Goal: Task Accomplishment & Management: Manage account settings

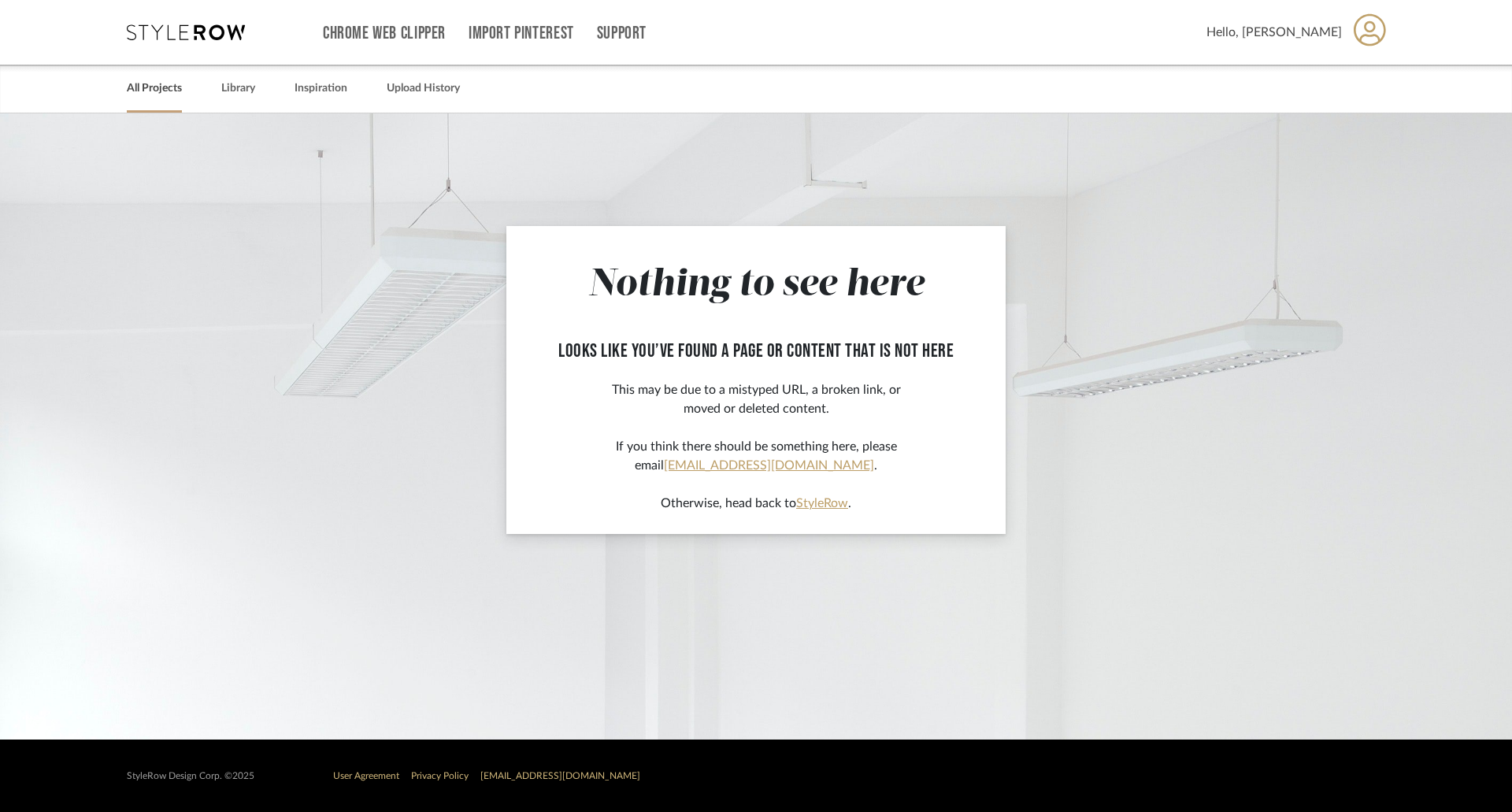
click at [163, 84] on link "All Projects" at bounding box center [155, 89] width 55 height 22
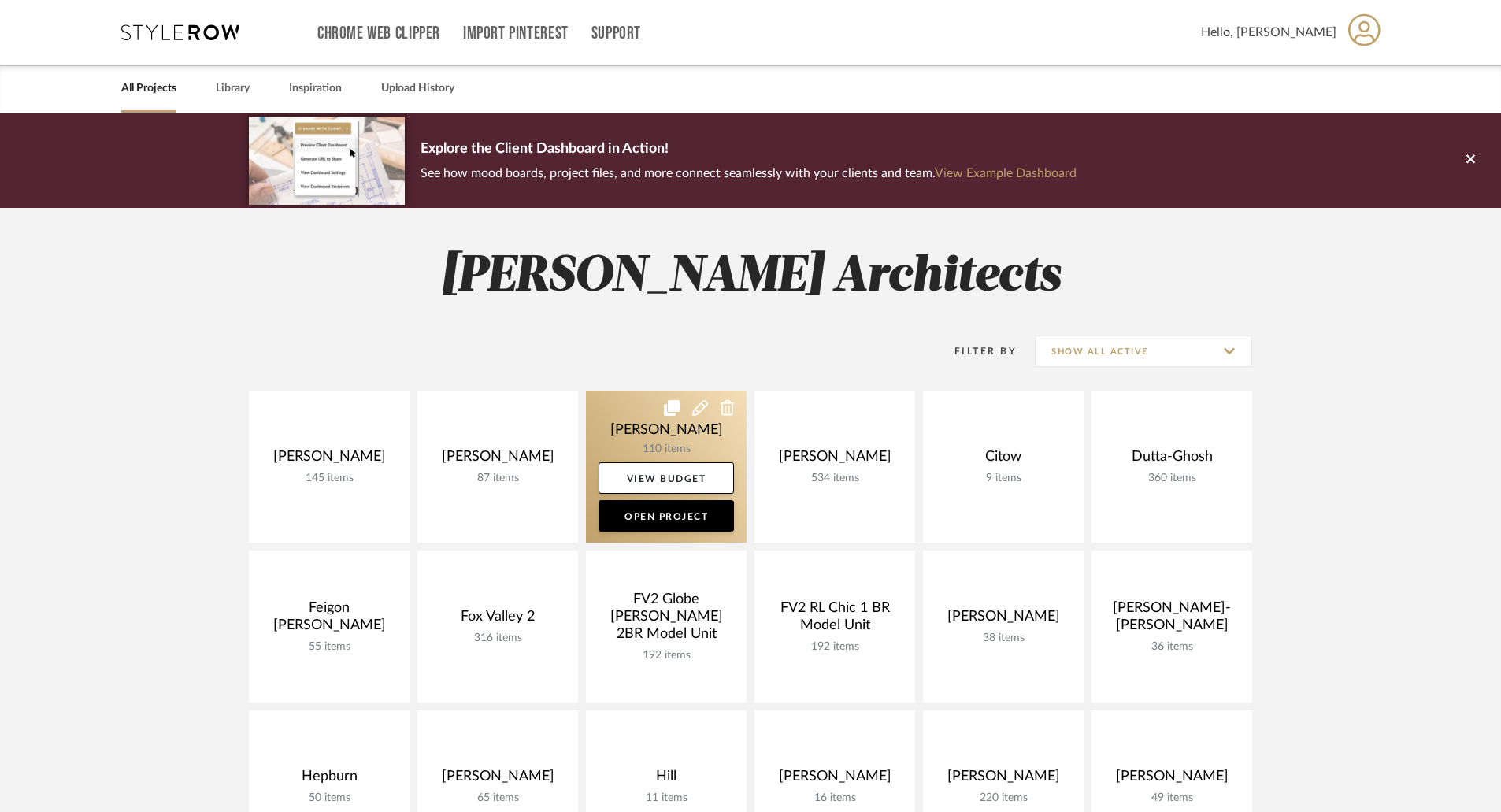
click at [672, 427] on link at bounding box center [665, 467] width 160 height 152
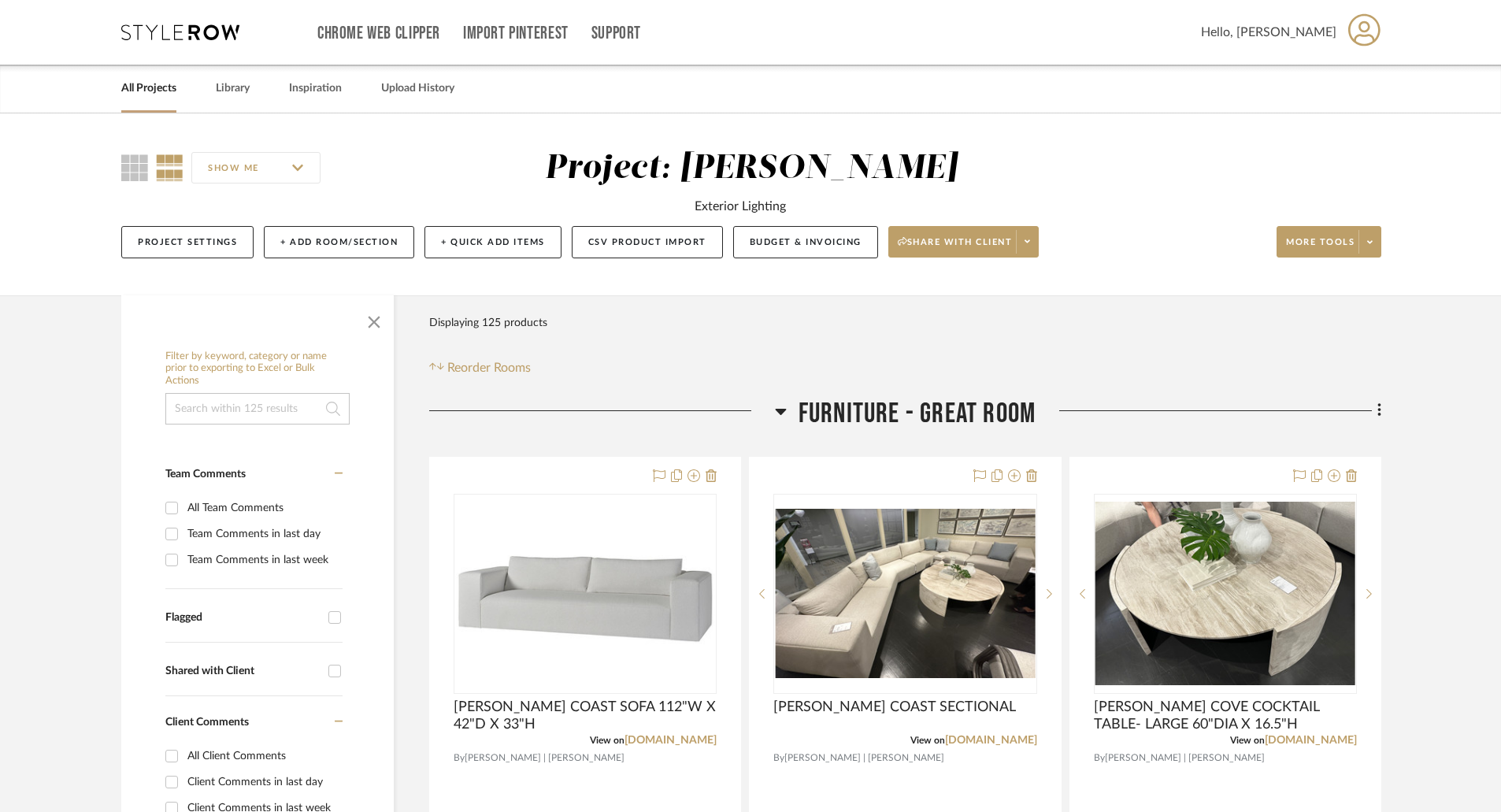
click at [167, 86] on link "All Projects" at bounding box center [149, 89] width 55 height 22
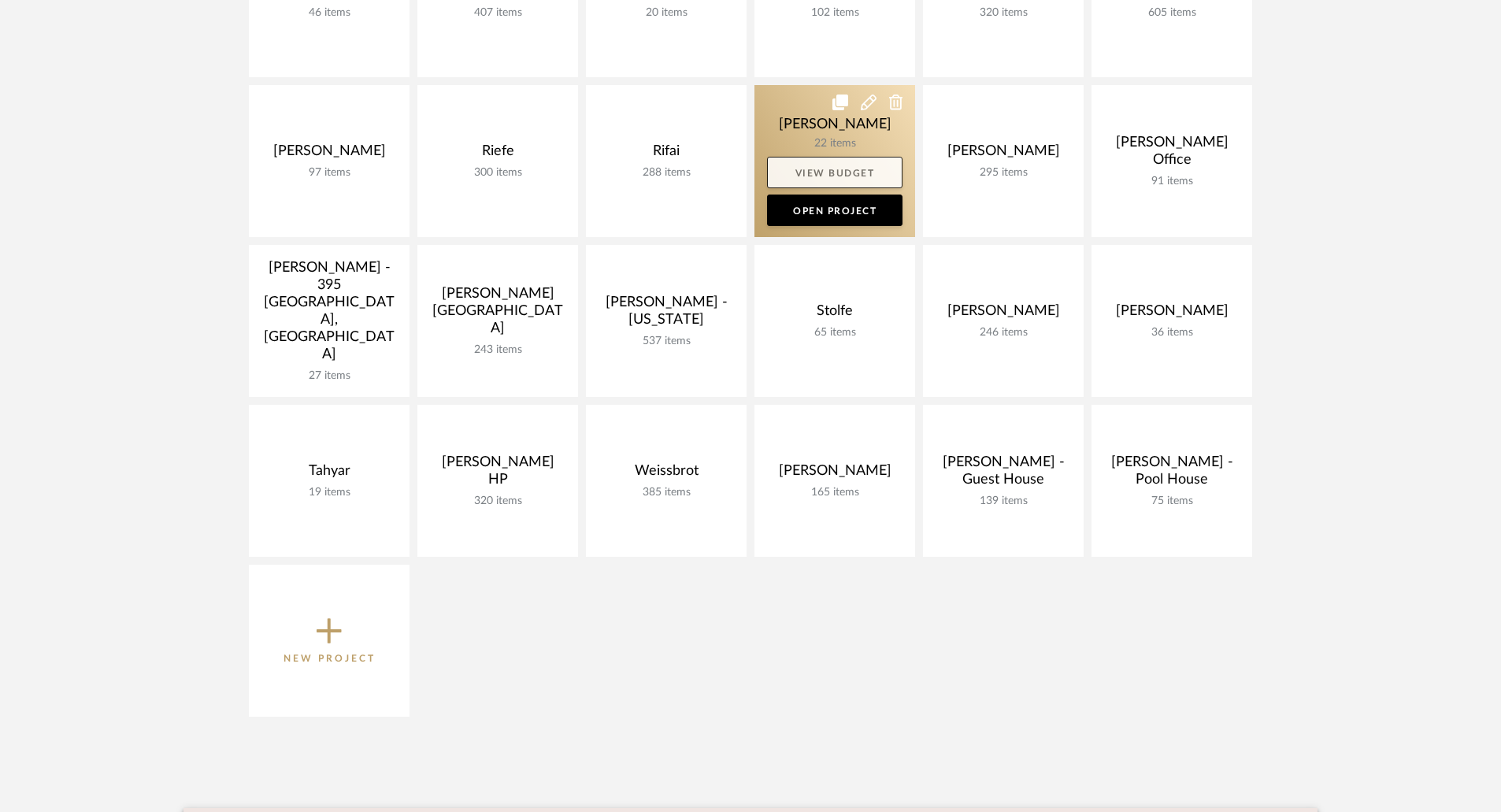
scroll to position [787, 0]
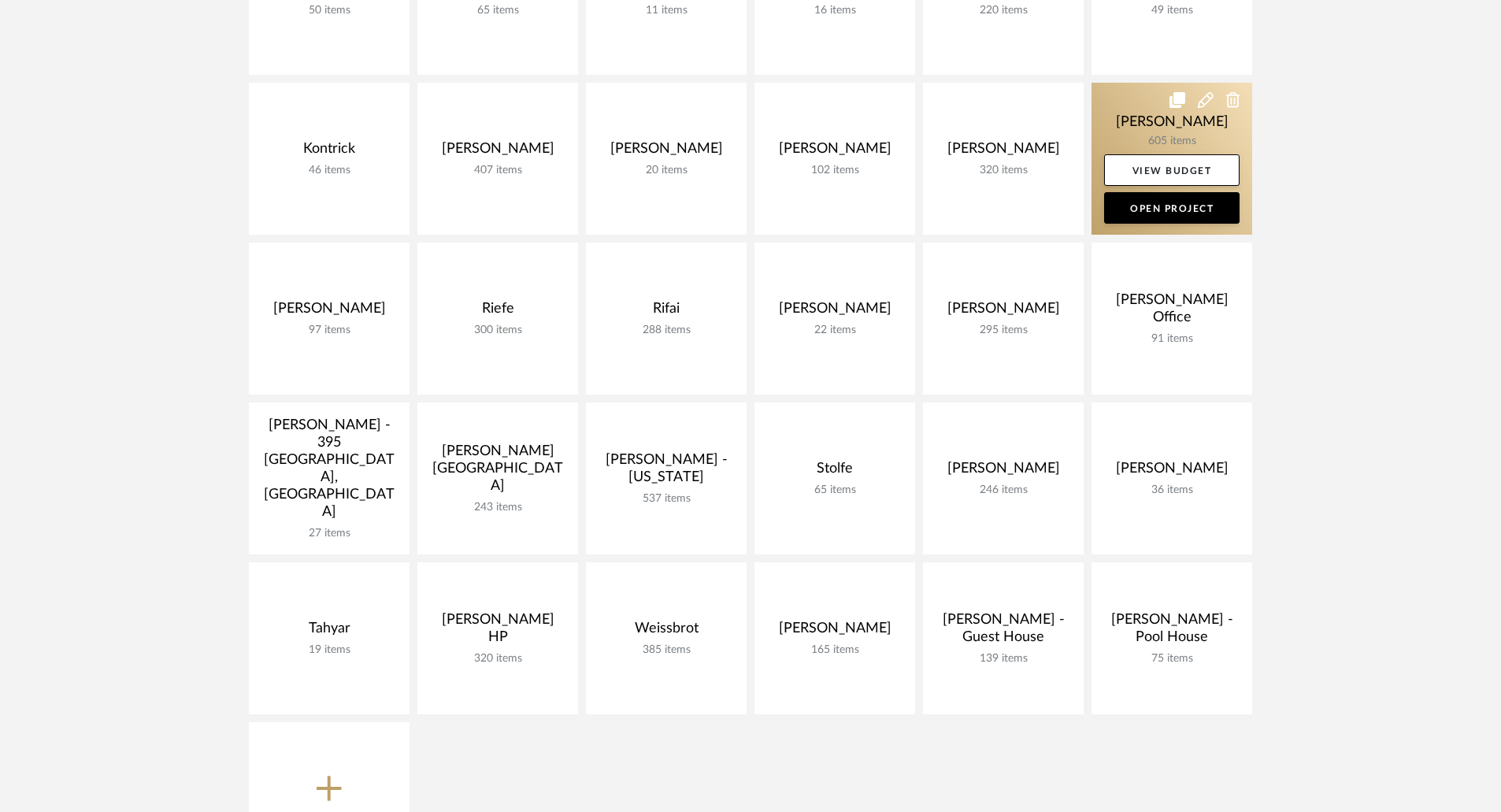
click at [1164, 120] on link at bounding box center [1171, 158] width 160 height 152
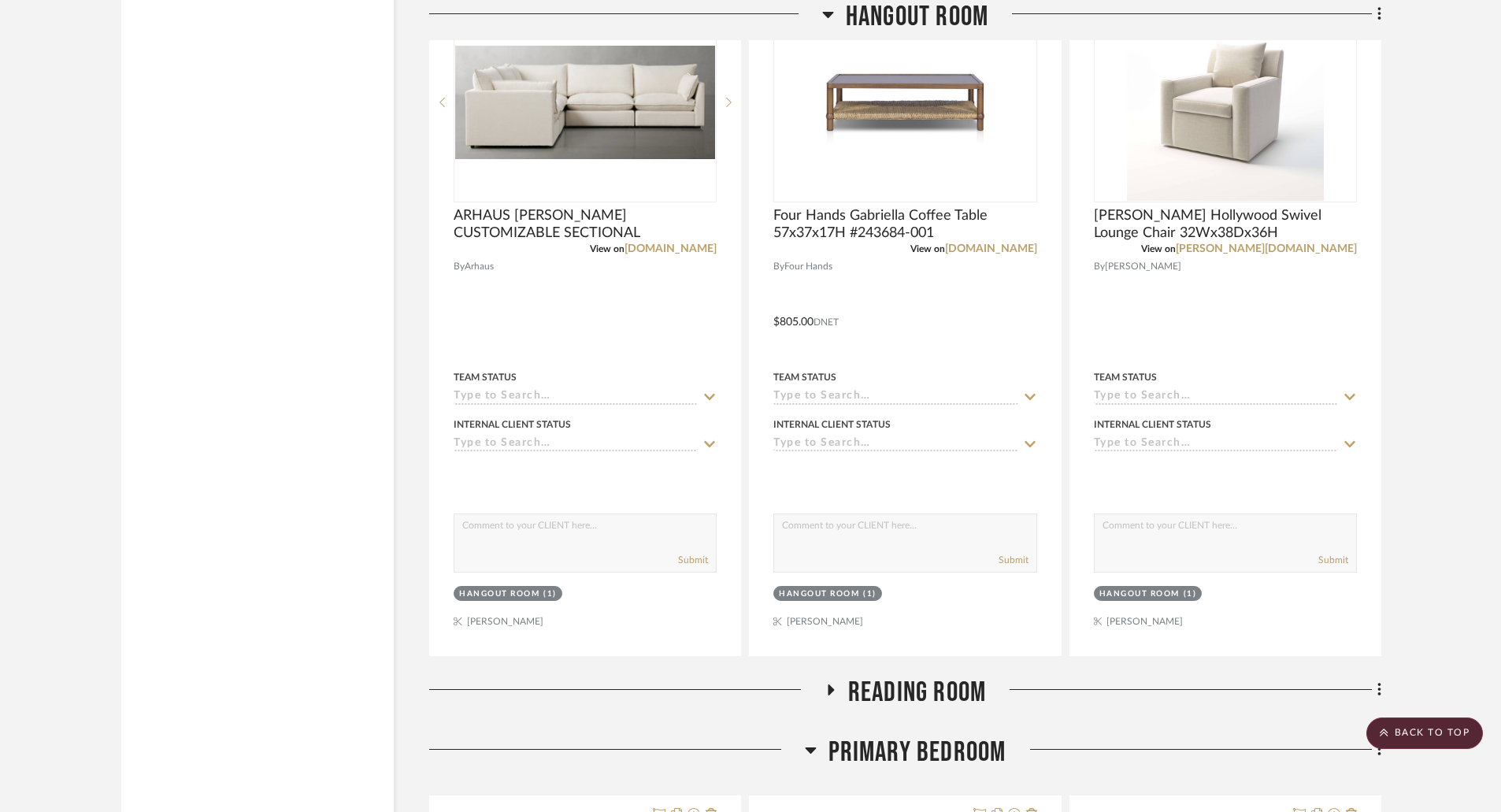
scroll to position [3938, 0]
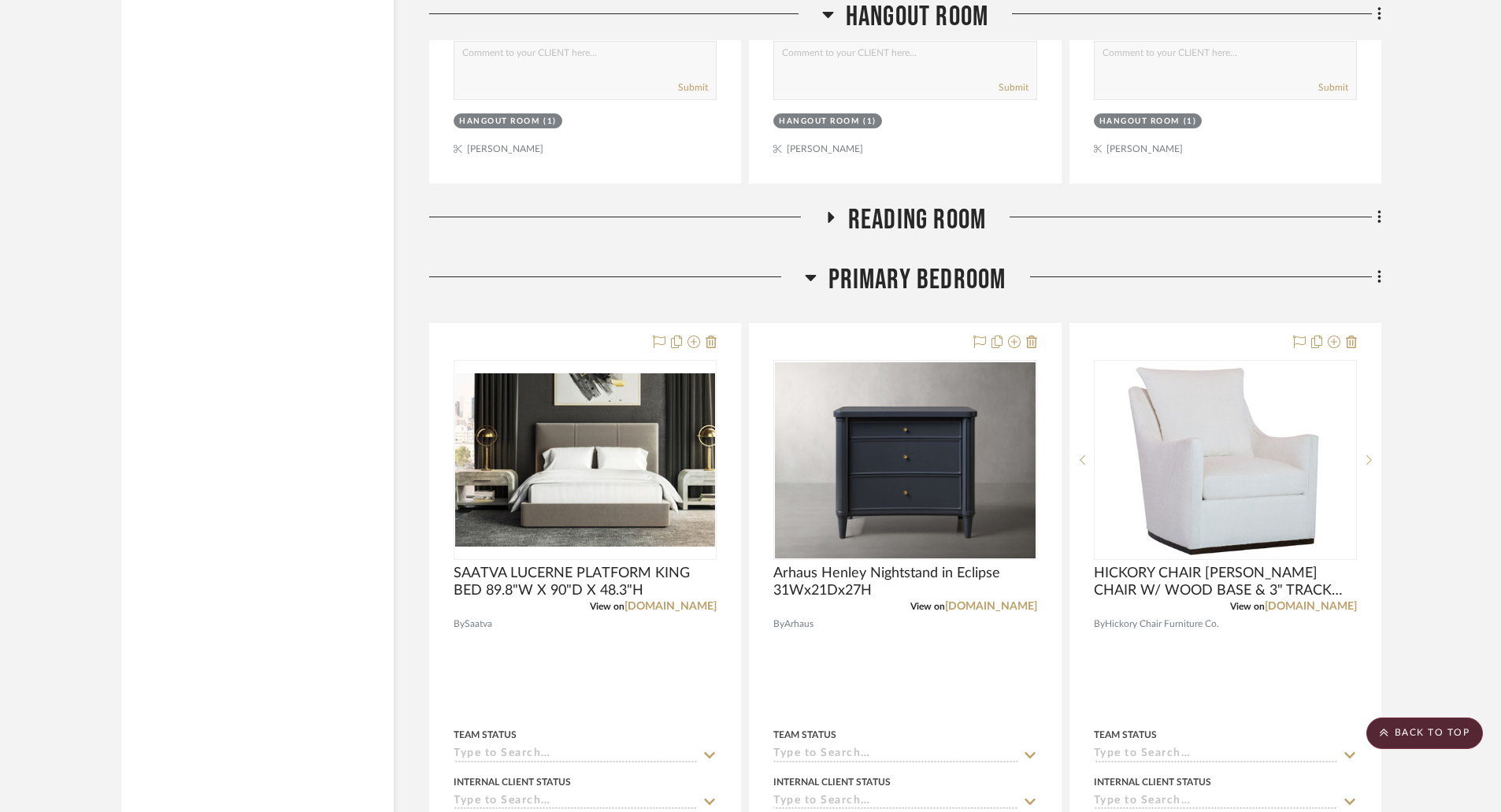
click at [823, 218] on icon at bounding box center [830, 218] width 19 height 12
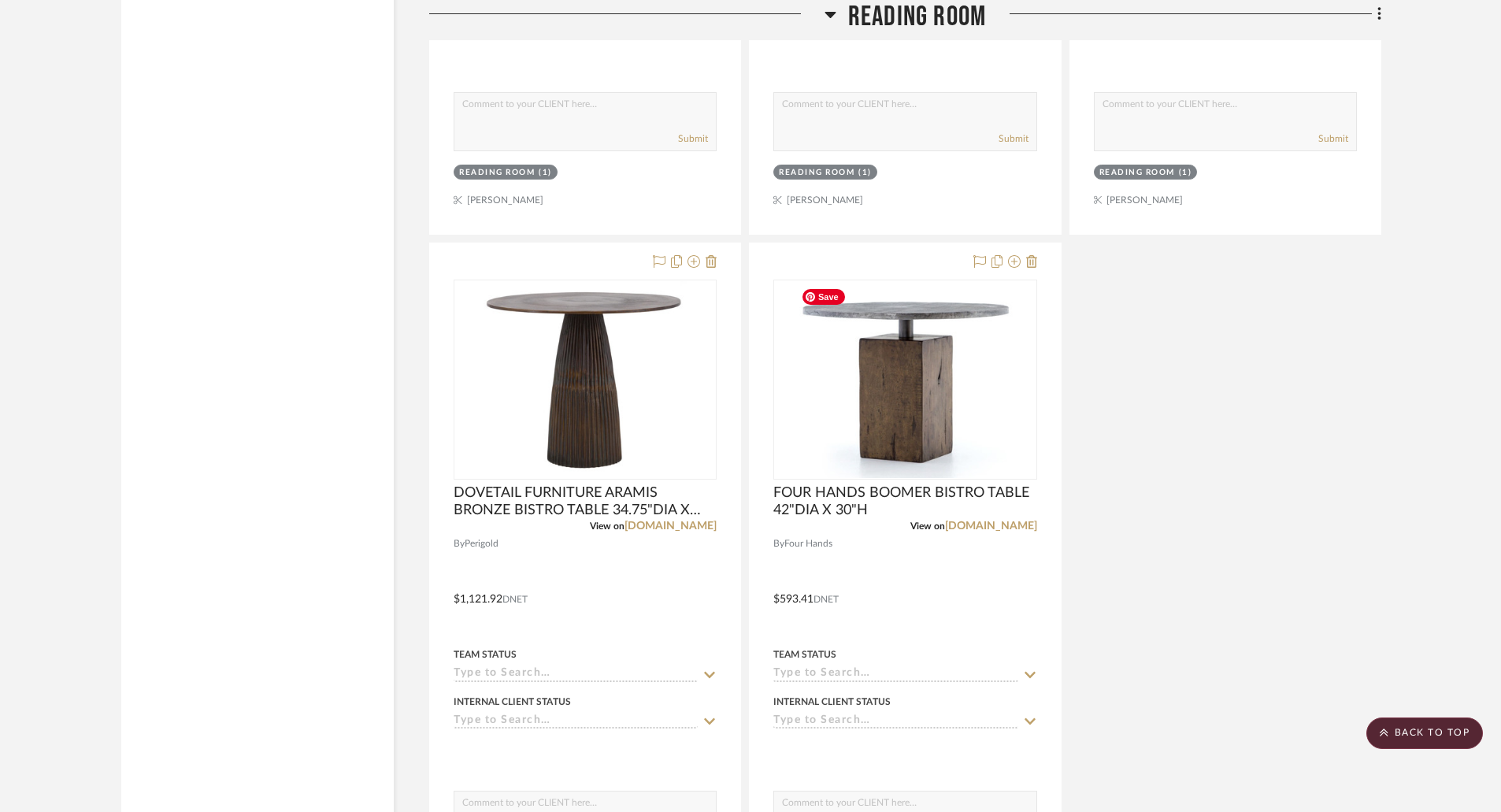
scroll to position [5828, 0]
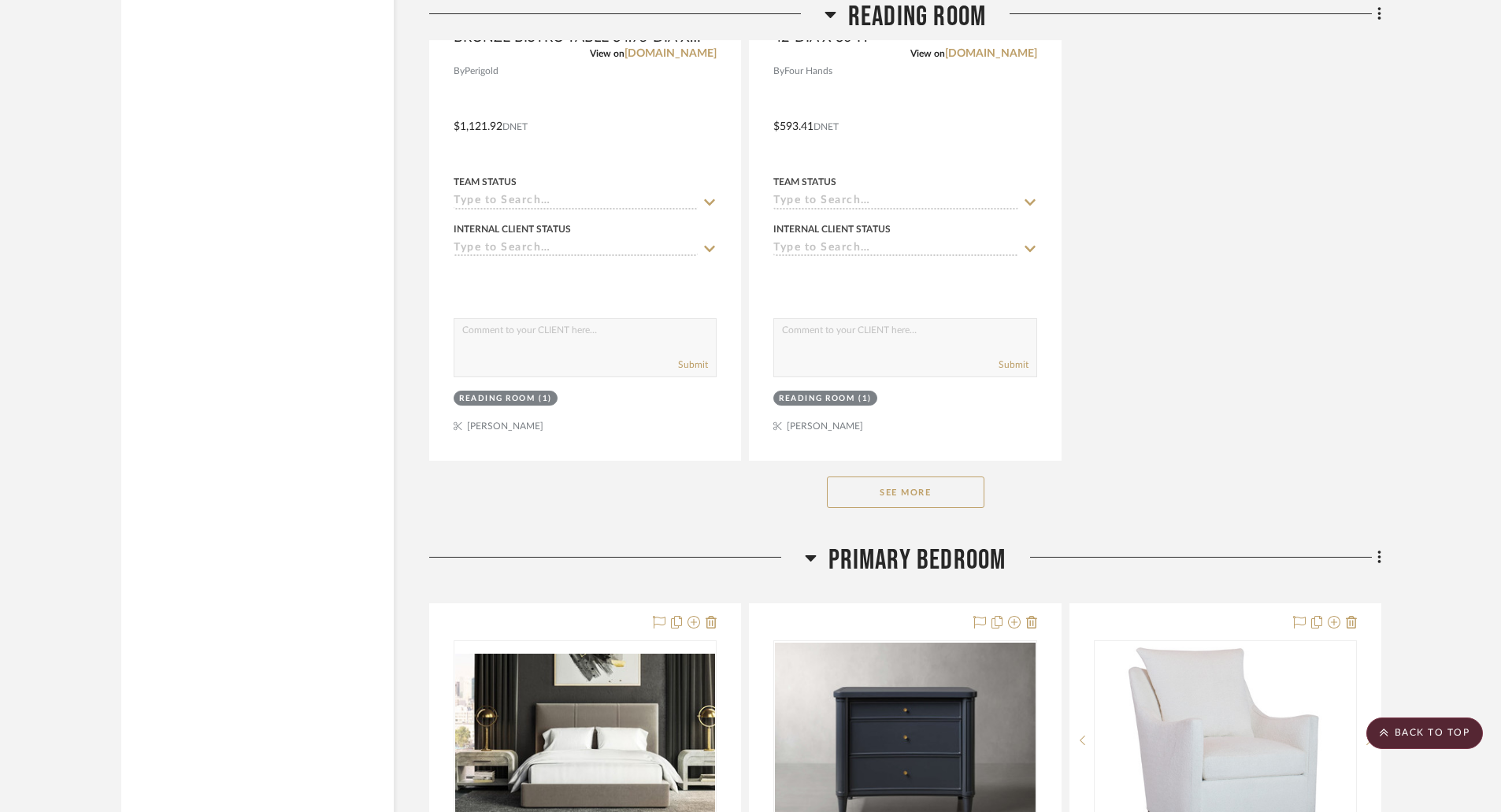
click at [956, 502] on button "See More" at bounding box center [906, 492] width 157 height 31
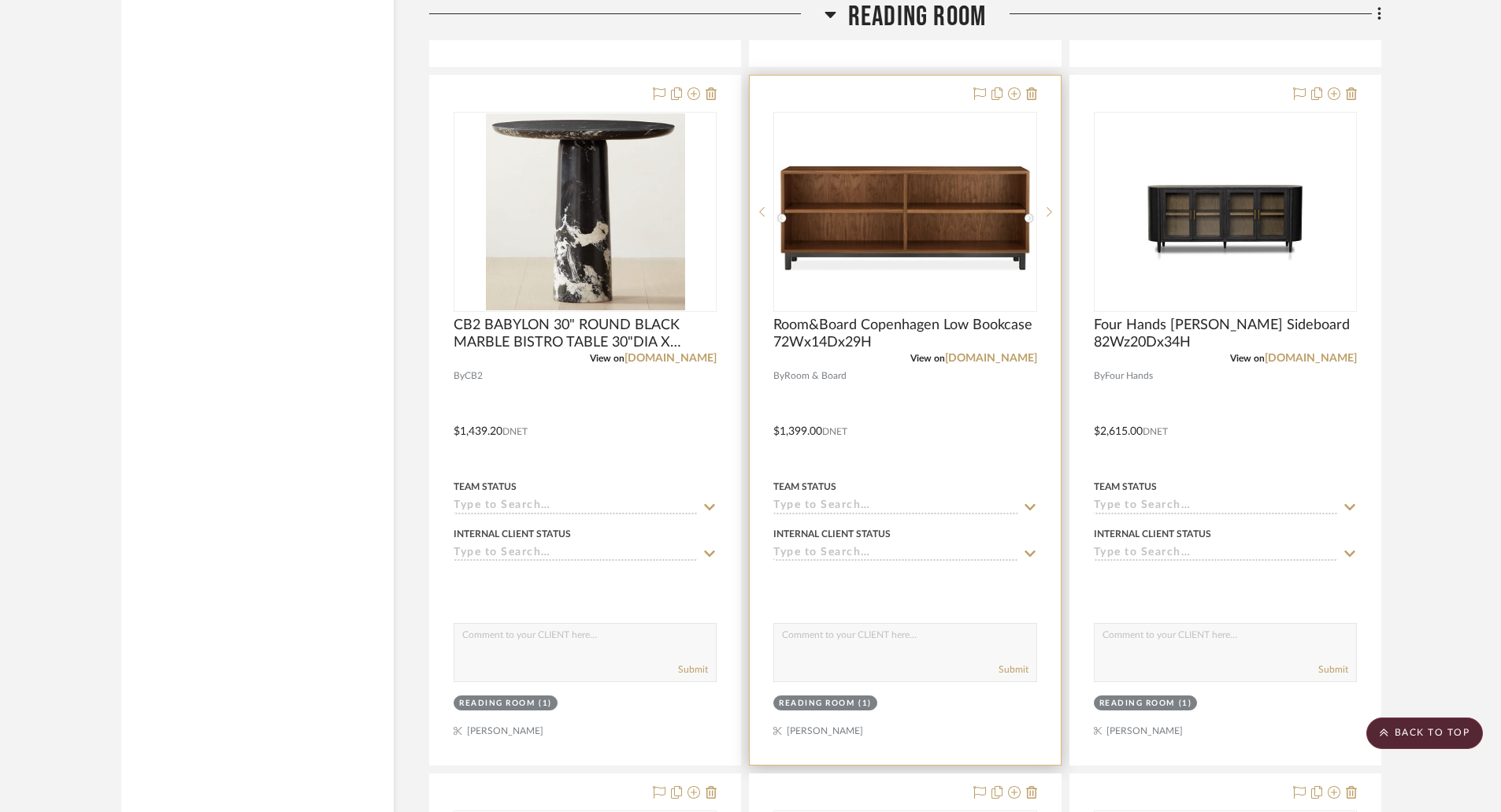
scroll to position [6536, 0]
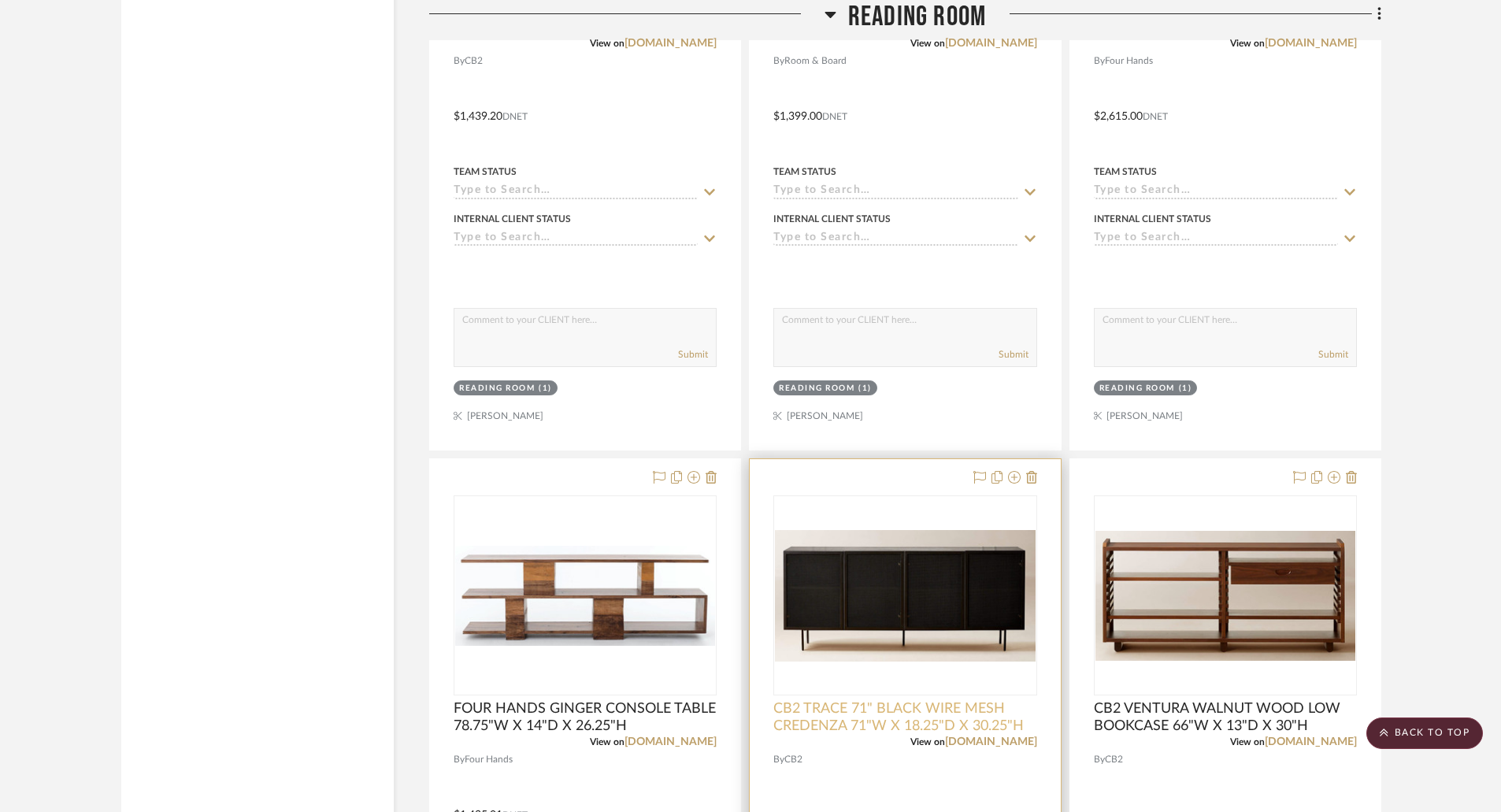
click at [966, 724] on span "CB2 TRACE 71" BLACK WIRE MESH CREDENZA 71"W X 18.25"D X 30.25"H" at bounding box center [905, 717] width 263 height 34
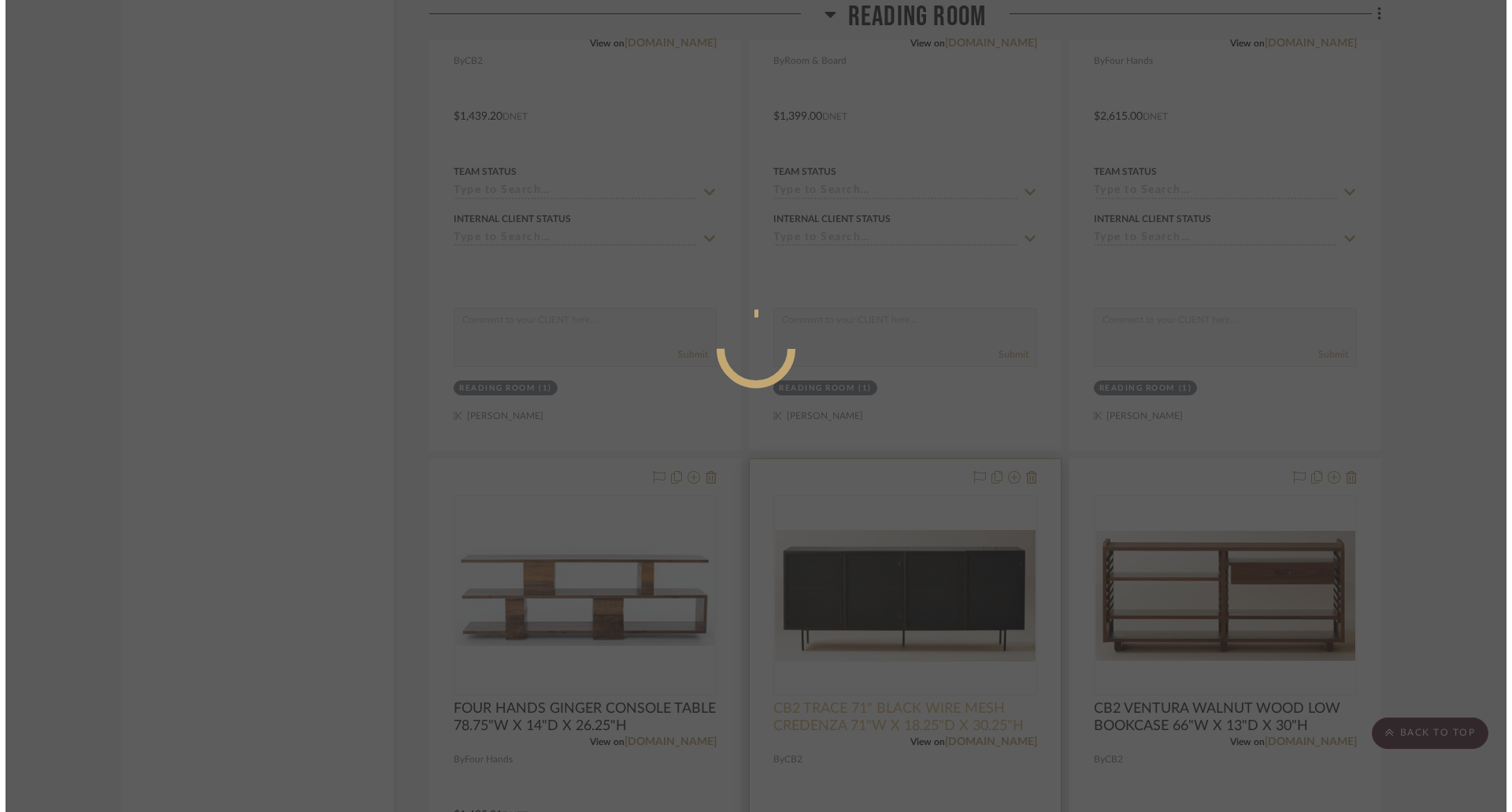
scroll to position [0, 0]
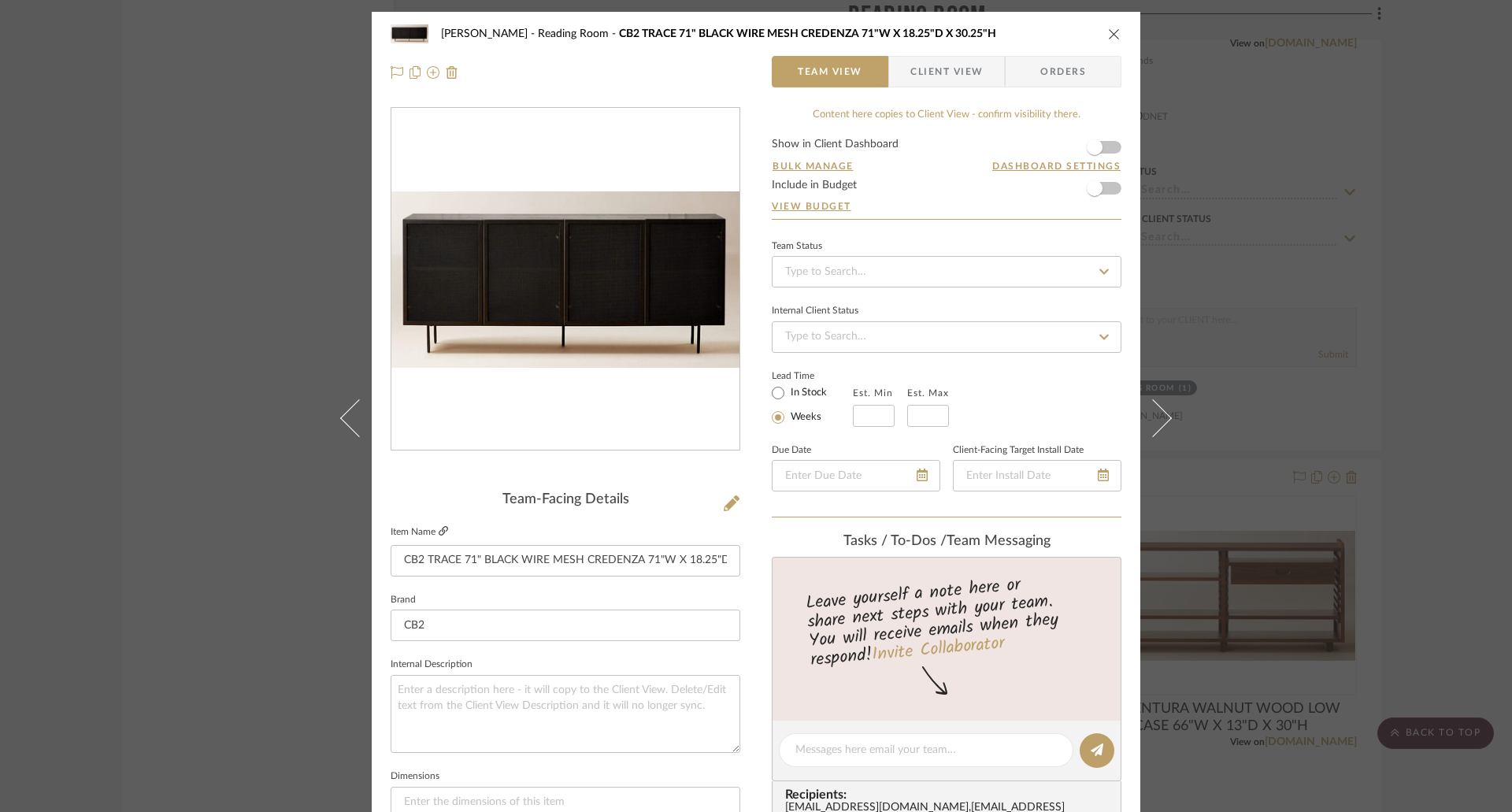
click at [439, 529] on icon at bounding box center [444, 531] width 10 height 10
click at [1108, 30] on icon "close" at bounding box center [1114, 33] width 13 height 13
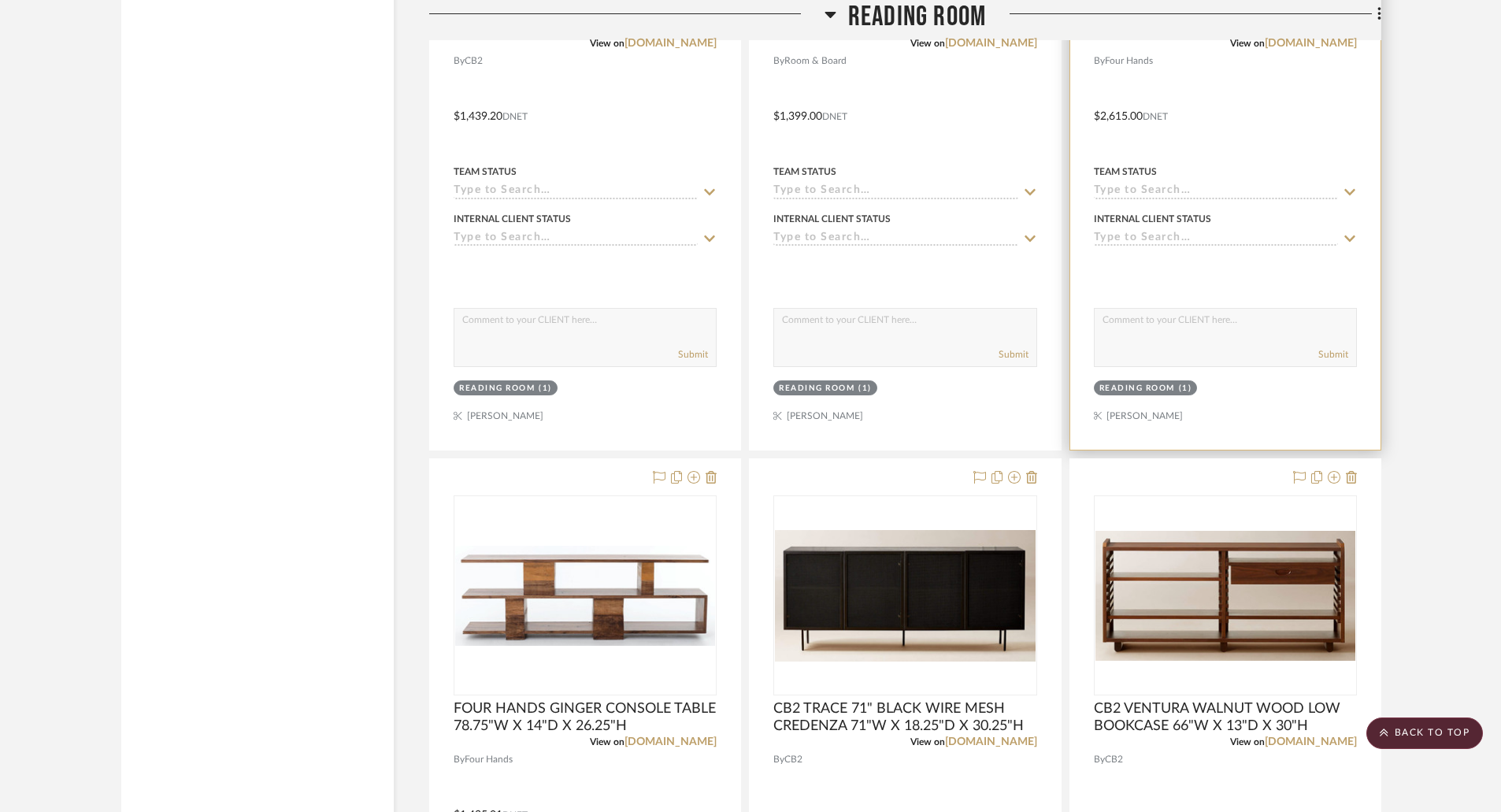
scroll to position [6773, 0]
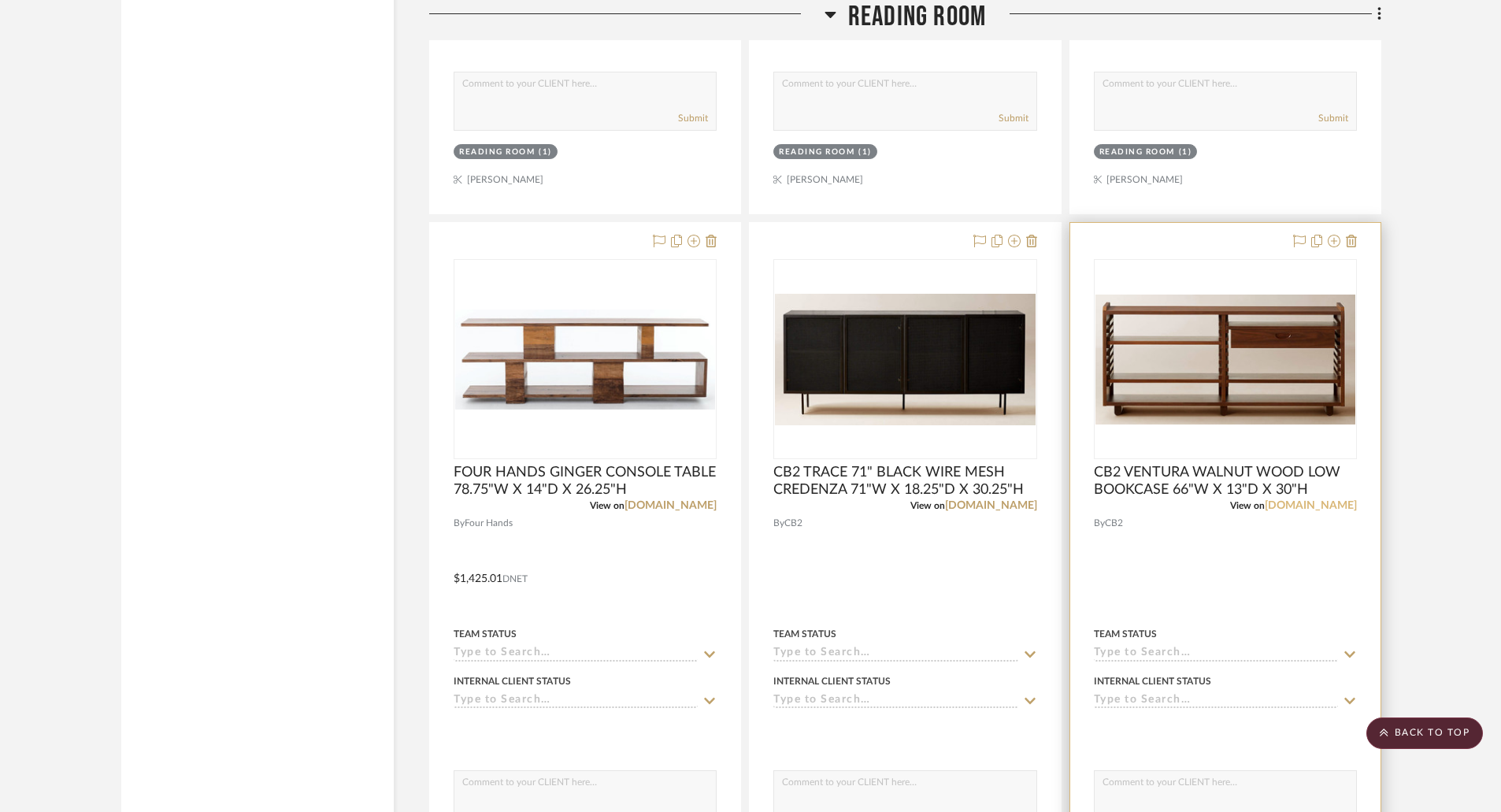
click at [1356, 504] on link "[DOMAIN_NAME]" at bounding box center [1311, 505] width 93 height 11
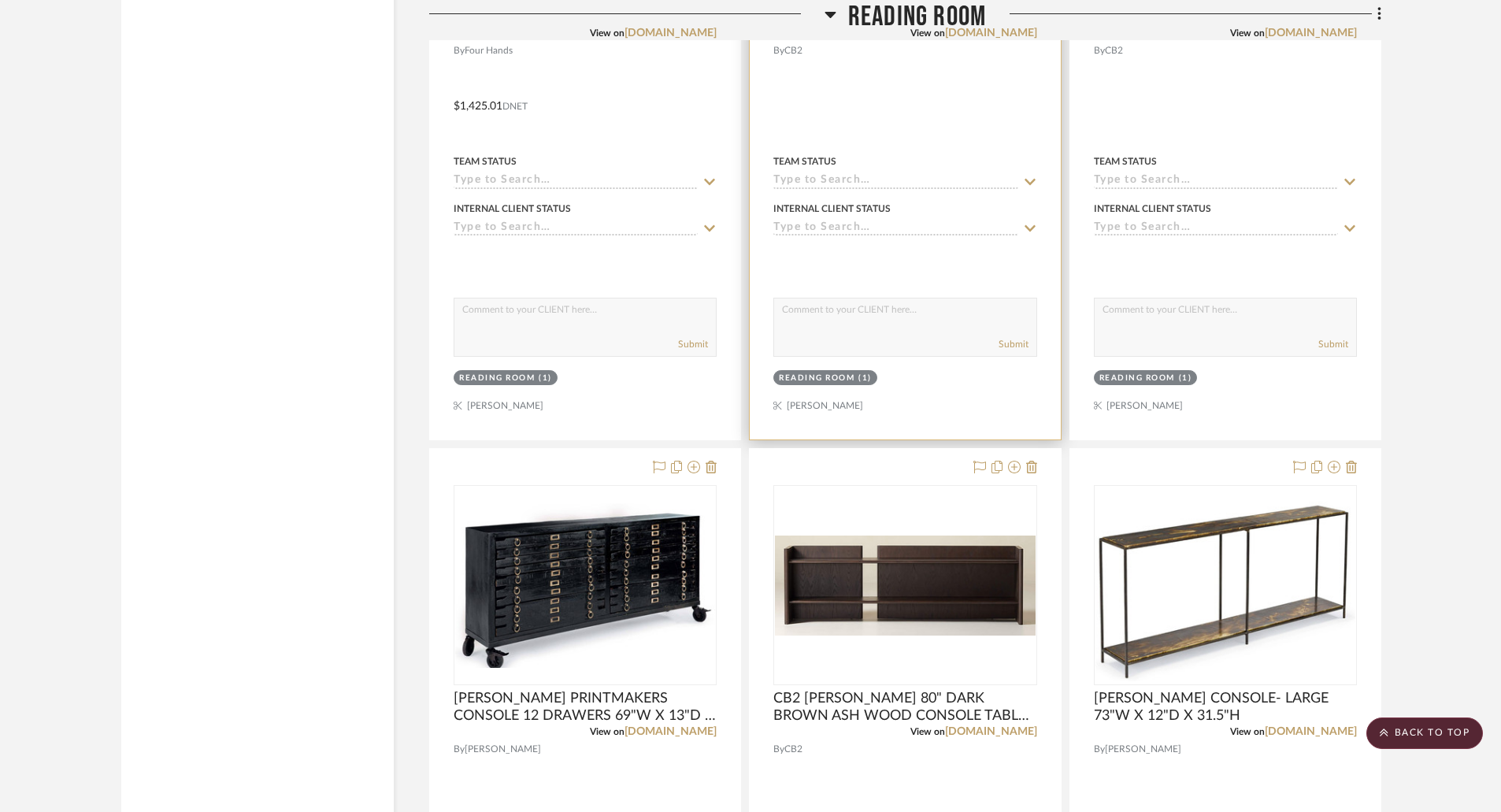
scroll to position [7324, 0]
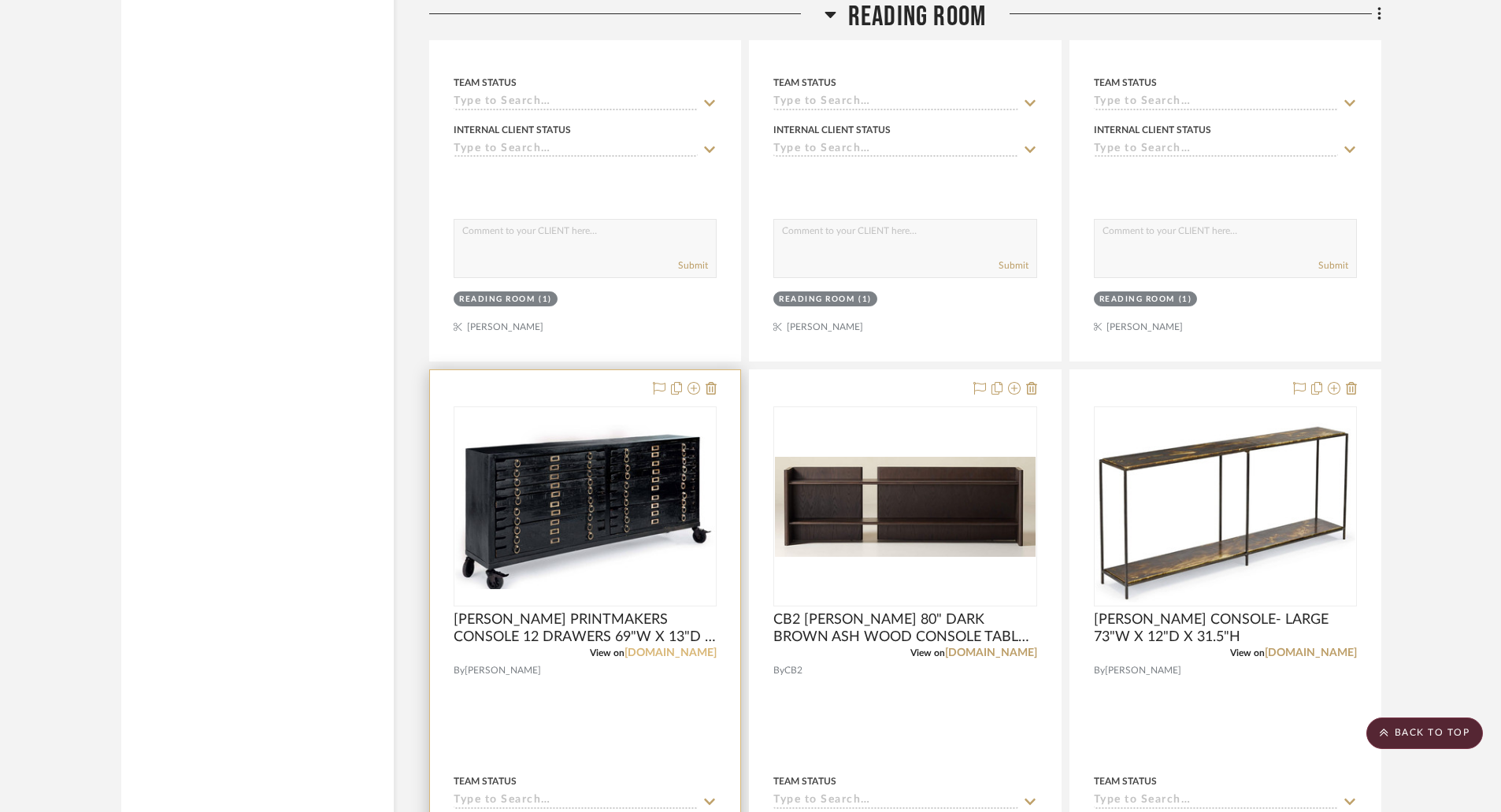
click at [679, 656] on link "[DOMAIN_NAME]" at bounding box center [671, 653] width 93 height 11
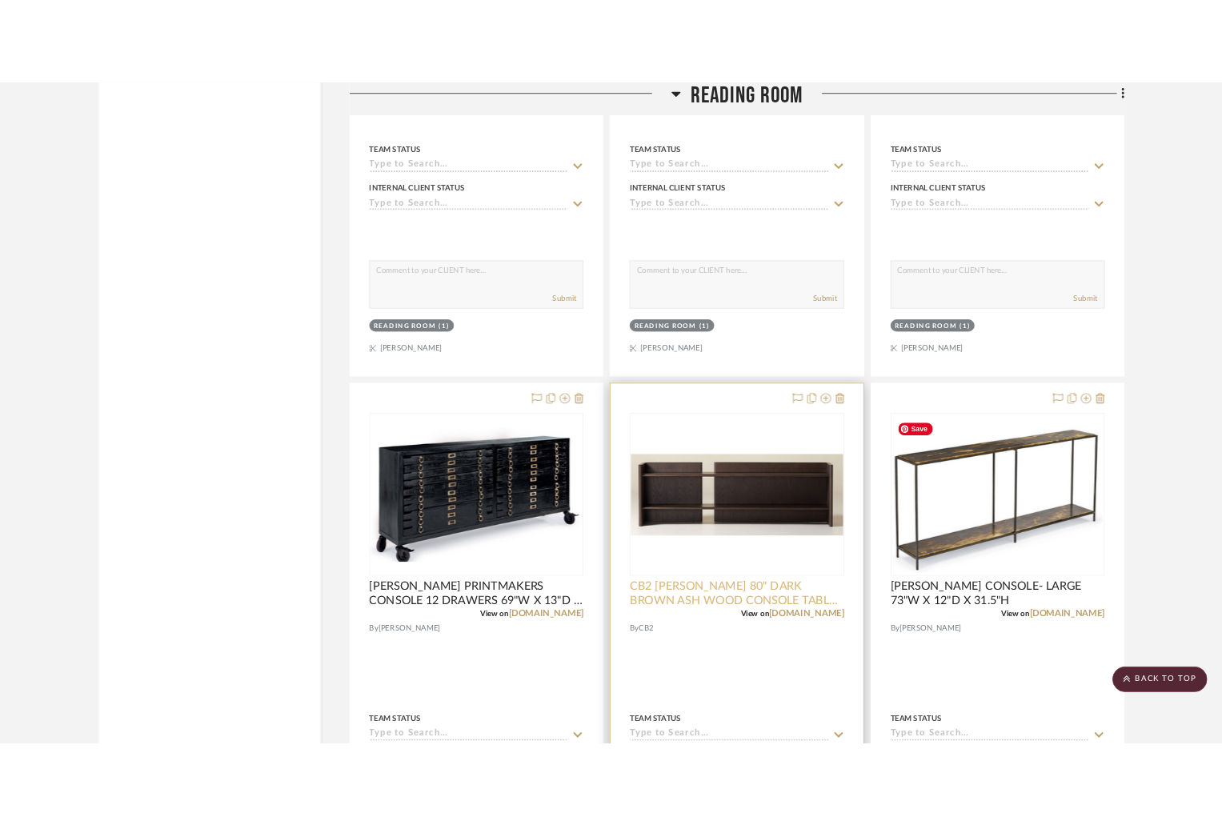
scroll to position [7521, 0]
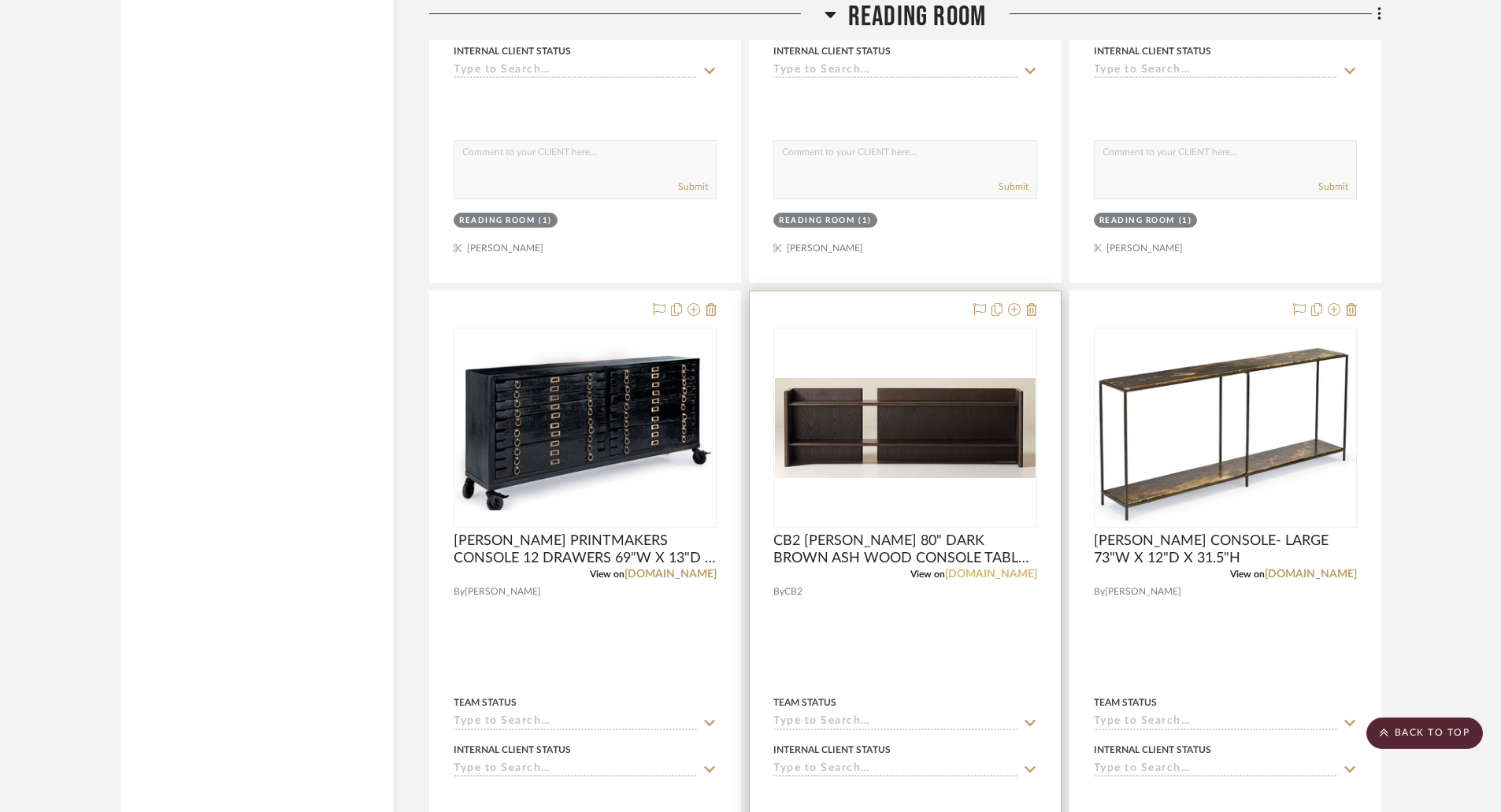
click at [1024, 580] on link "[DOMAIN_NAME]" at bounding box center [991, 574] width 93 height 11
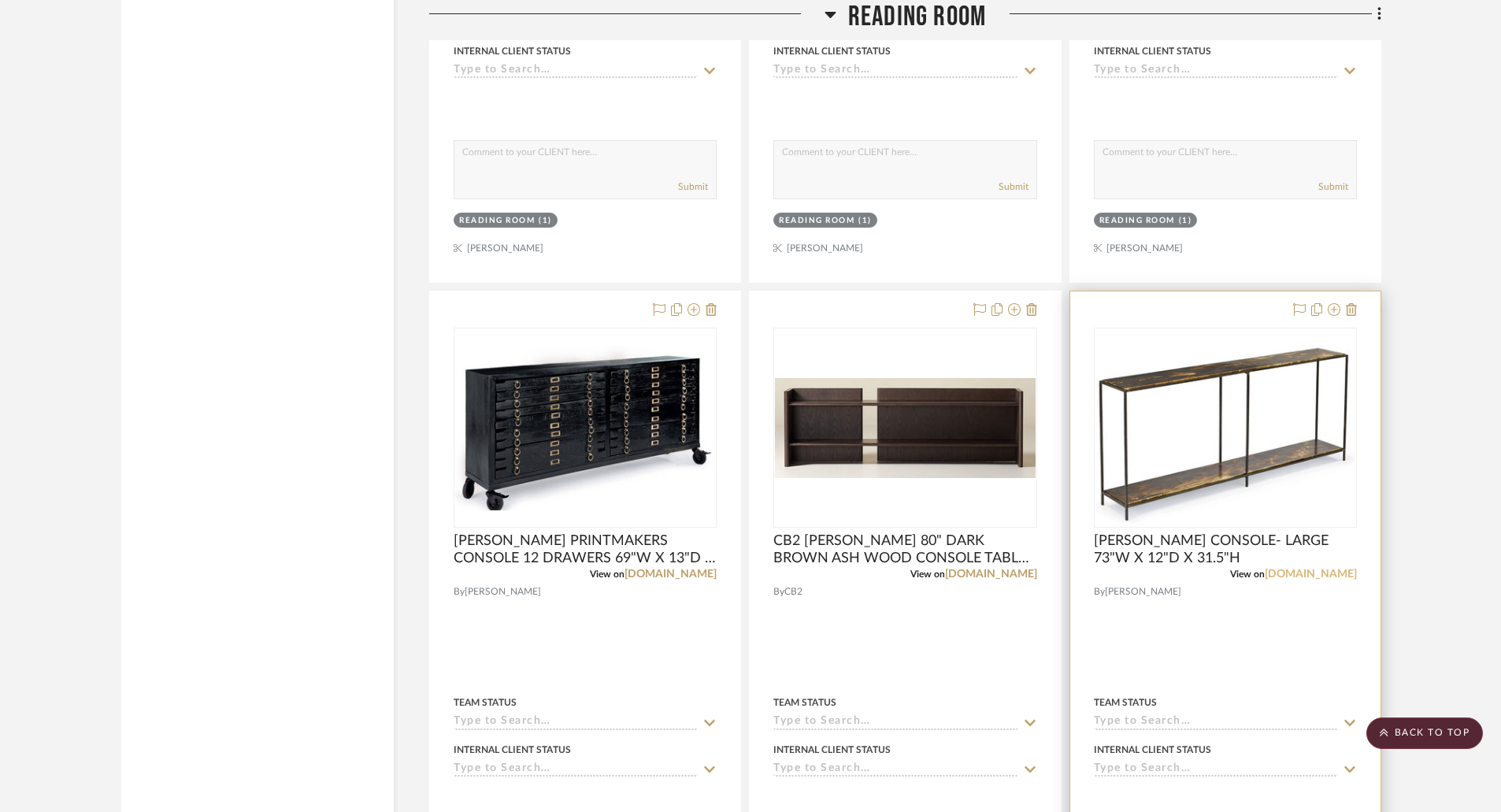
click at [1345, 574] on link "[DOMAIN_NAME]" at bounding box center [1311, 574] width 93 height 11
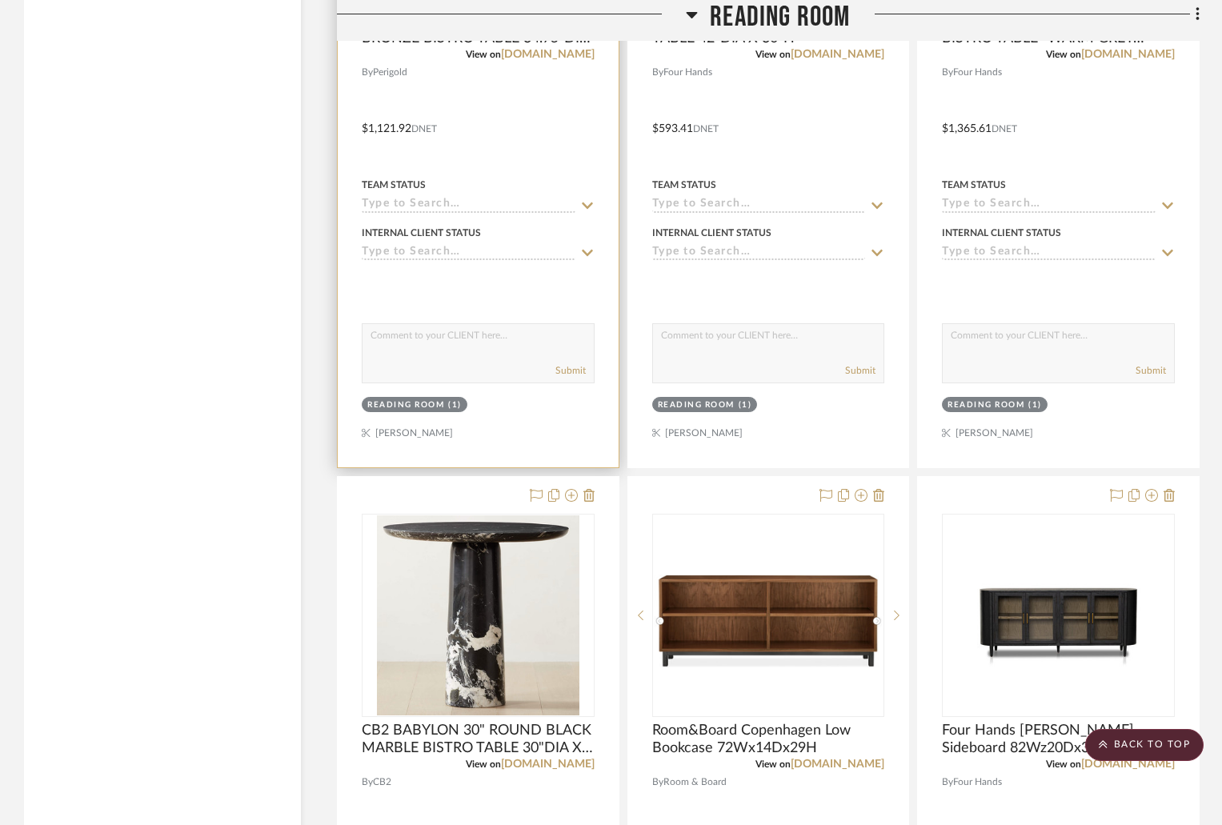
scroll to position [5361, 0]
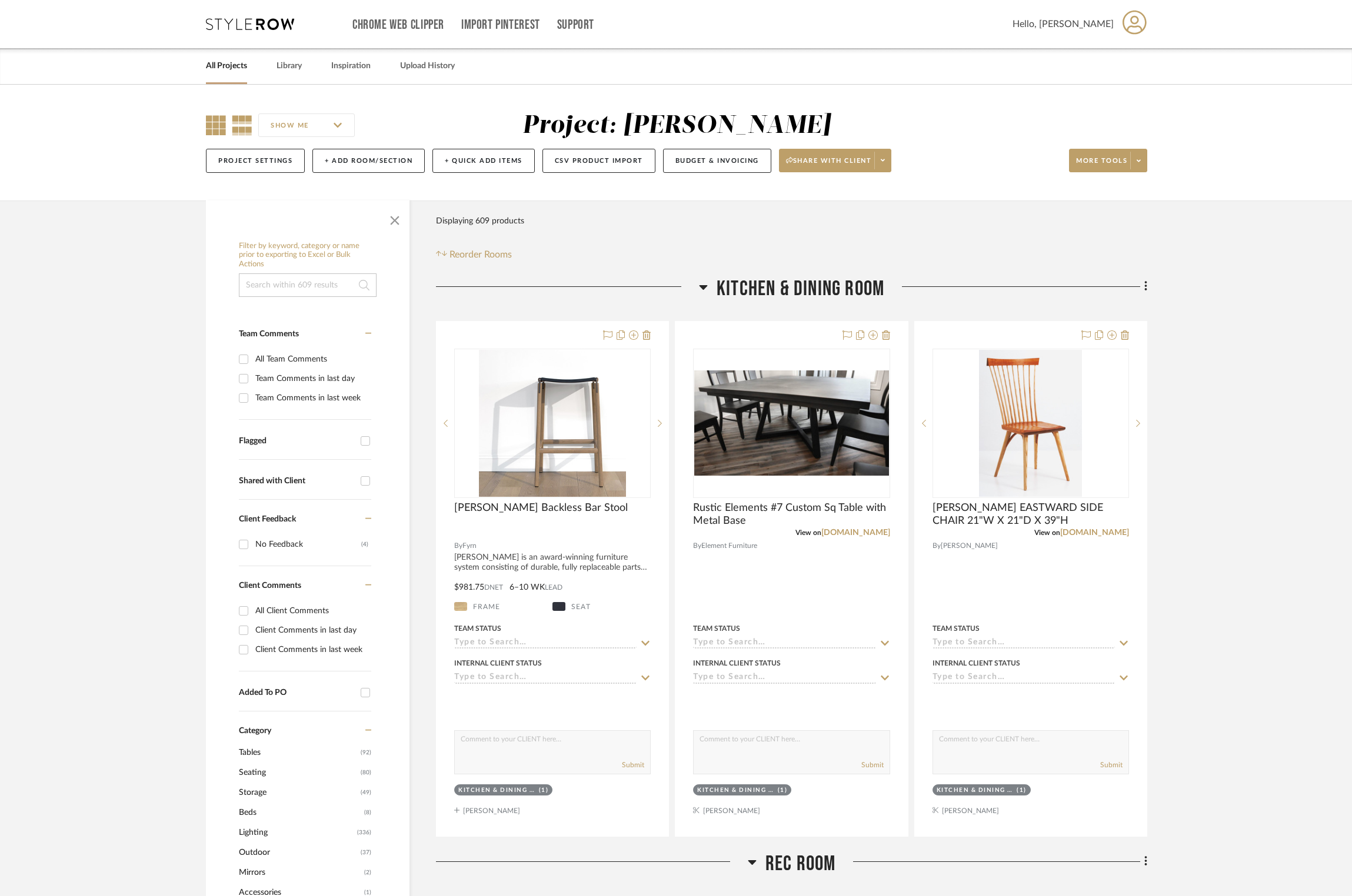
click at [219, 131] on icon at bounding box center [215, 125] width 20 height 20
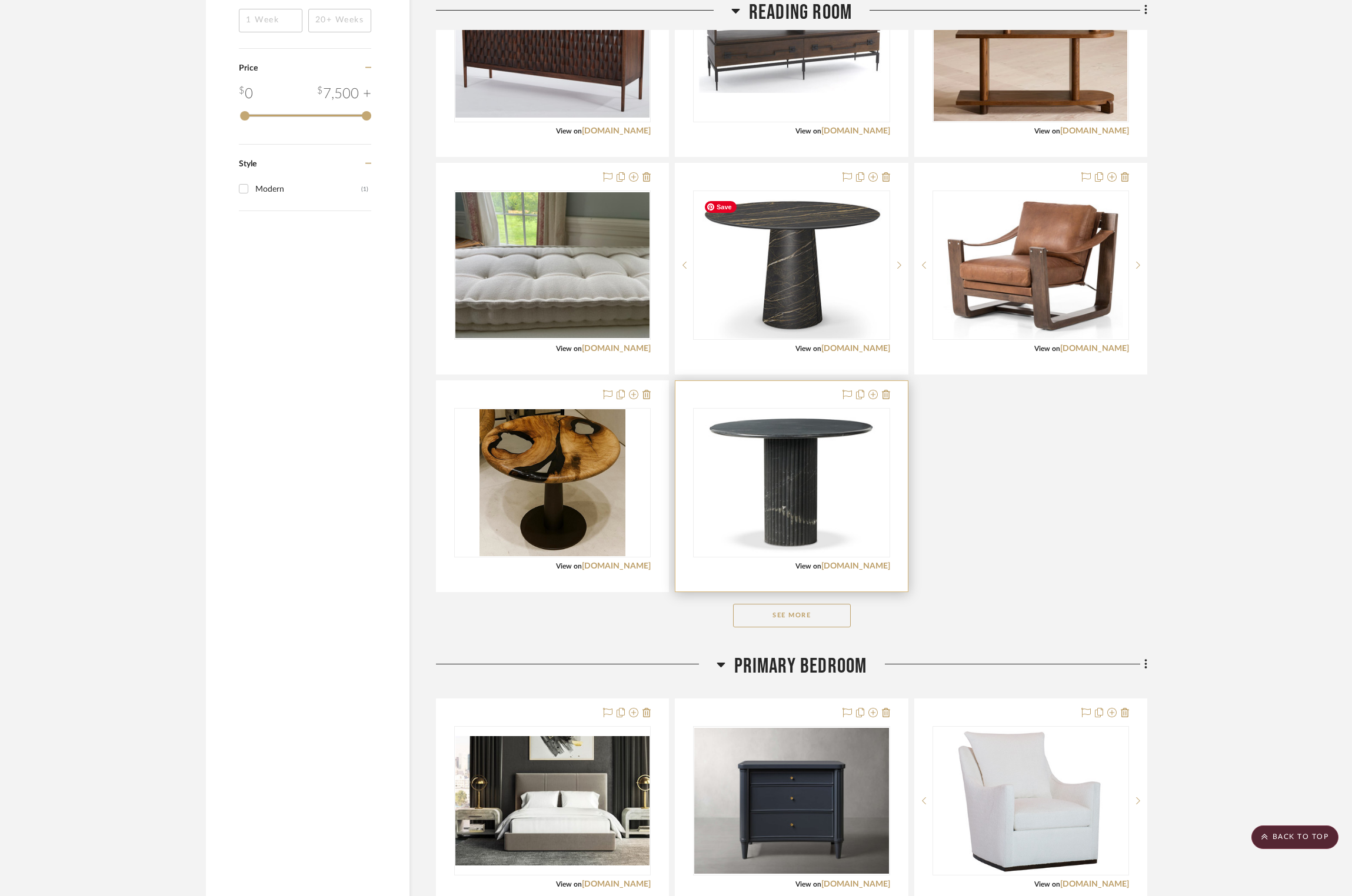
scroll to position [1411, 0]
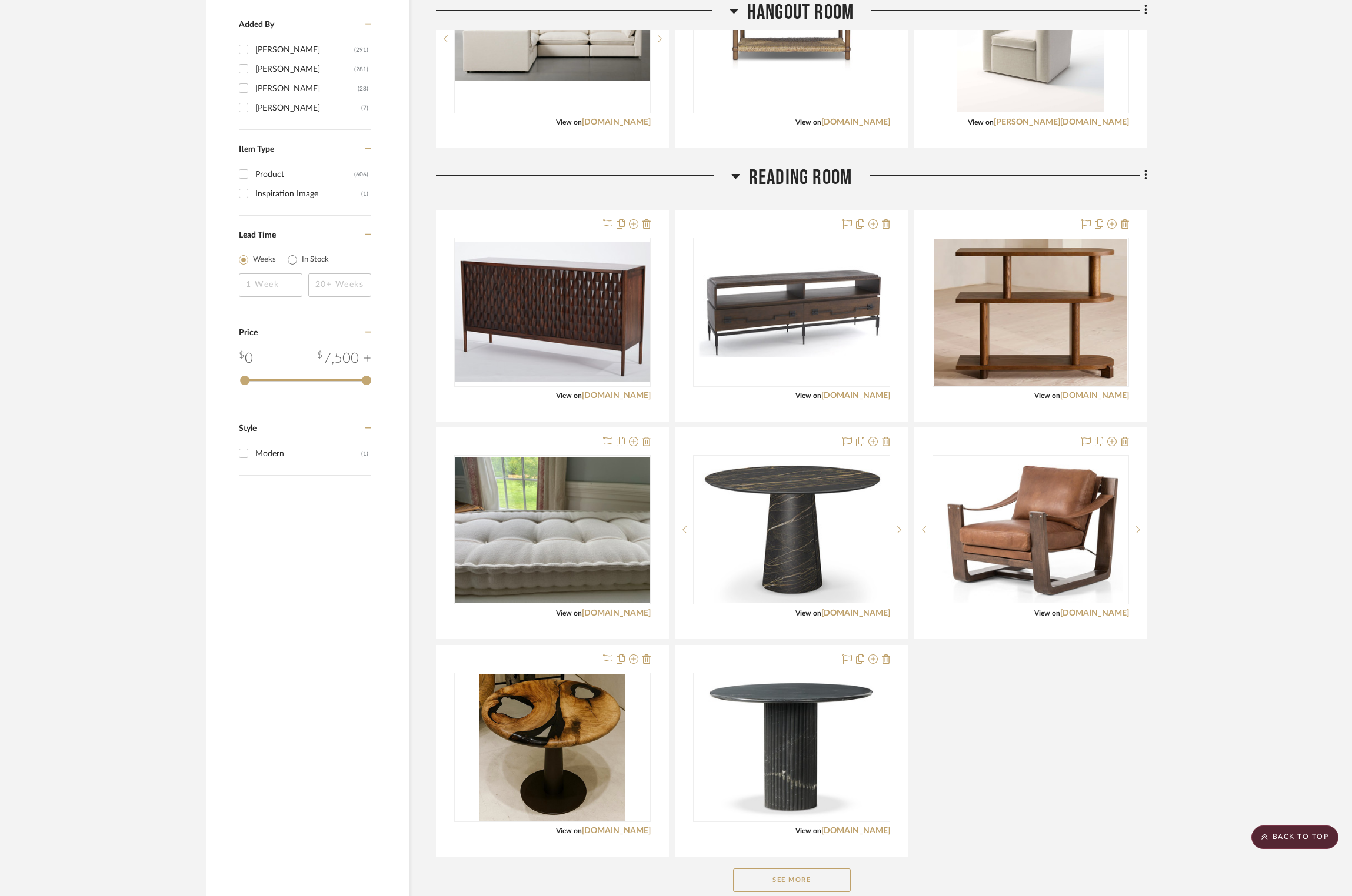
click at [743, 513] on button "See More" at bounding box center [792, 881] width 118 height 24
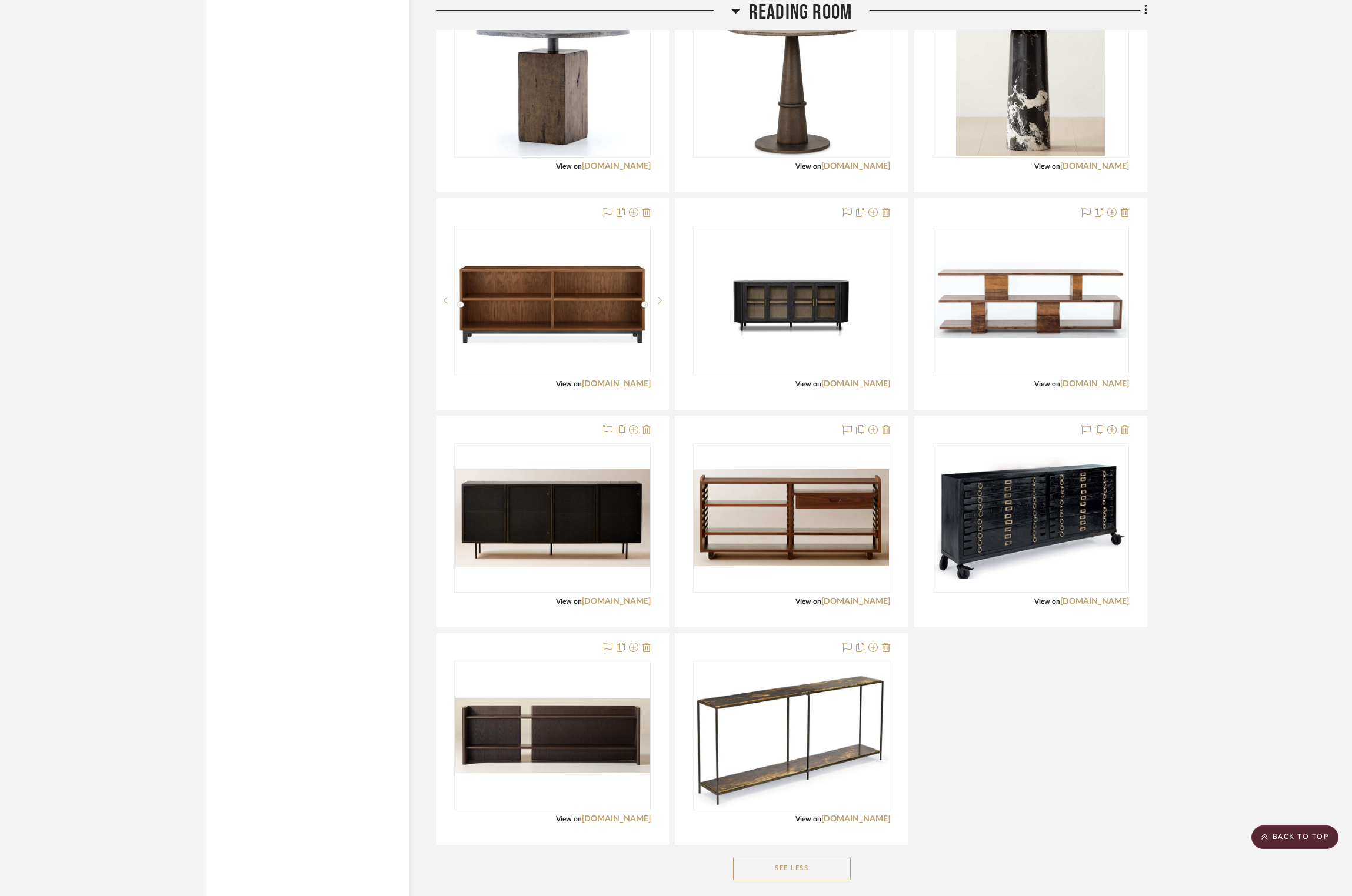
scroll to position [2382, 0]
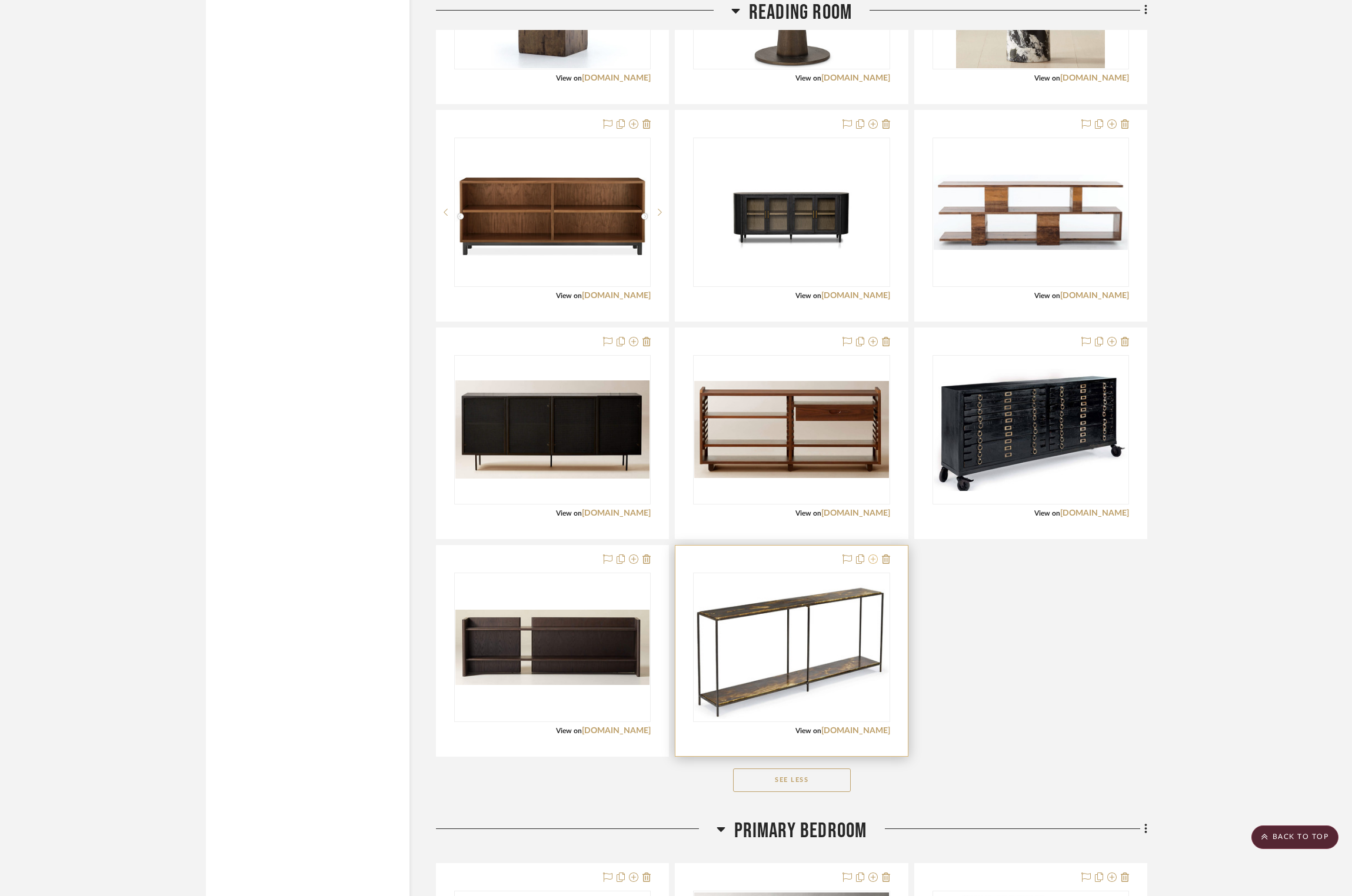
click at [743, 513] on icon at bounding box center [873, 559] width 10 height 10
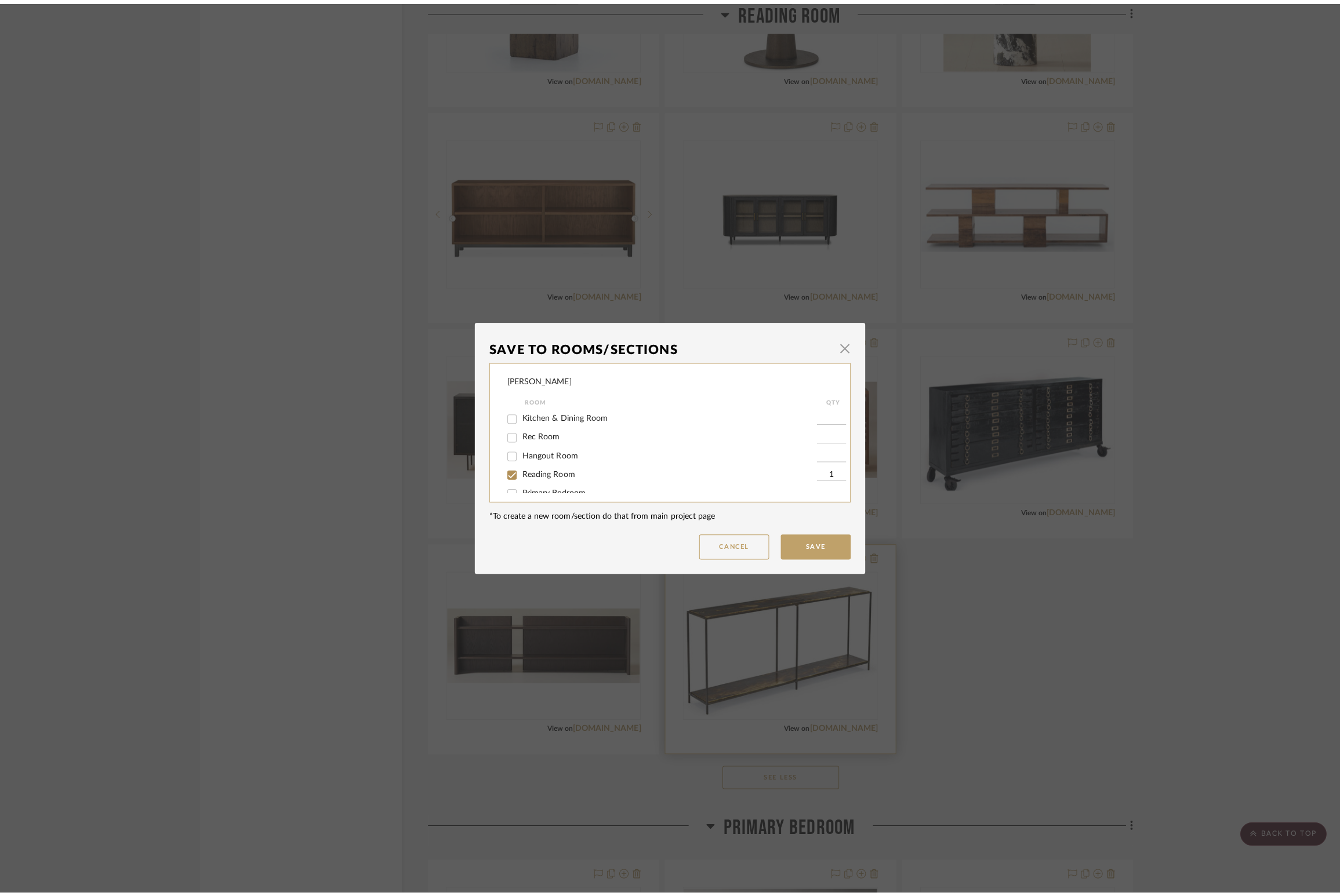
scroll to position [0, 0]
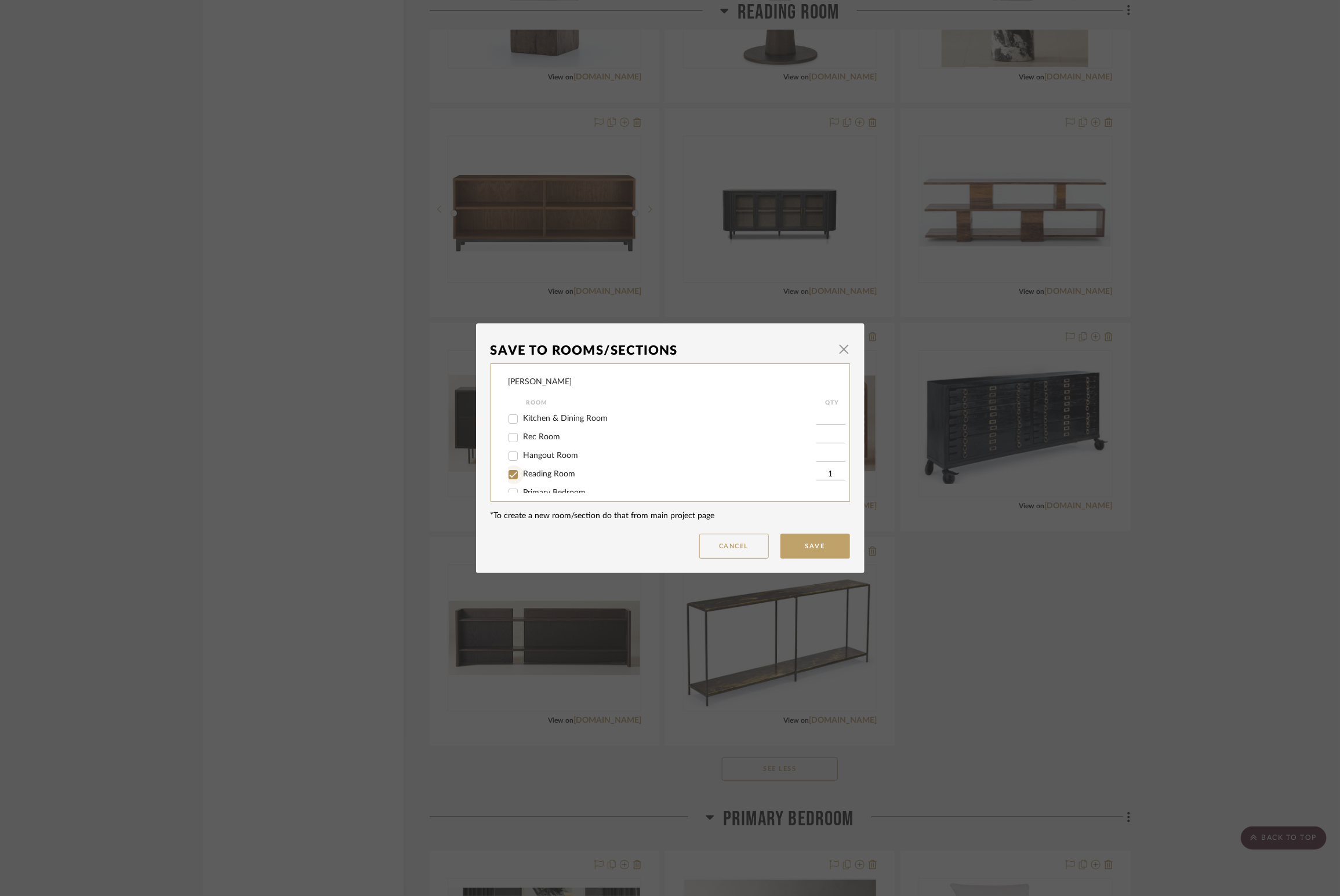
click at [515, 470] on input "Reading Room" at bounding box center [513, 475] width 19 height 19
checkbox input "false"
click at [733, 506] on button "Save" at bounding box center [815, 546] width 70 height 25
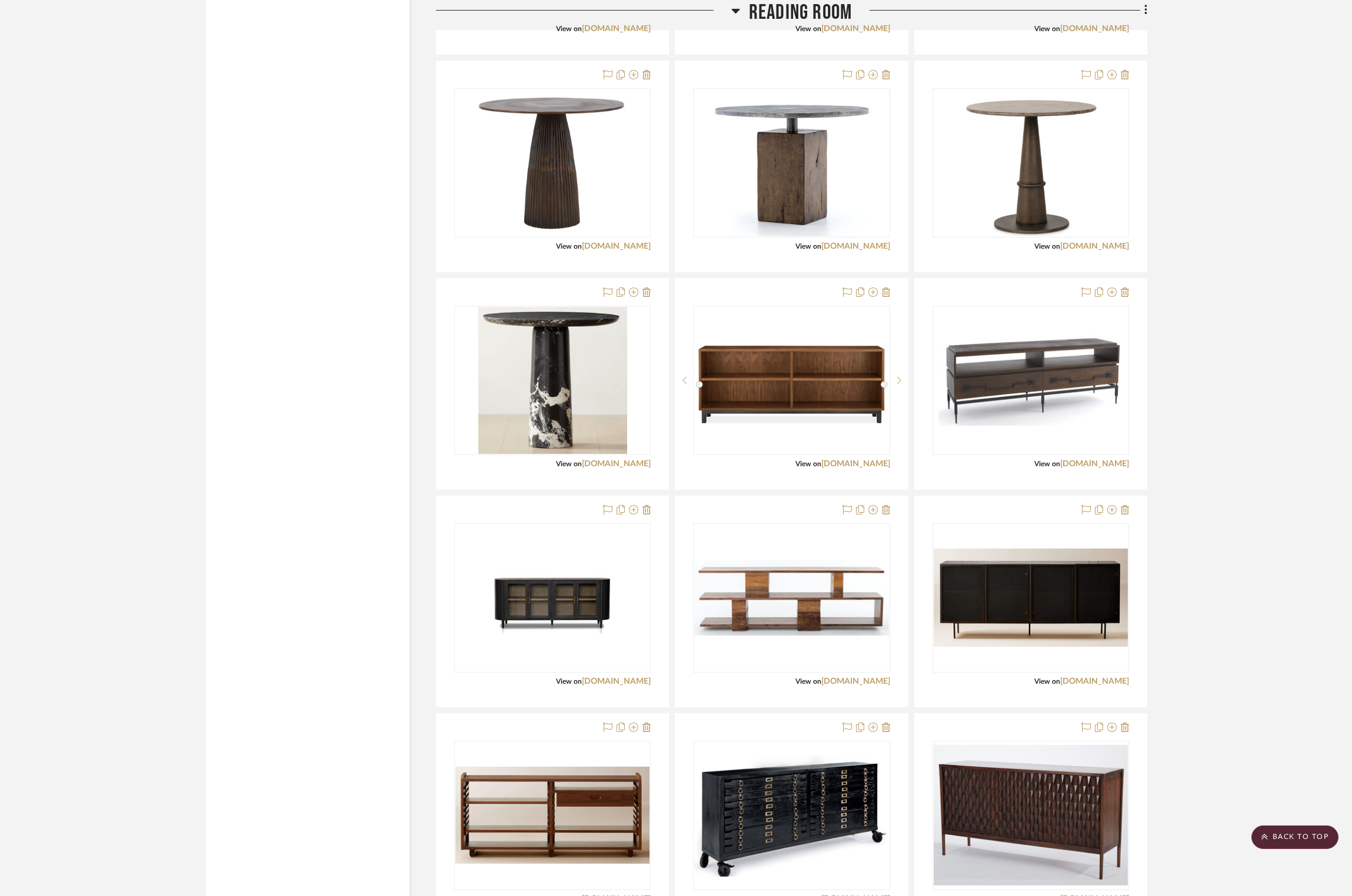
scroll to position [2085, 0]
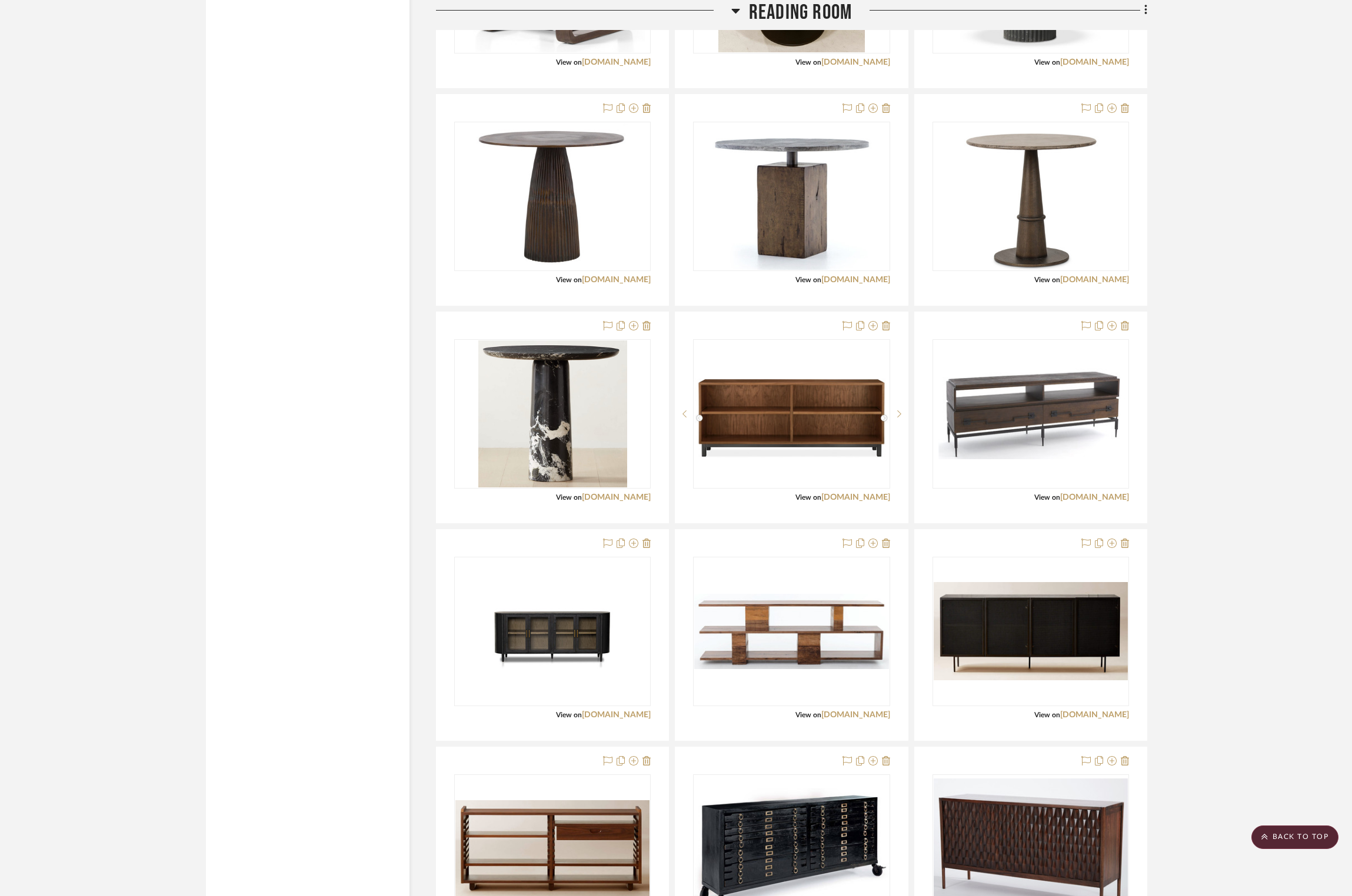
drag, startPoint x: 1195, startPoint y: 689, endPoint x: 1200, endPoint y: 583, distance: 106.1
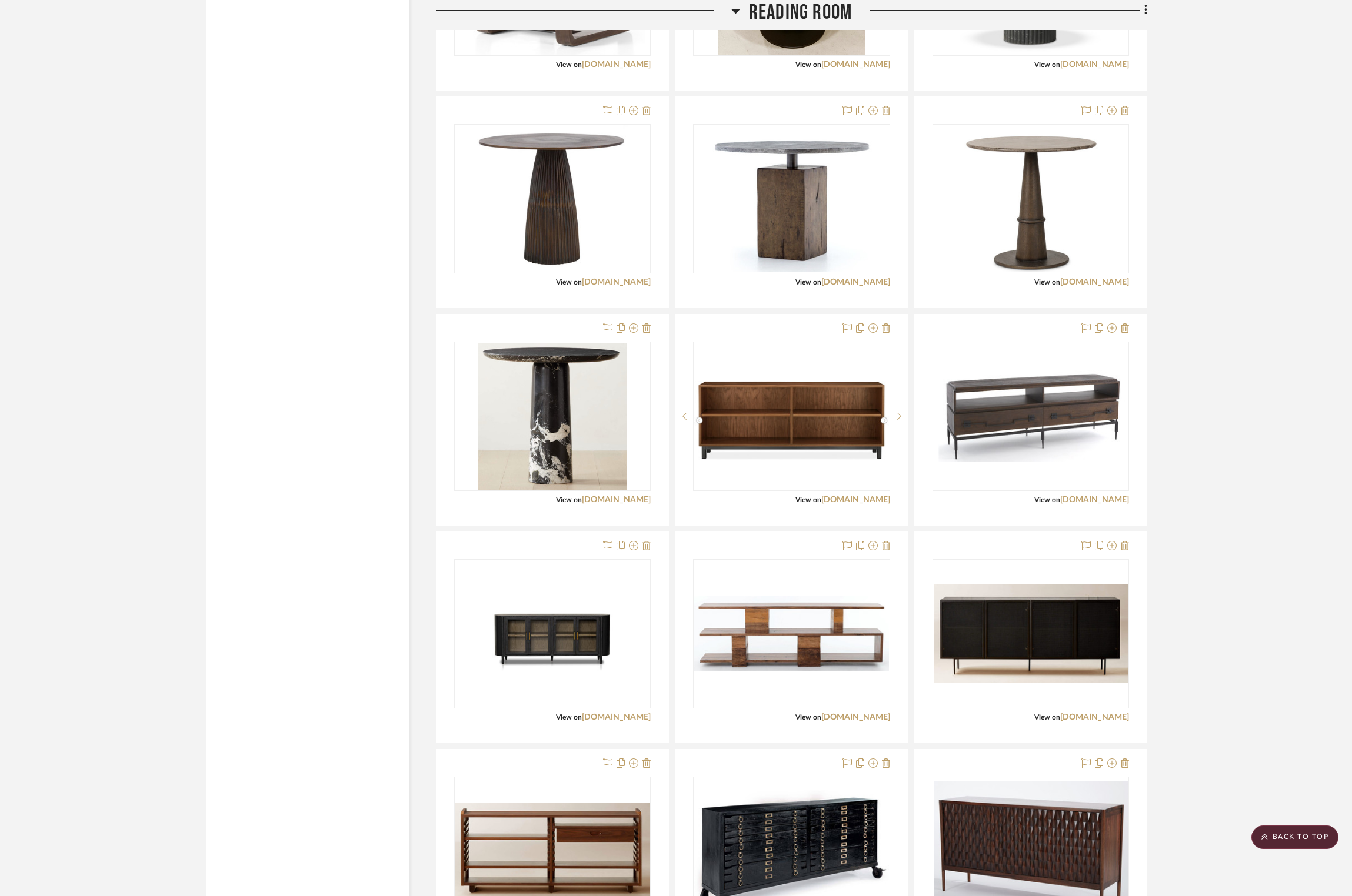
scroll to position [2401, 1]
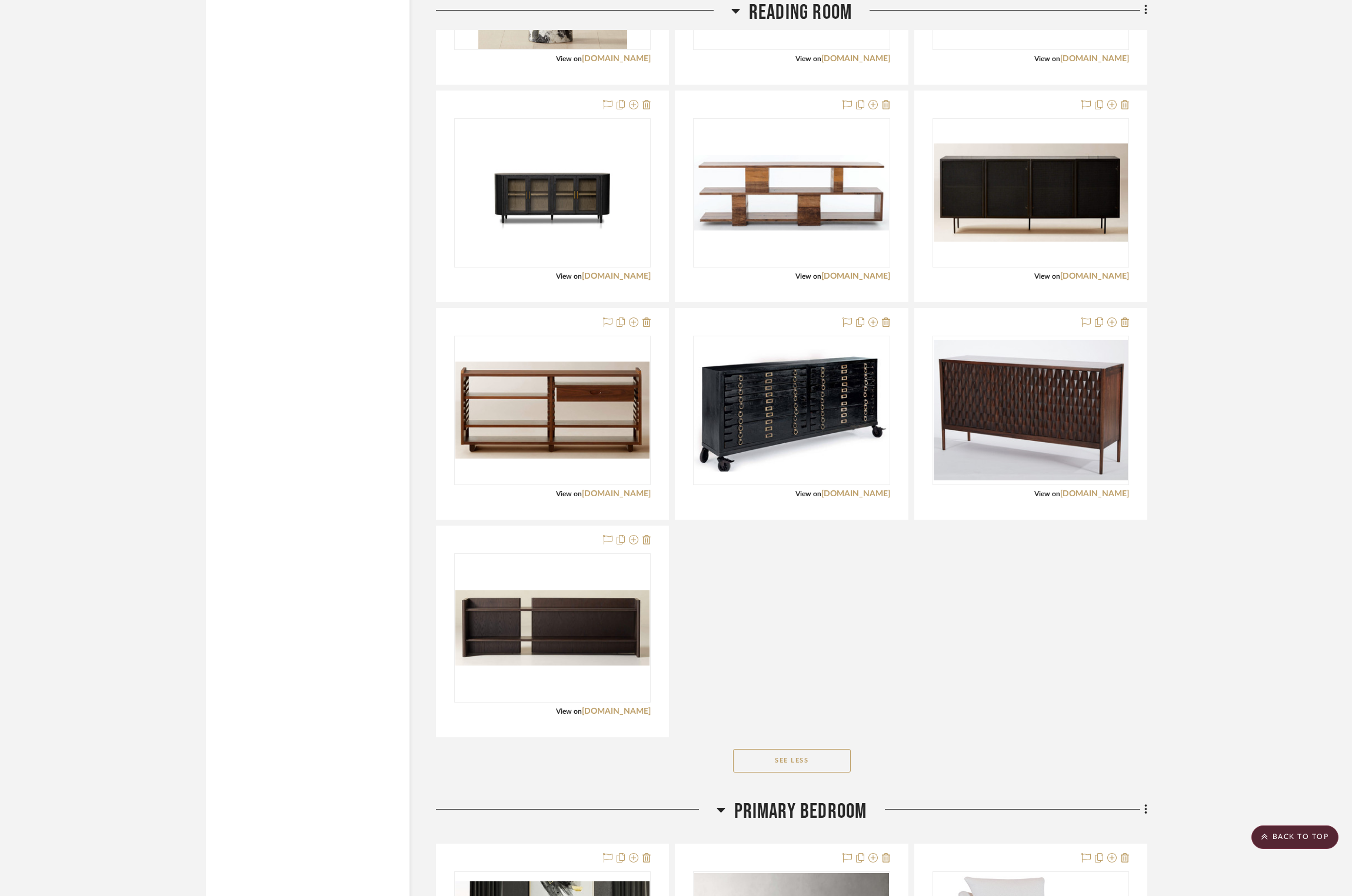
click at [743, 513] on project-details-page "SHOW ME Project: [PERSON_NAME] Project Settings + Add Room/Section + Quick Add …" at bounding box center [676, 519] width 1352 height 5671
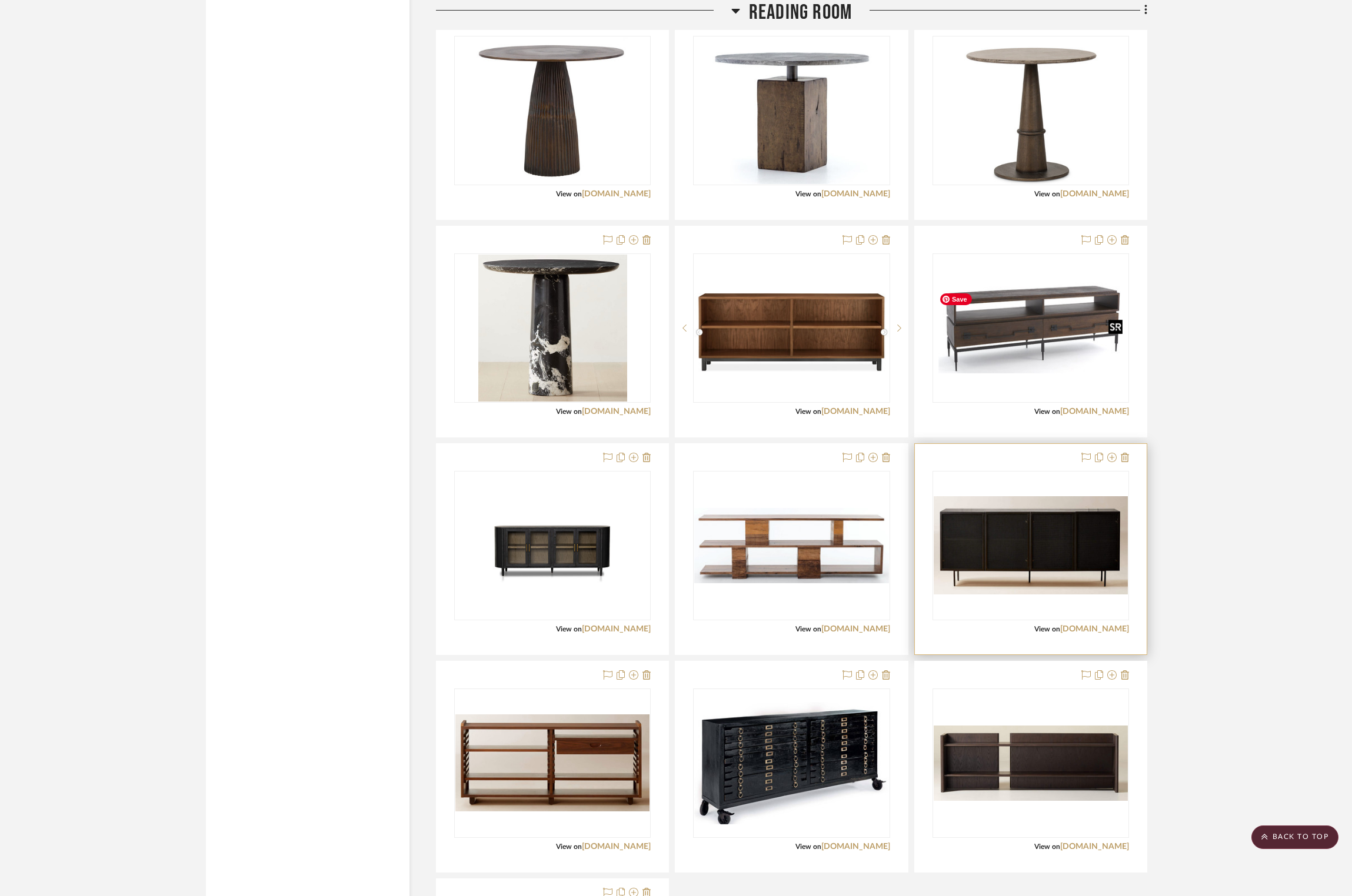
scroll to position [2313, 1]
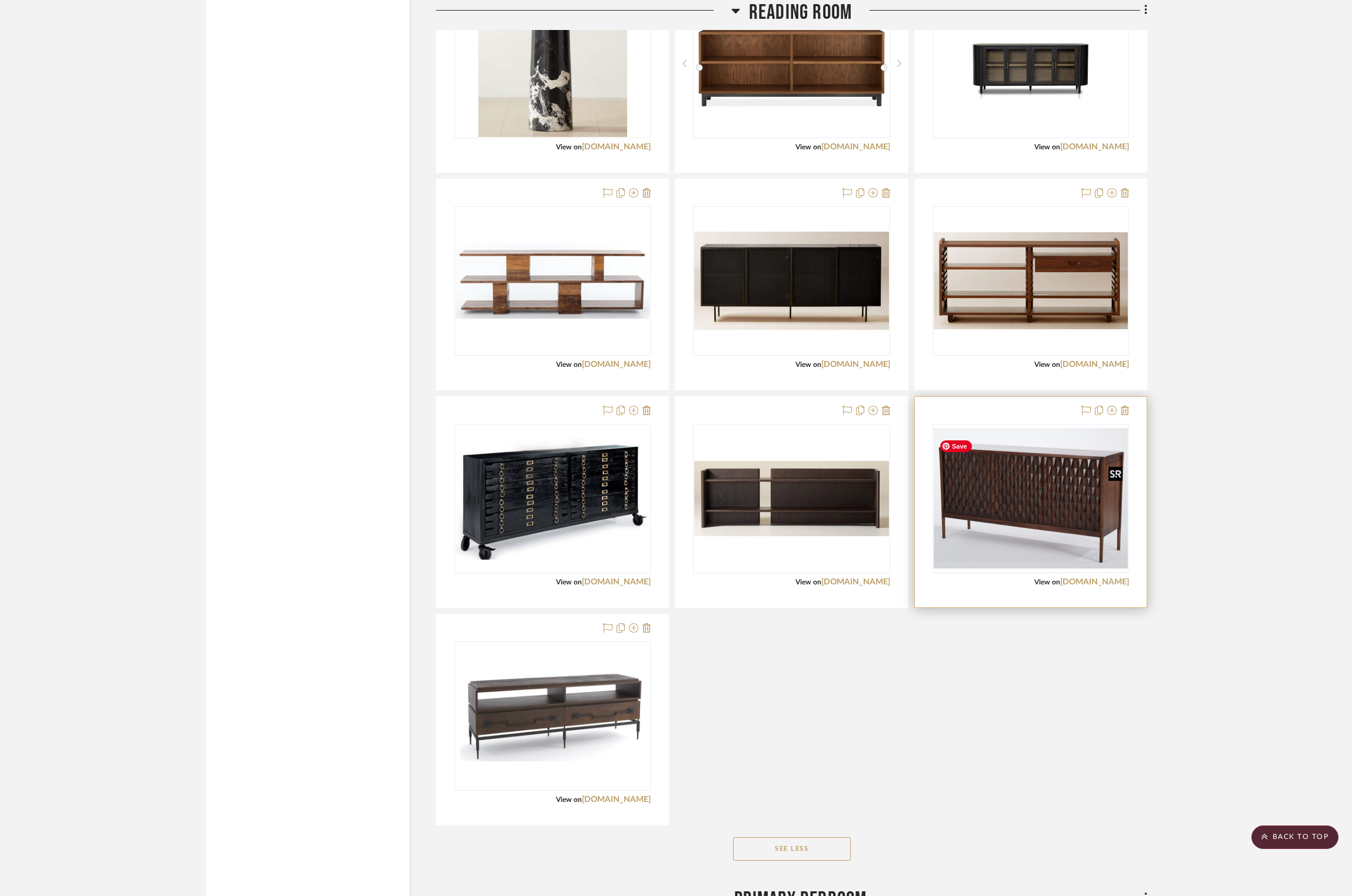
click at [743, 513] on img "0" at bounding box center [1031, 498] width 194 height 140
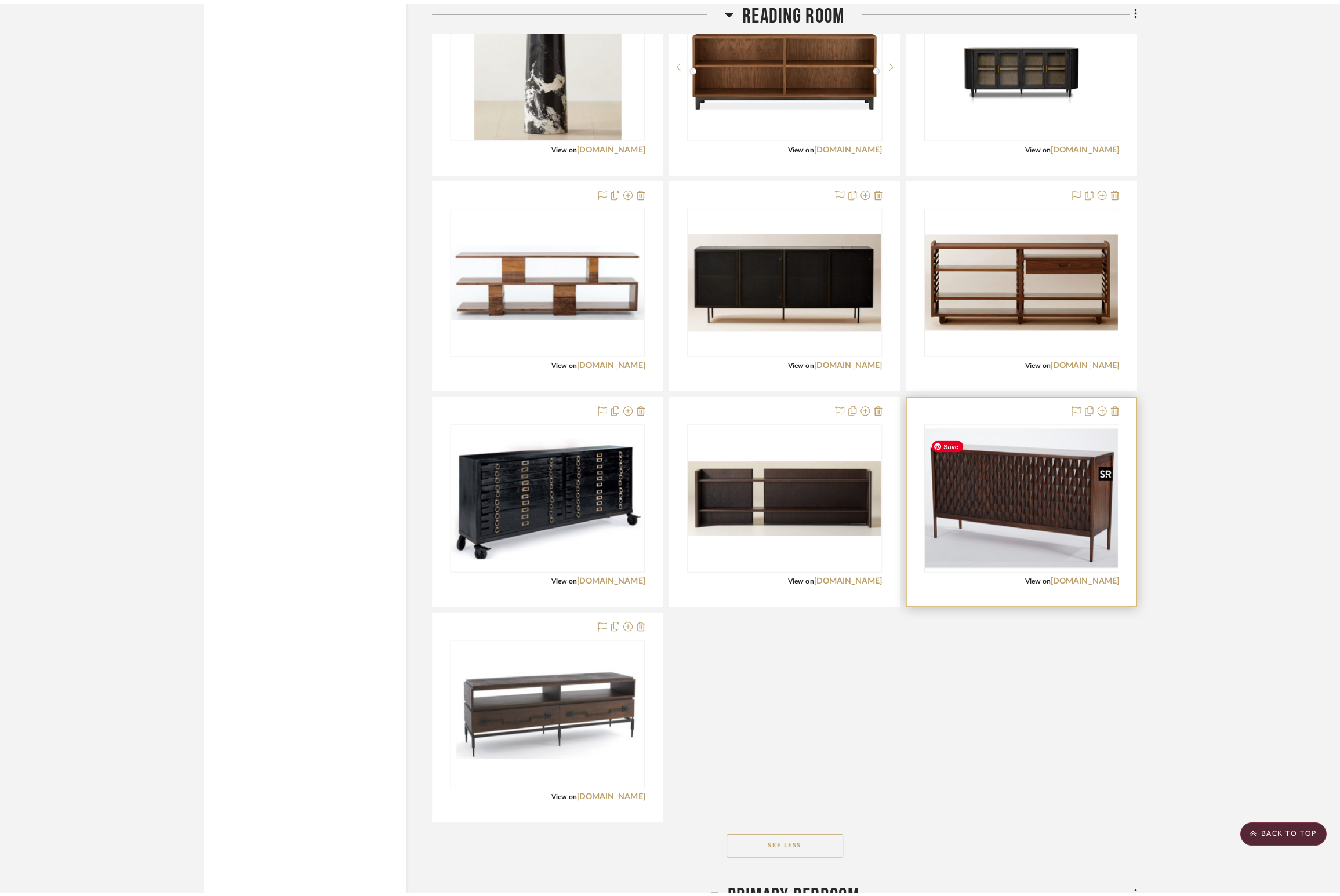
scroll to position [0, 0]
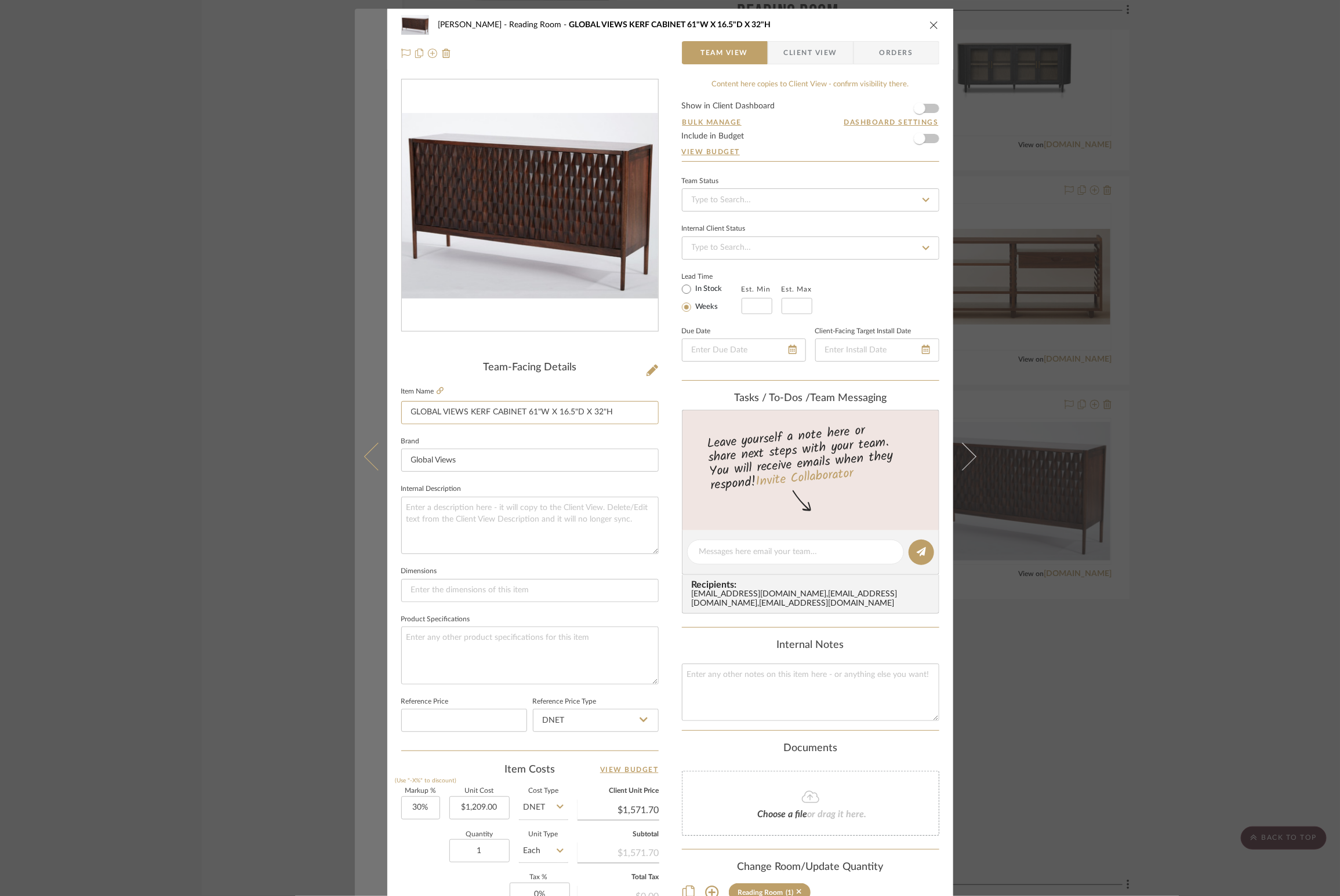
drag, startPoint x: 627, startPoint y: 413, endPoint x: 366, endPoint y: 407, distance: 261.1
click at [366, 407] on mat-dialog-content "[PERSON_NAME] Reading Room GLOBAL VIEWS KERF CABINET 61"W X 16.5"D X 32"H Team …" at bounding box center [670, 544] width 631 height 1071
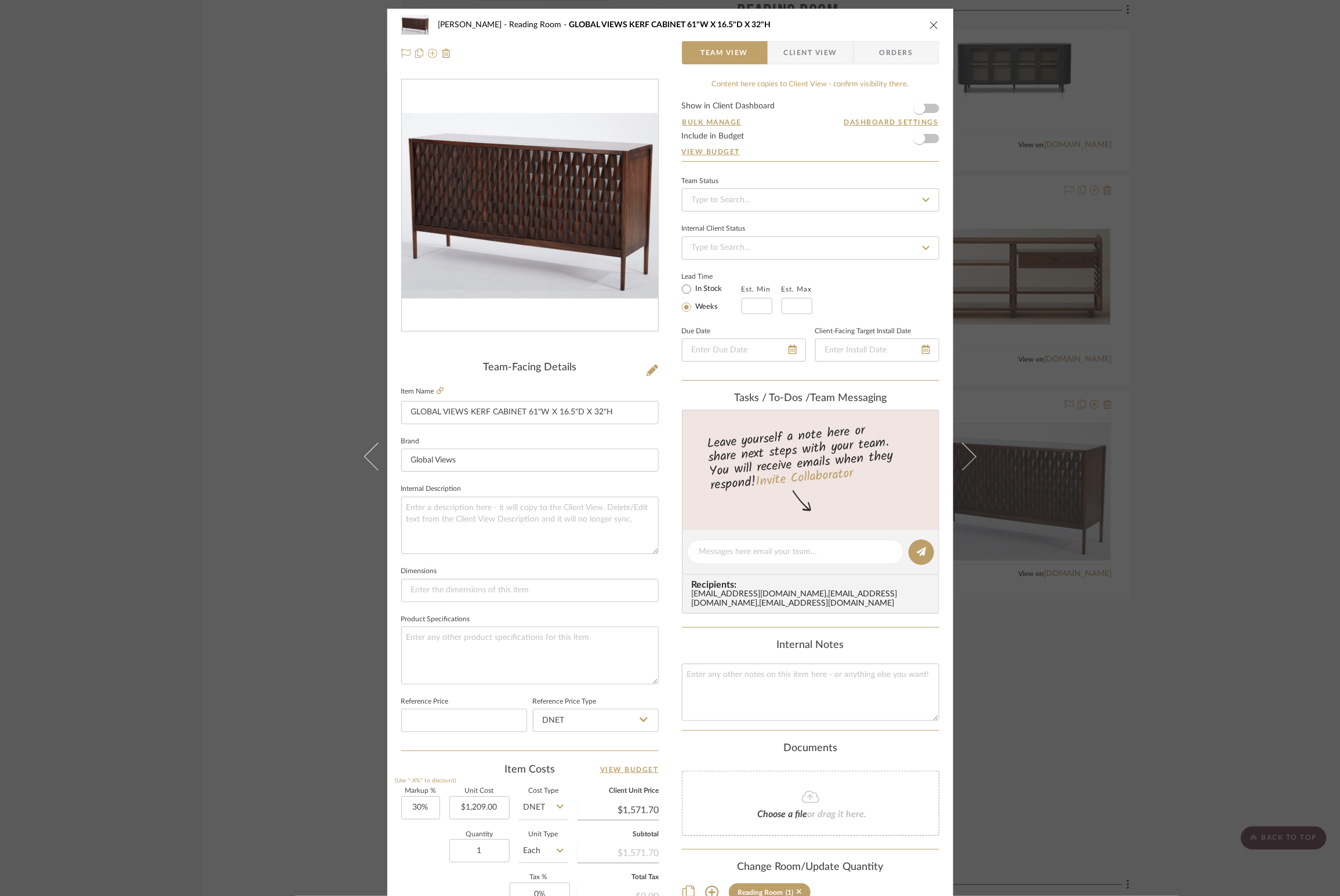
click at [733, 27] on icon "close" at bounding box center [934, 25] width 9 height 9
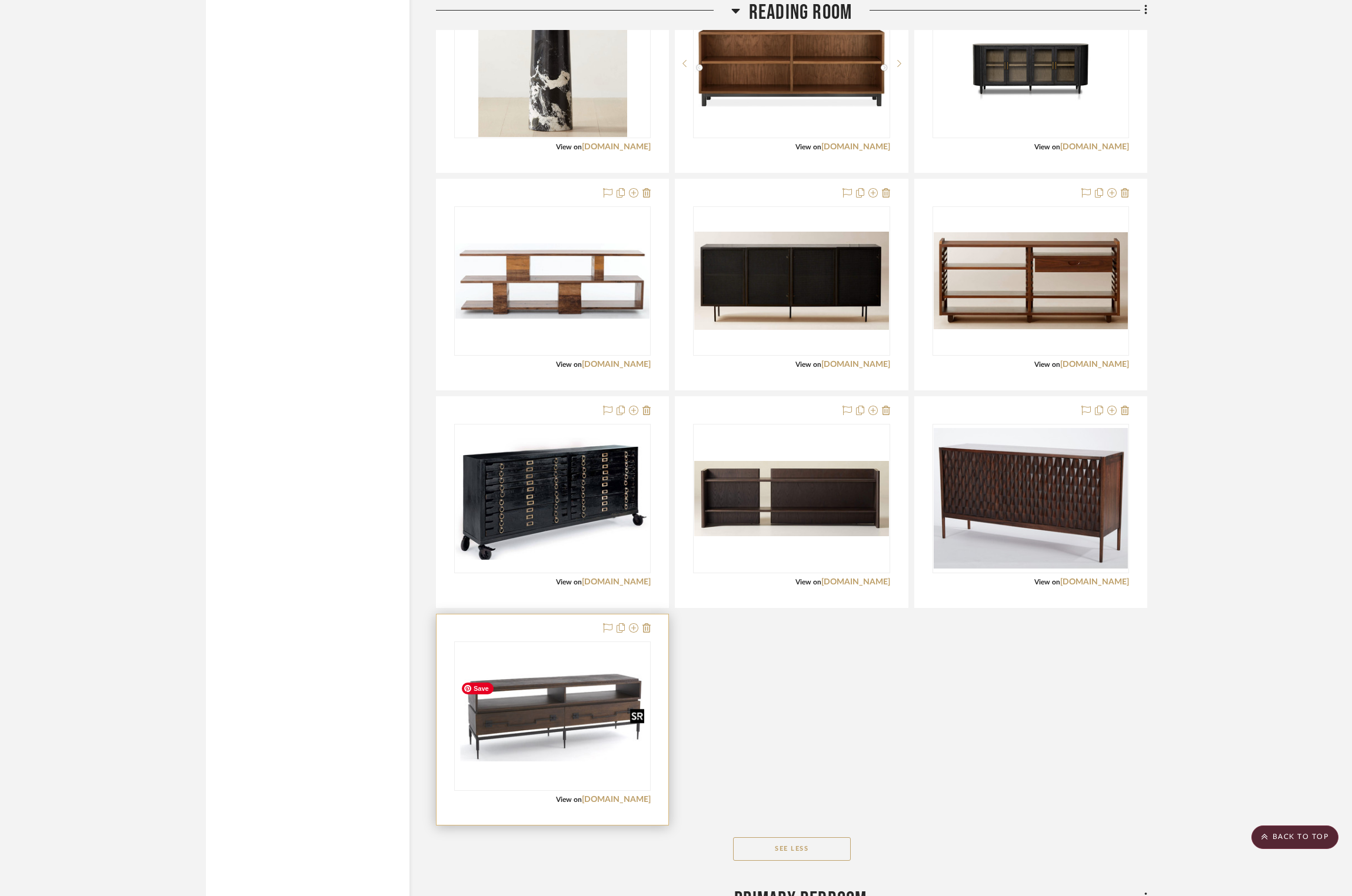
click at [595, 513] on img "0" at bounding box center [552, 716] width 194 height 91
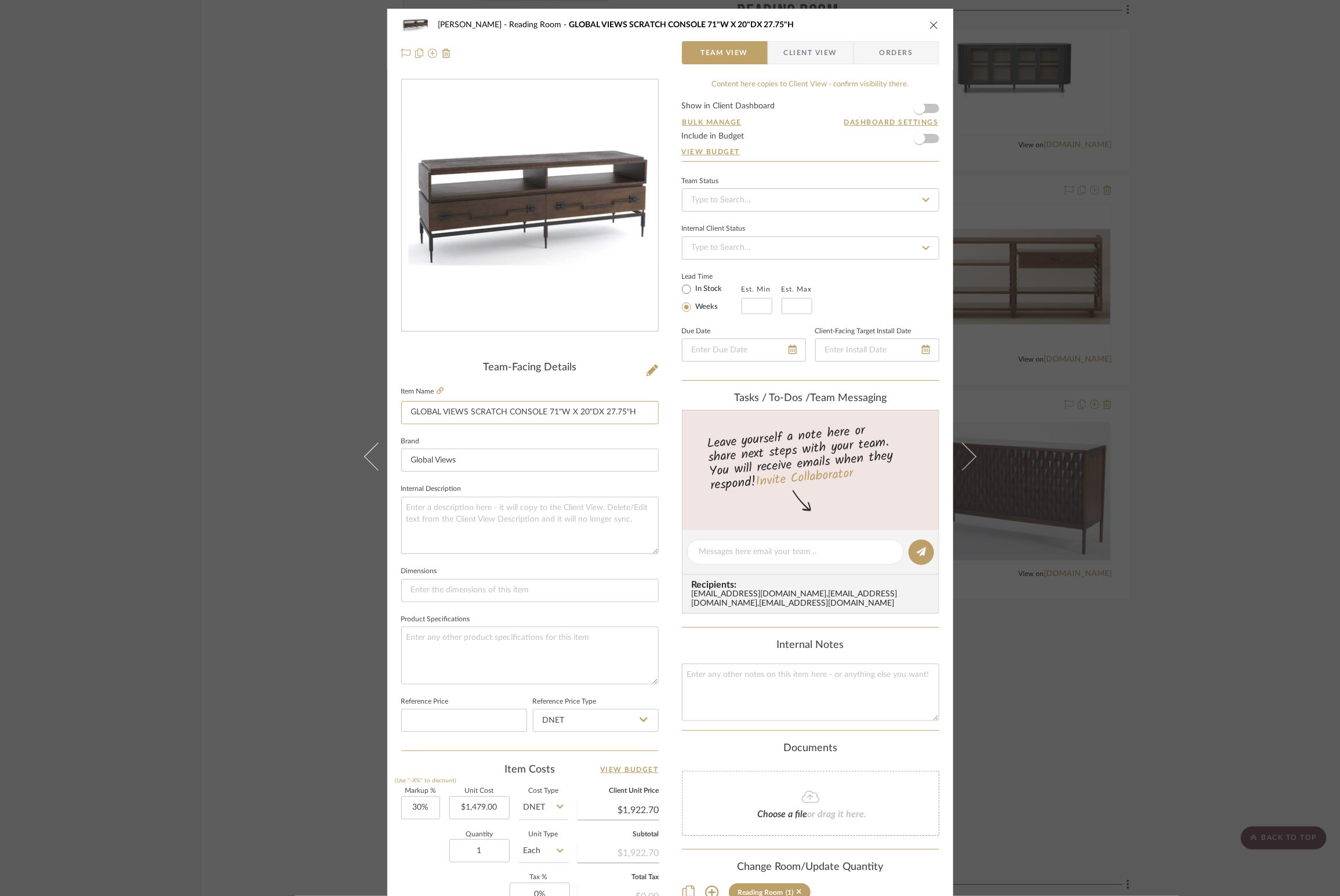
drag, startPoint x: 643, startPoint y: 412, endPoint x: 300, endPoint y: 403, distance: 343.1
click at [300, 403] on div "[PERSON_NAME] Reading Room GLOBAL VIEWS SCRATCH CONSOLE 71"W X 20"DX 27.75"H Te…" at bounding box center [670, 448] width 1340 height 896
click at [733, 506] on div "[PERSON_NAME] Reading Room GLOBAL VIEWS SCRATCH CONSOLE 71"W X 20"DX 27.75"H Te…" at bounding box center [670, 448] width 1340 height 896
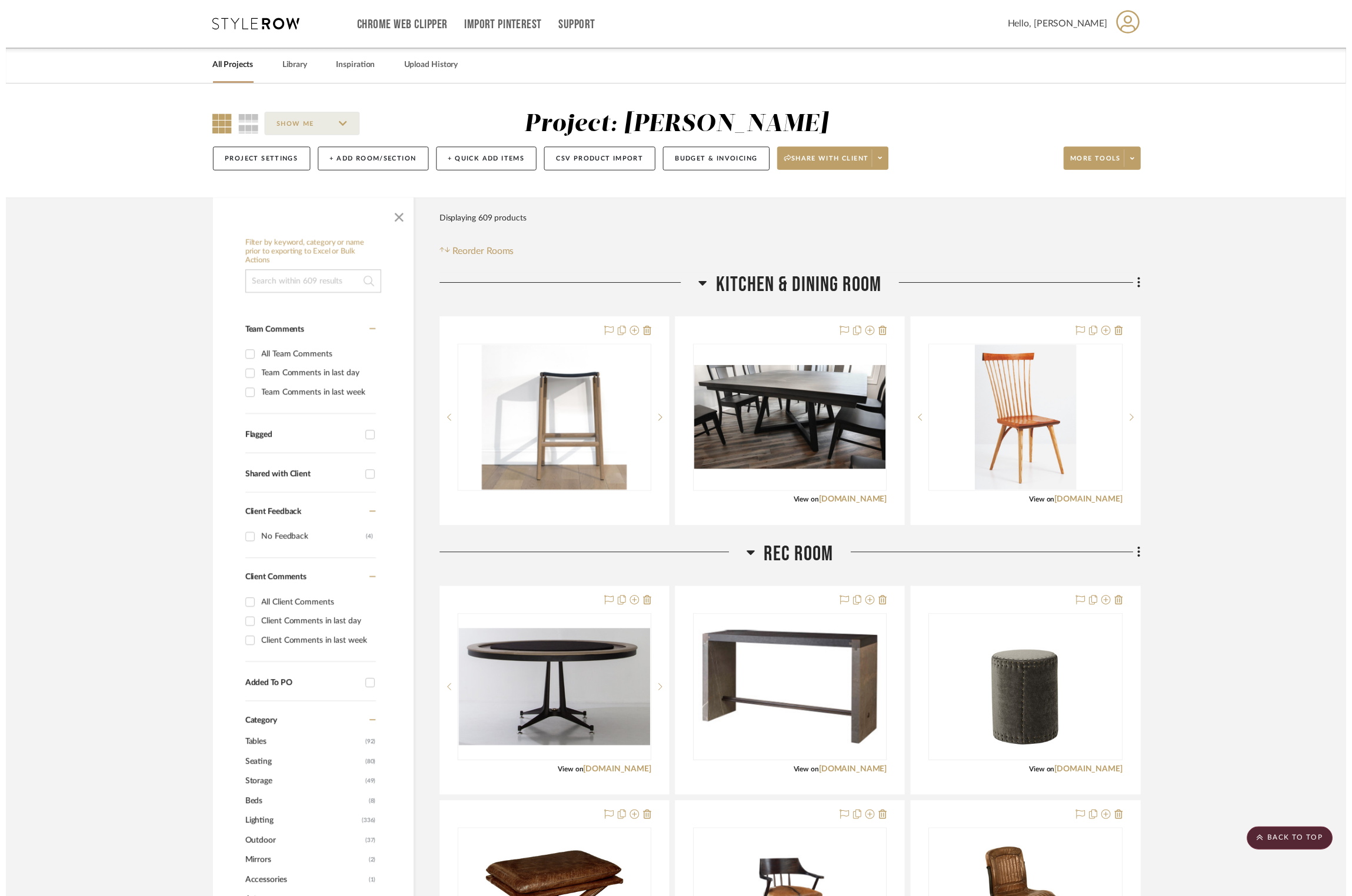
scroll to position [2313, 1]
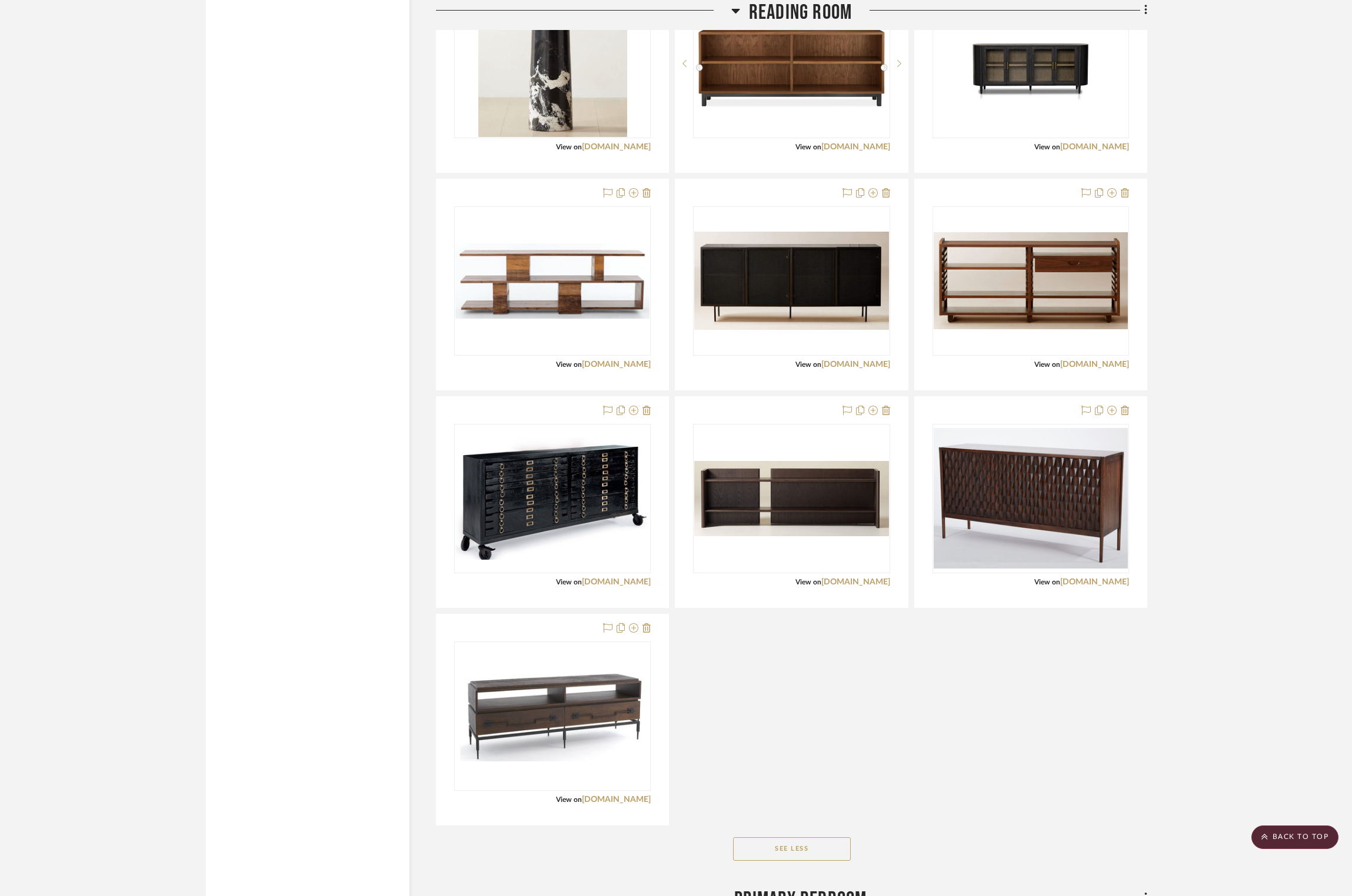
drag, startPoint x: 1098, startPoint y: 814, endPoint x: 1108, endPoint y: 816, distance: 10.2
click at [743, 513] on div "SOHO HOME [PERSON_NAME] LOW SHELVING 47"W X 15"D X 36"H View on [DOMAIN_NAME] B…" at bounding box center [791, 67] width 711 height 1517
click at [743, 513] on project-details-page "SHOW ME Project: [PERSON_NAME] Project Settings + Add Room/Section + Quick Add …" at bounding box center [676, 607] width 1352 height 5671
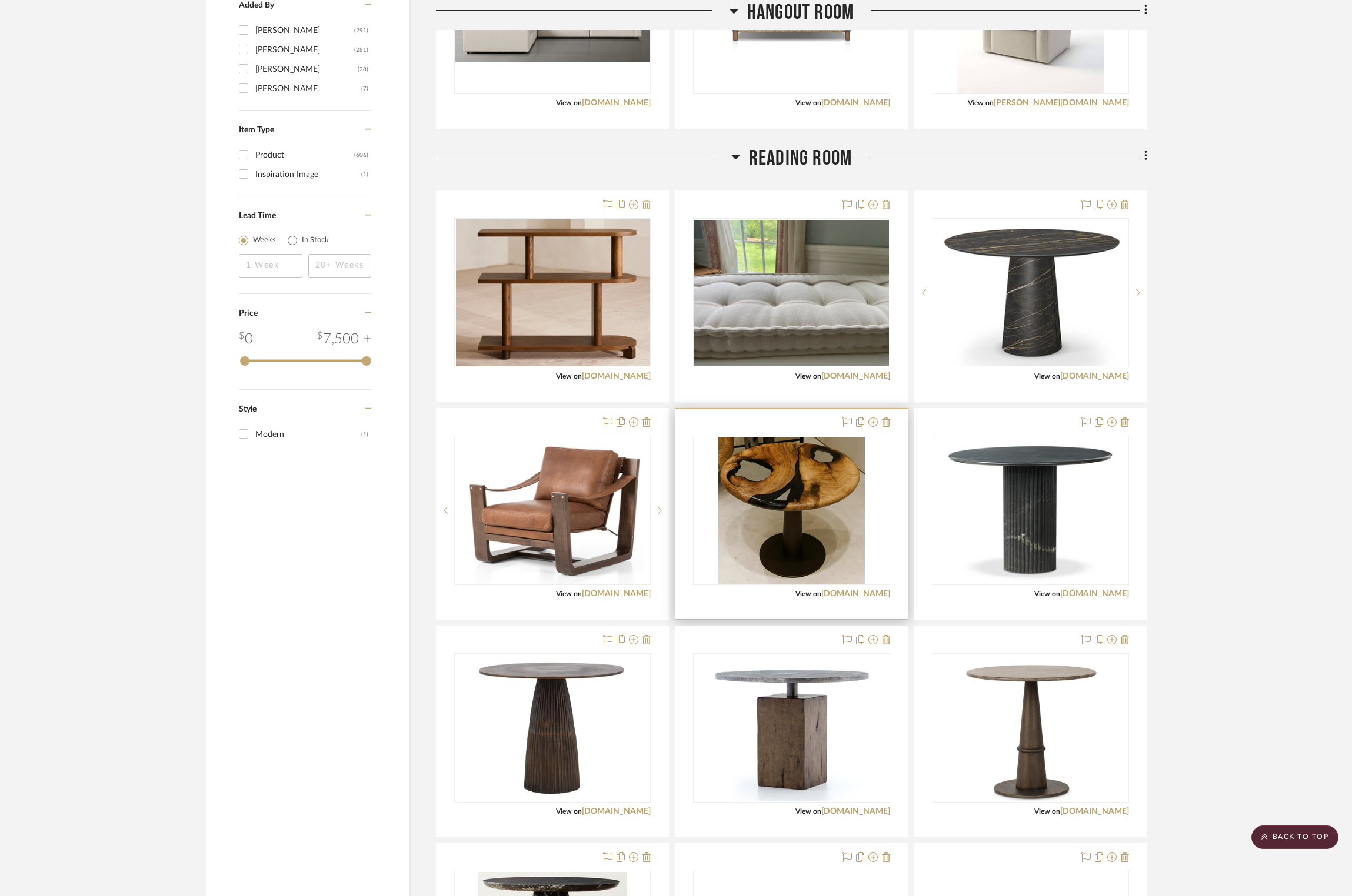
scroll to position [1166, 1]
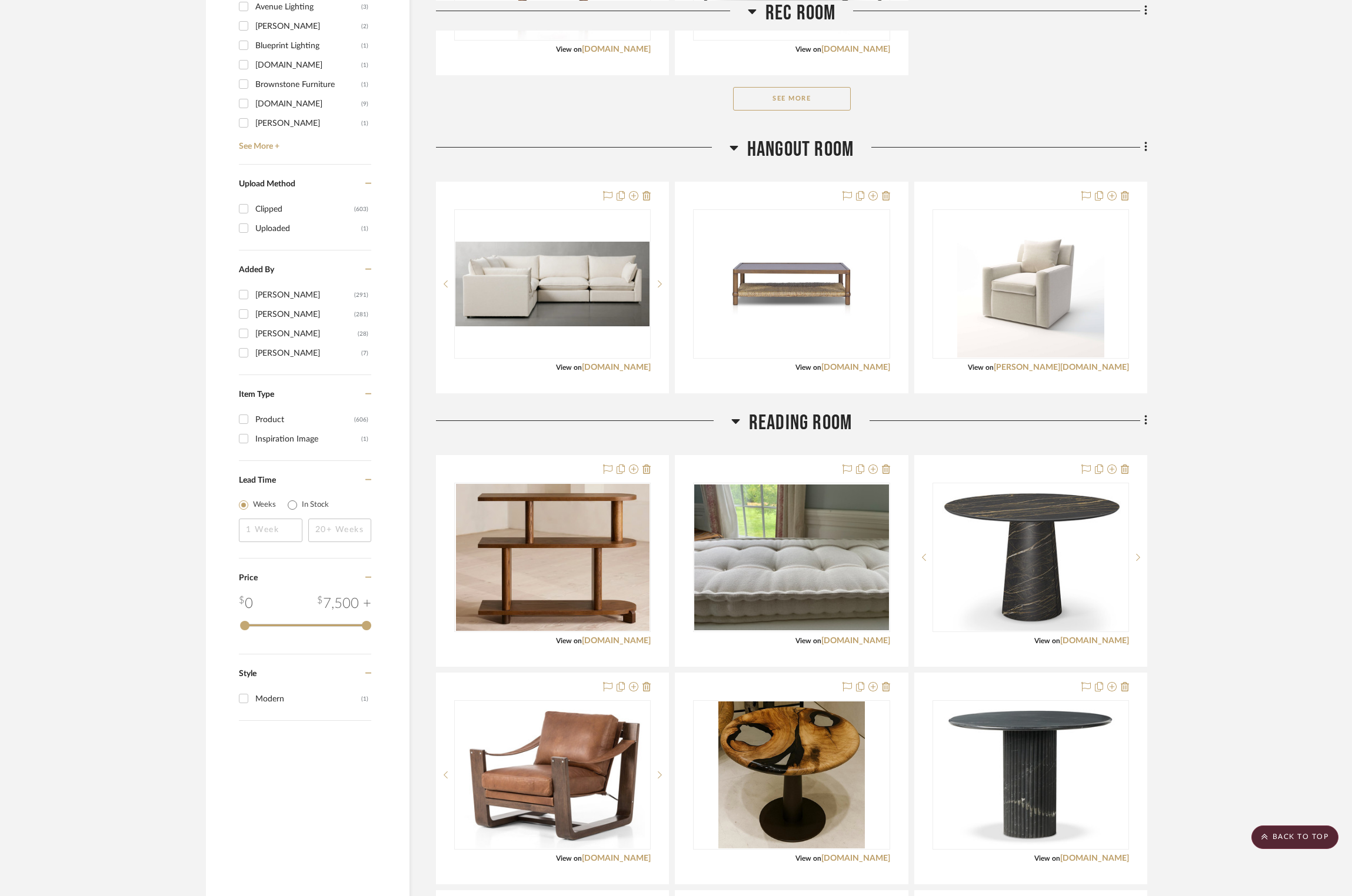
click at [736, 422] on icon at bounding box center [735, 422] width 8 height 4
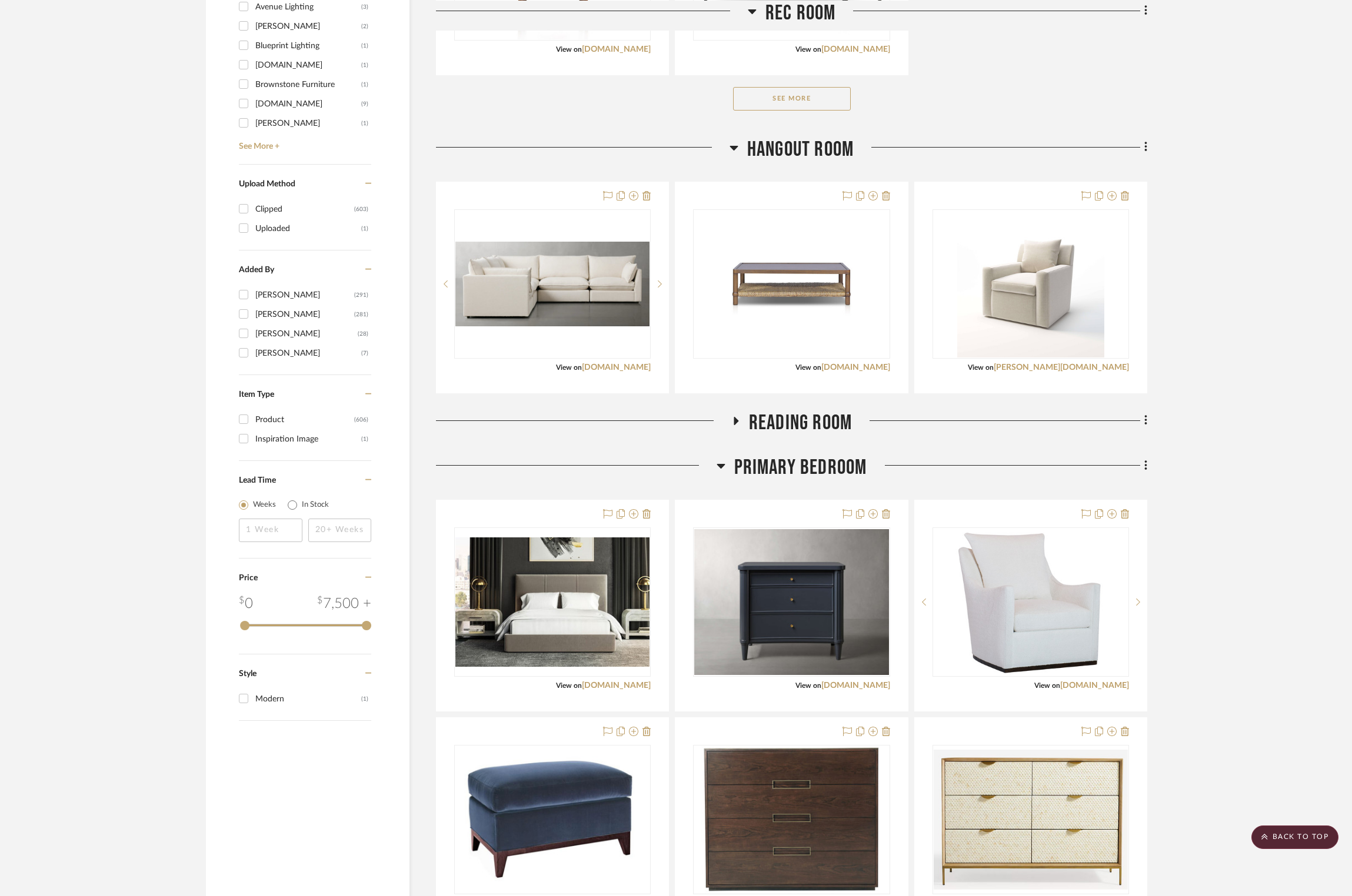
click at [734, 420] on icon at bounding box center [736, 420] width 4 height 8
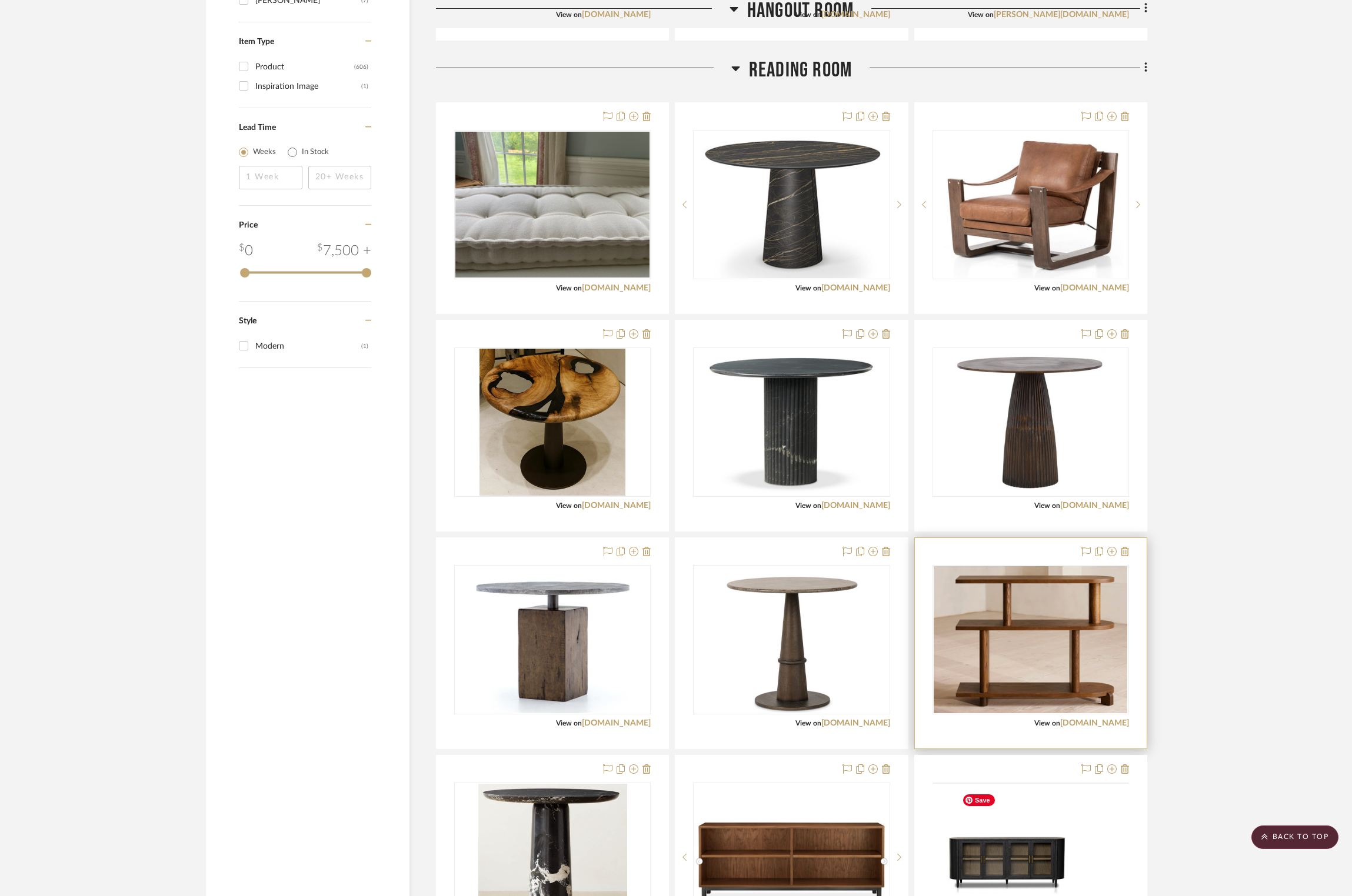
scroll to position [1960, 1]
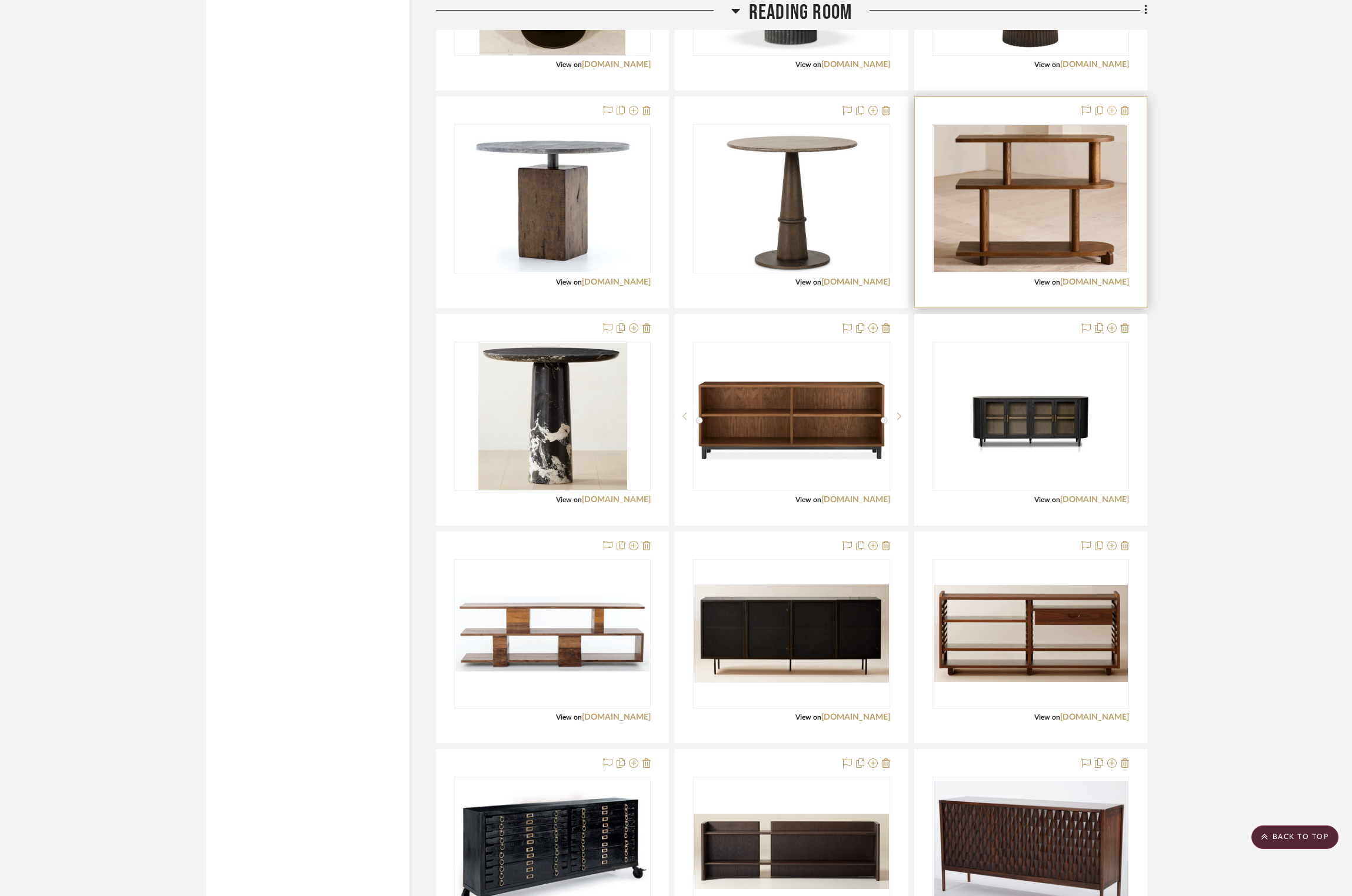
click at [743, 113] on icon at bounding box center [1112, 110] width 10 height 10
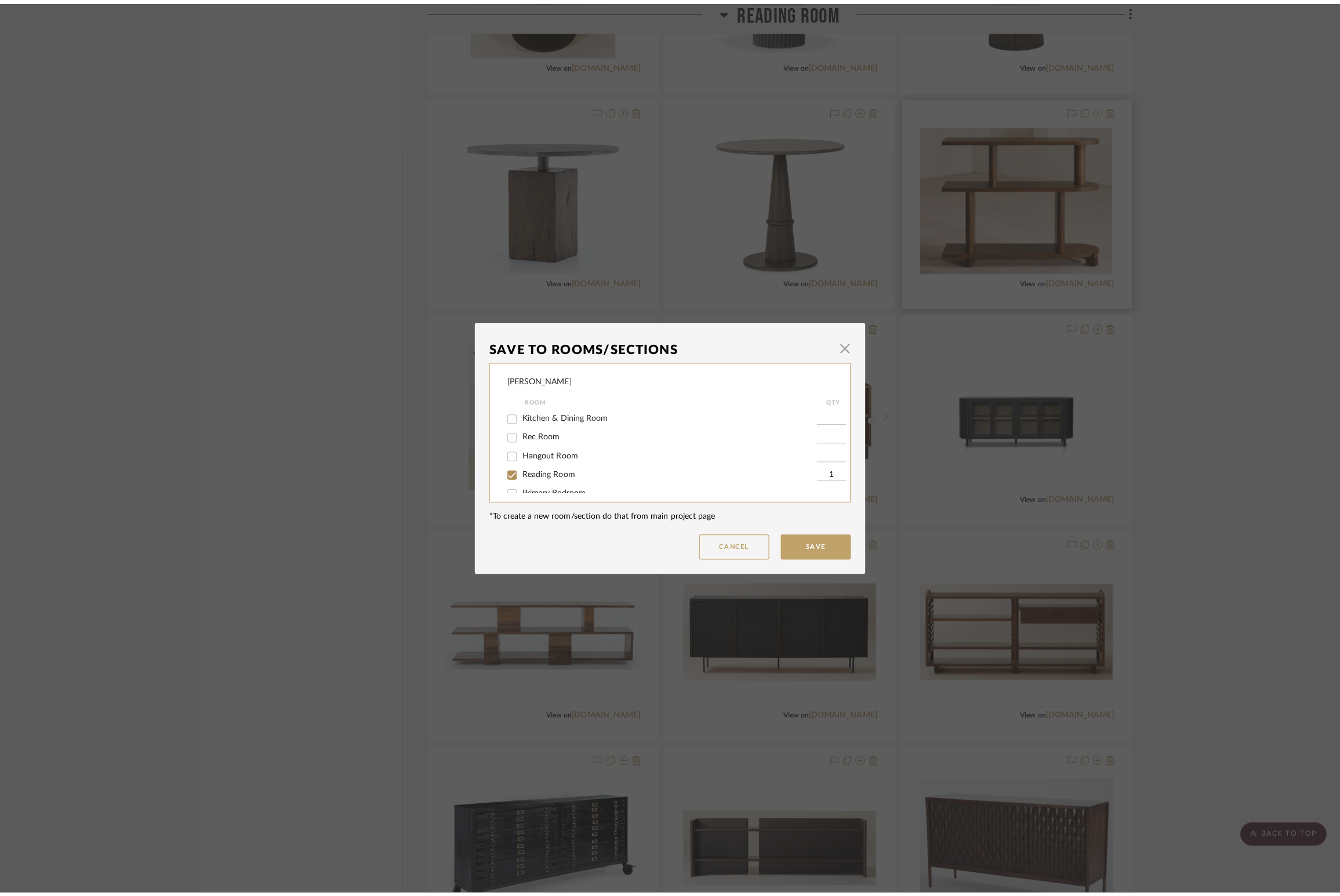
scroll to position [0, 0]
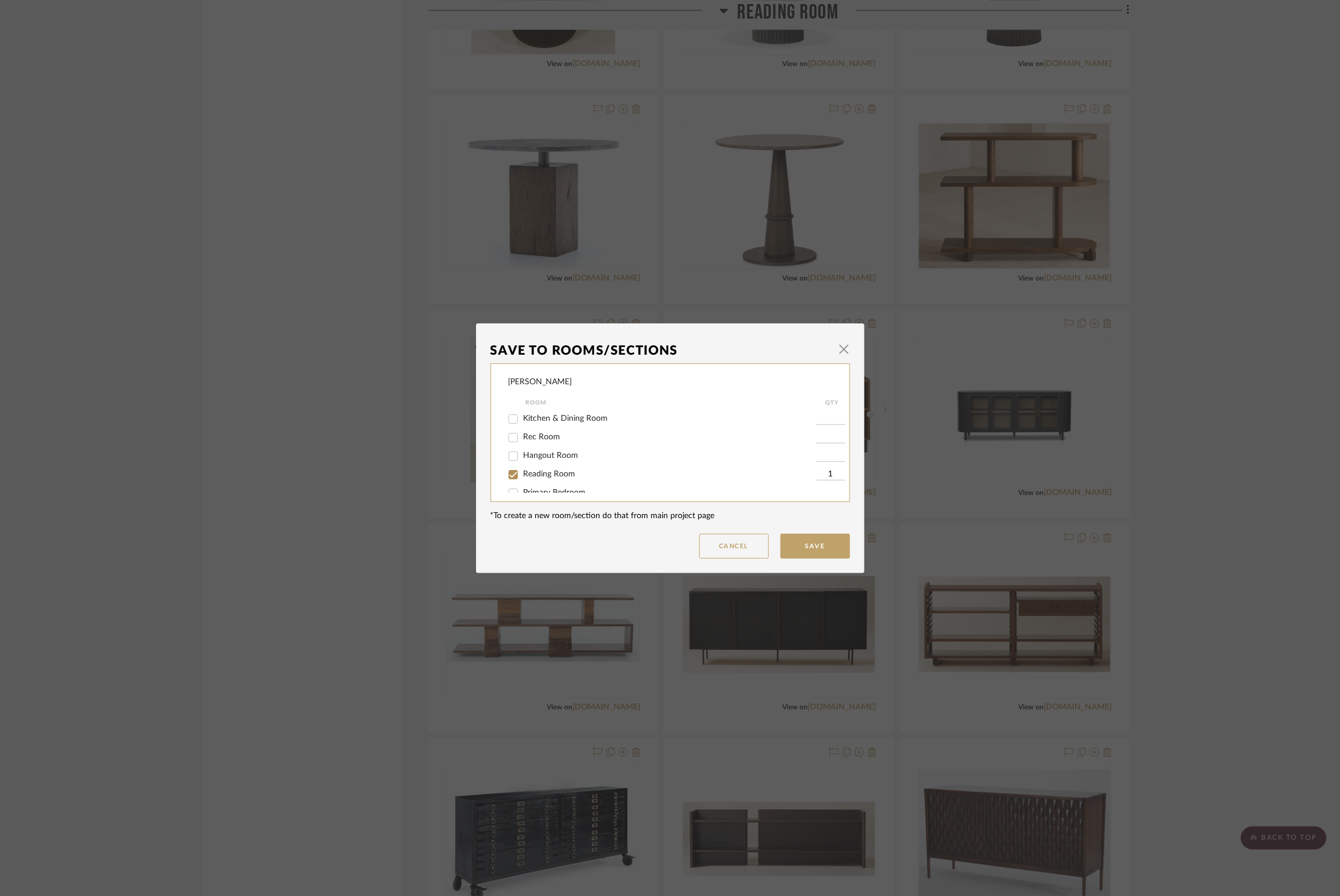
click at [559, 469] on label "Reading Room" at bounding box center [670, 474] width 293 height 10
click at [523, 469] on input "Reading Room" at bounding box center [513, 475] width 19 height 19
checkbox input "false"
click at [733, 506] on button "Save" at bounding box center [815, 546] width 70 height 25
click at [733, 506] on dialog-content "Save To Rooms/Sections × [PERSON_NAME] Room QTY Kitchen & Dining Room Rec Room …" at bounding box center [670, 448] width 388 height 250
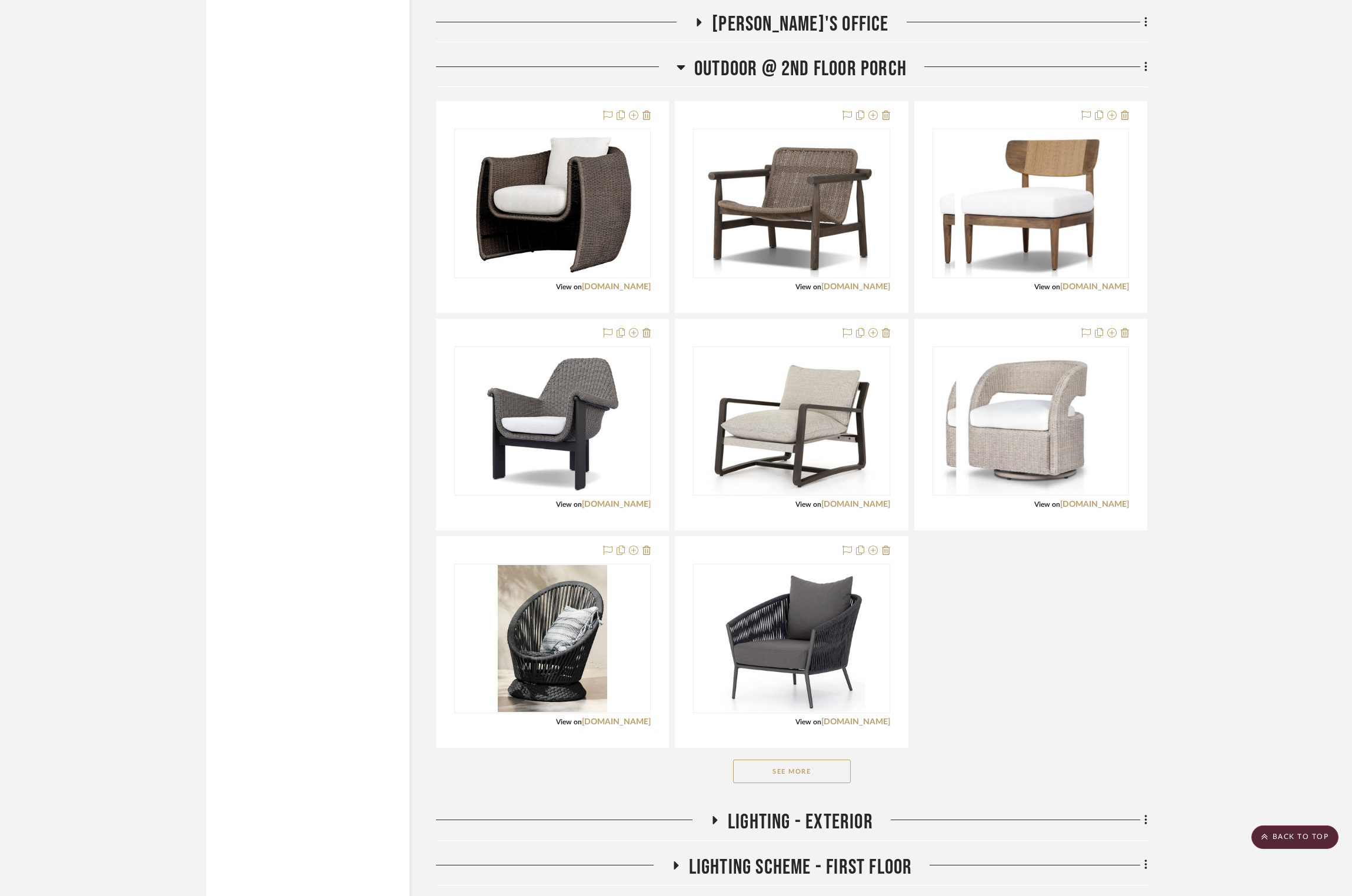
scroll to position [3989, 1]
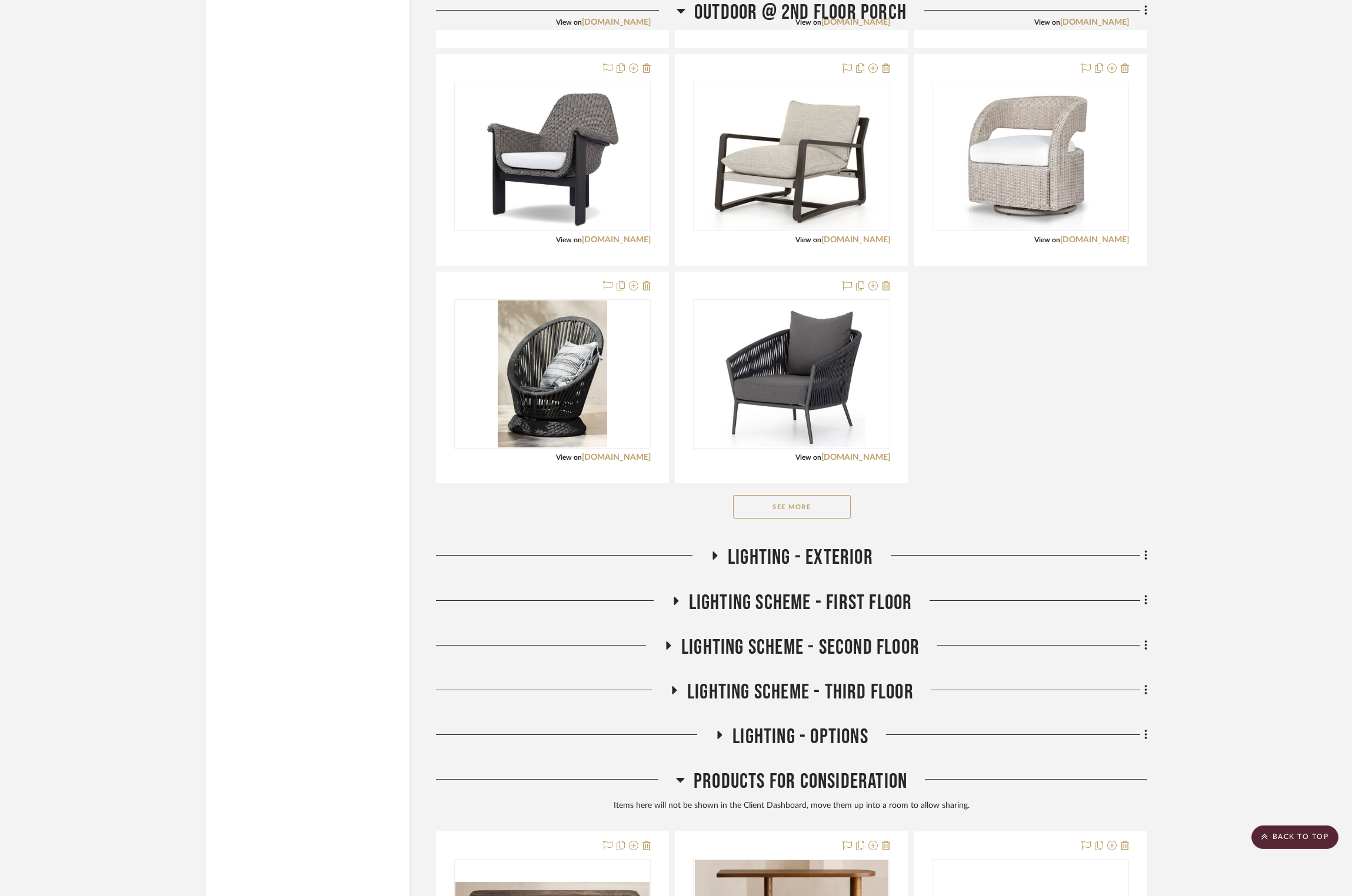
click at [743, 513] on div "See More" at bounding box center [791, 507] width 711 height 47
click at [743, 513] on button "See More" at bounding box center [792, 507] width 118 height 24
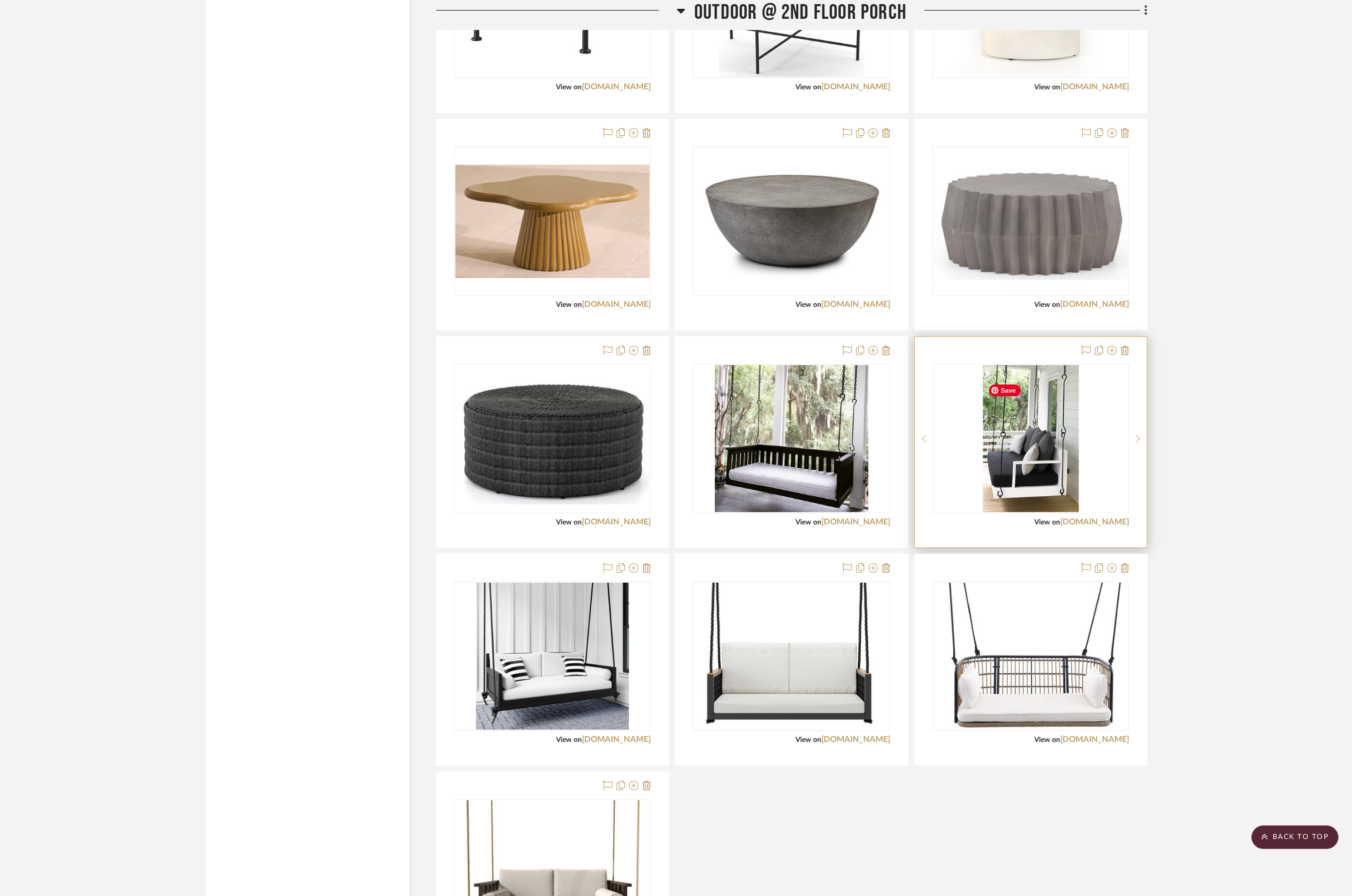
click at [0, 0] on img at bounding box center [0, 0] width 0 height 0
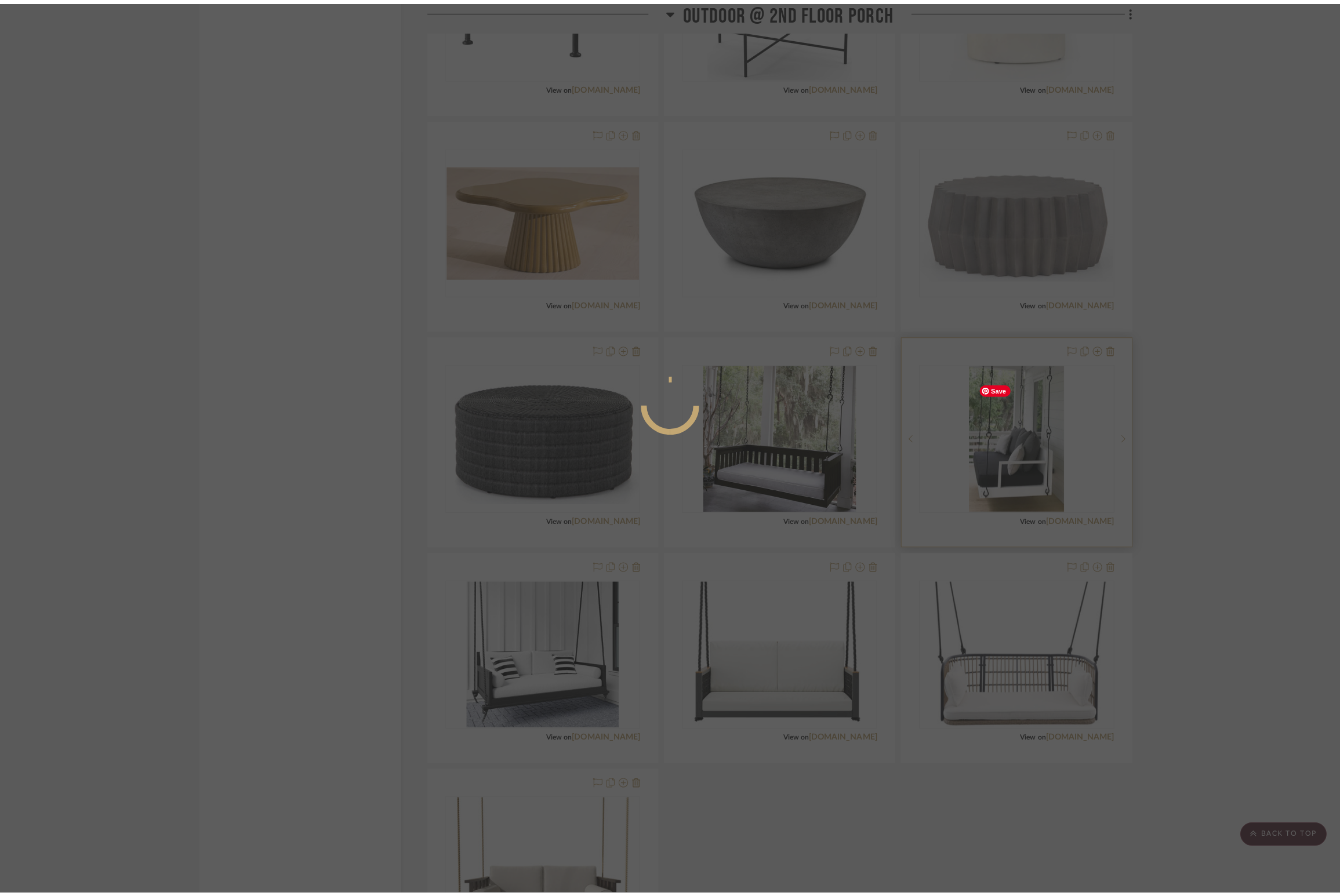
scroll to position [0, 0]
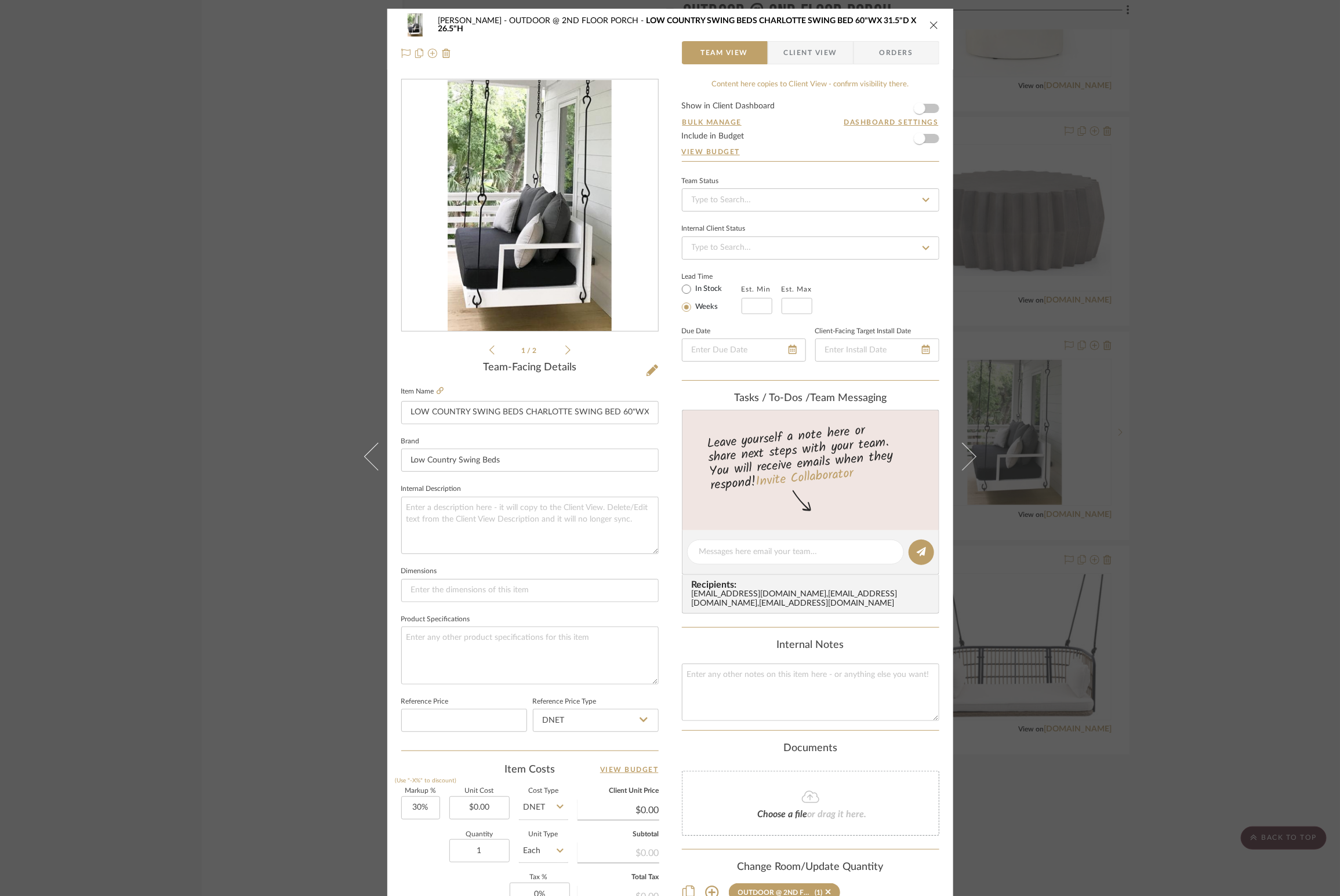
click at [437, 382] on div "Team-Facing Details Item Name LOW COUNTRY SWING BEDS CHARLOTTE SWING BED 60"WX …" at bounding box center [530, 556] width 257 height 389
click at [437, 385] on fieldset "Item Name LOW COUNTRY SWING BEDS CHARLOTTE SWING BED 60"WX 31.5"D X 26.5"H" at bounding box center [530, 404] width 257 height 41
click at [438, 390] on icon at bounding box center [441, 391] width 7 height 7
click at [733, 22] on div "[PERSON_NAME] OUTDOOR @ 2ND FLOOR PORCH LOW COUNTRY SWING BEDS CHARLOTTE SWING …" at bounding box center [670, 25] width 538 height 23
click at [733, 27] on icon "close" at bounding box center [934, 25] width 9 height 9
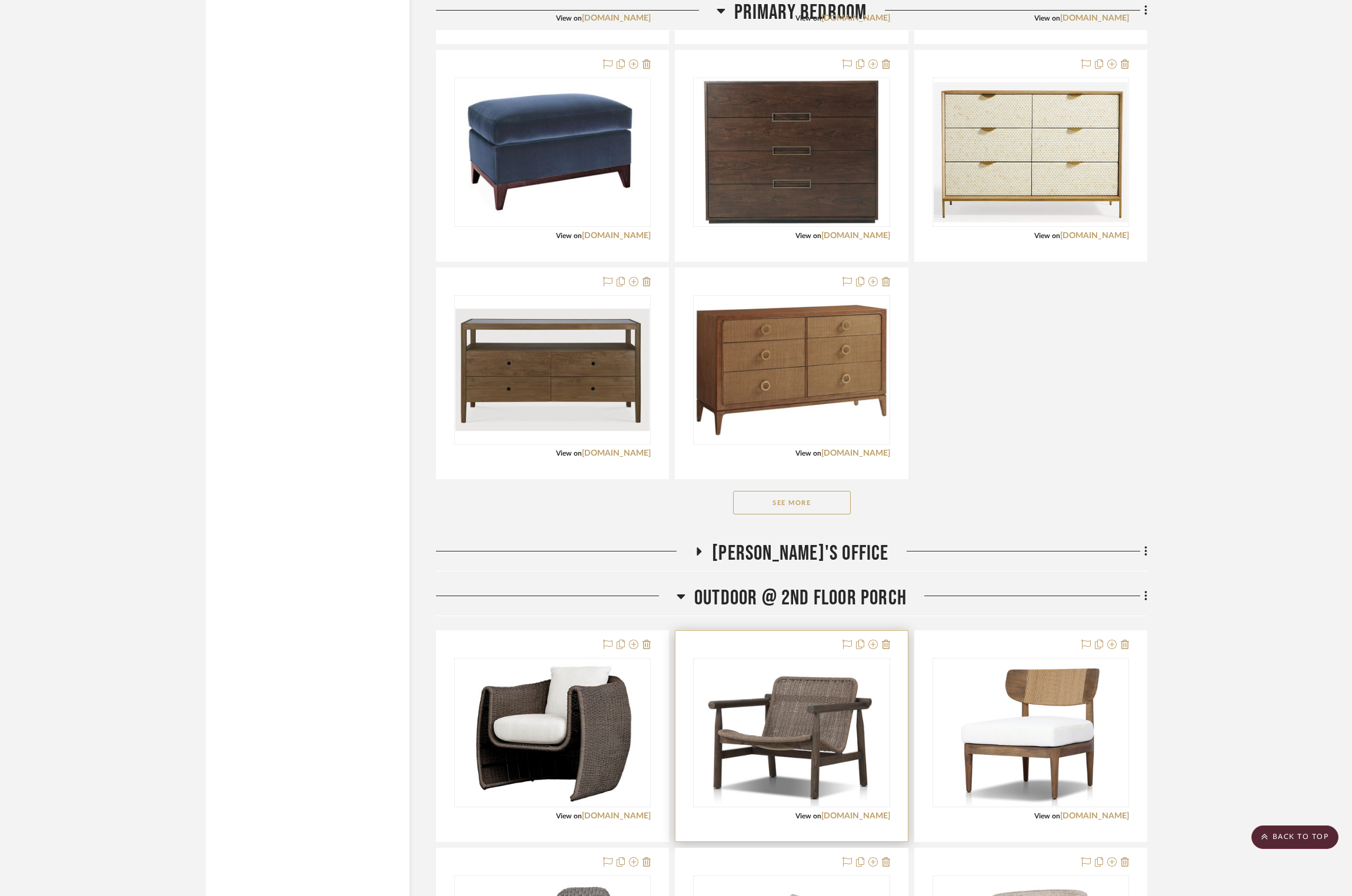
scroll to position [3460, 1]
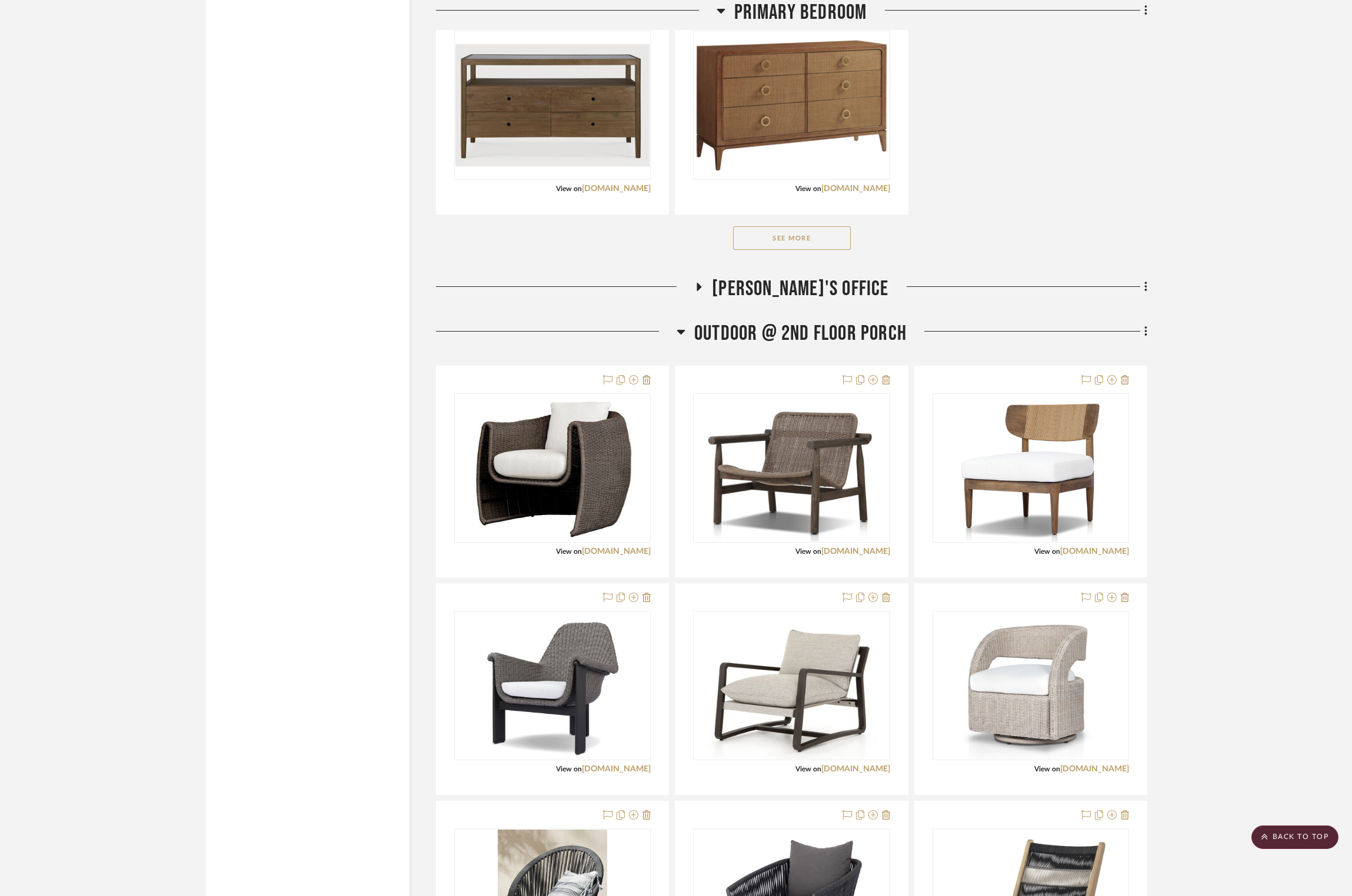
click at [679, 334] on icon at bounding box center [681, 332] width 8 height 4
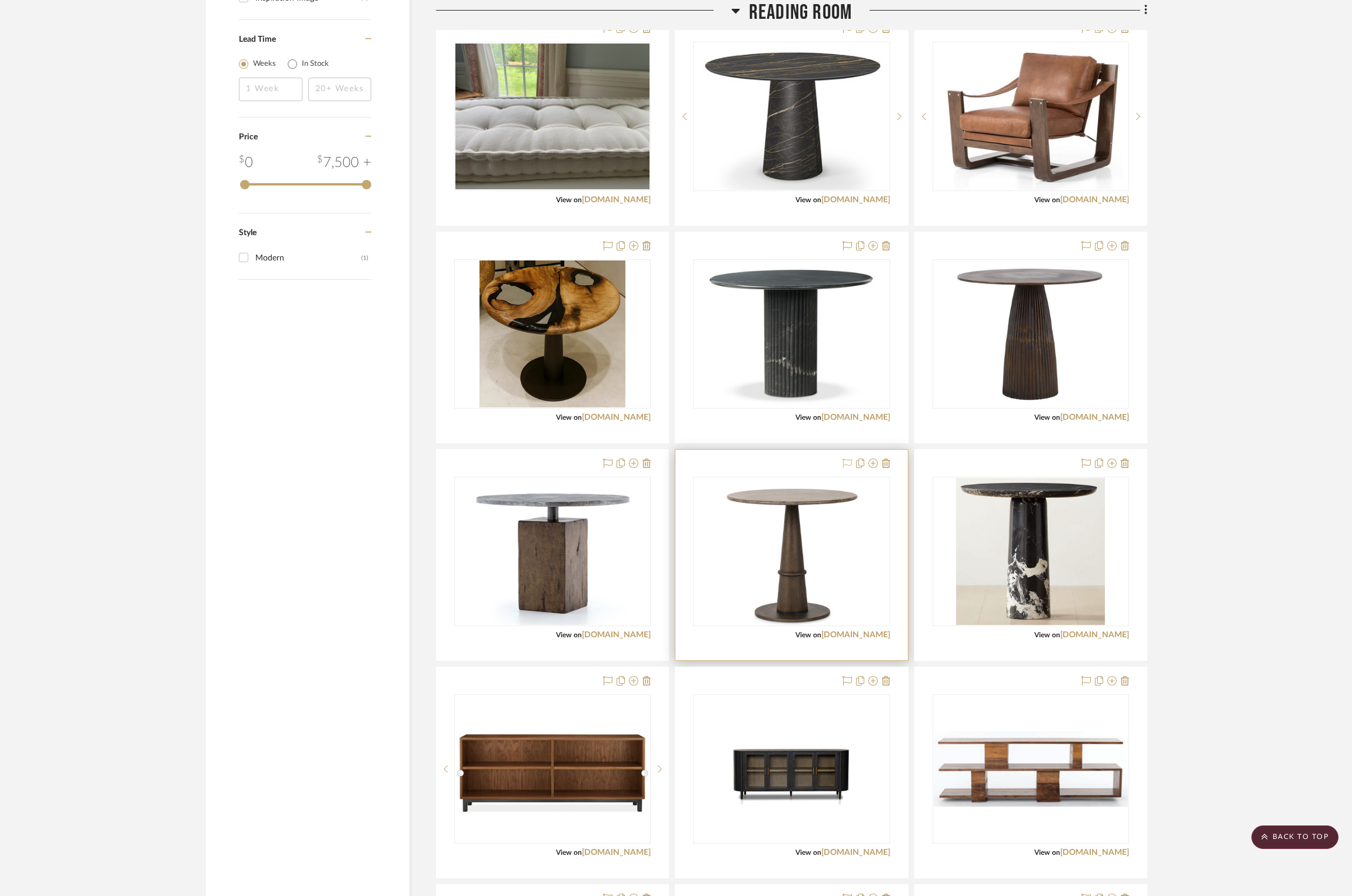
scroll to position [1519, 1]
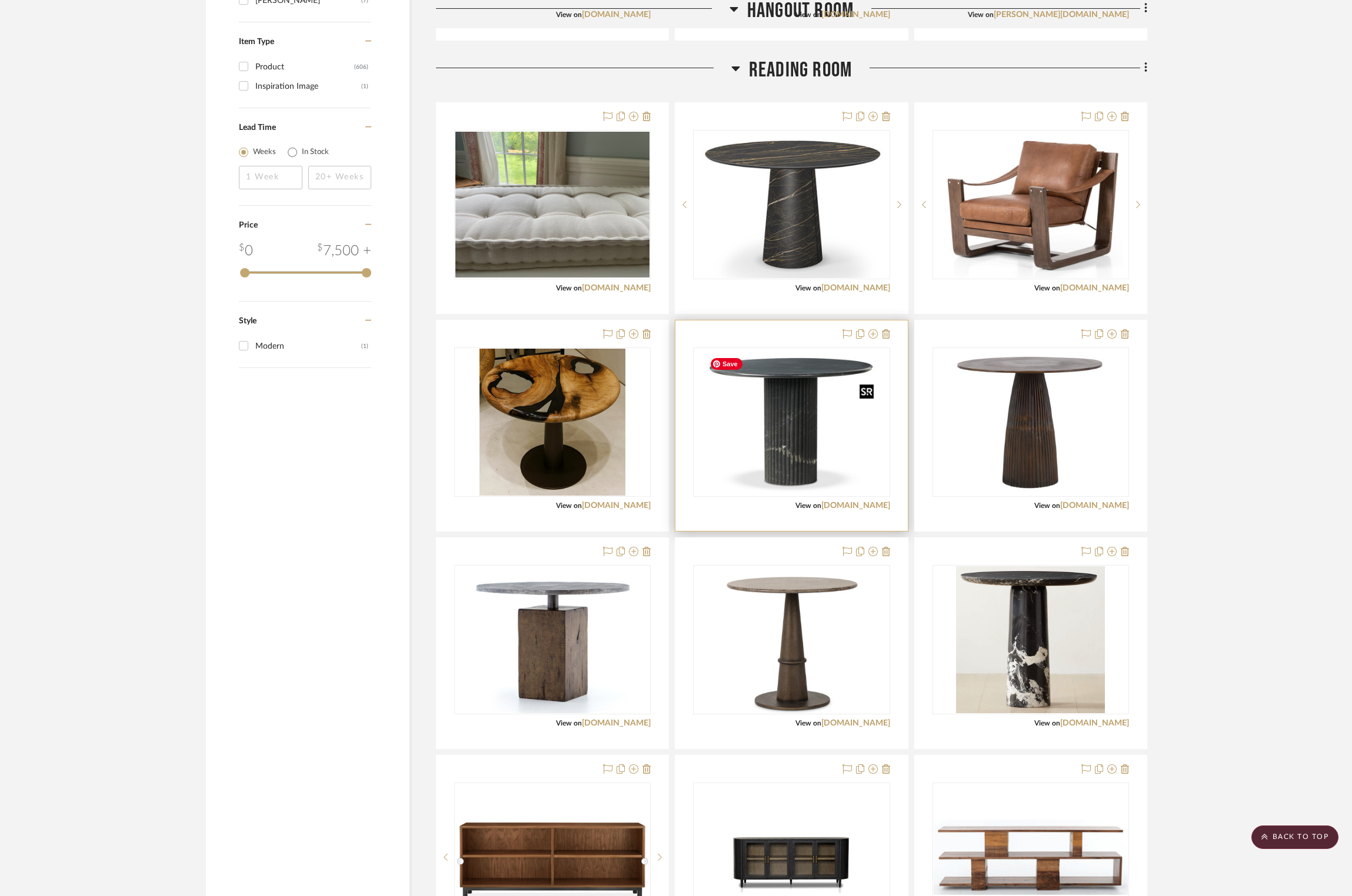
click at [743, 440] on img "0" at bounding box center [792, 422] width 174 height 147
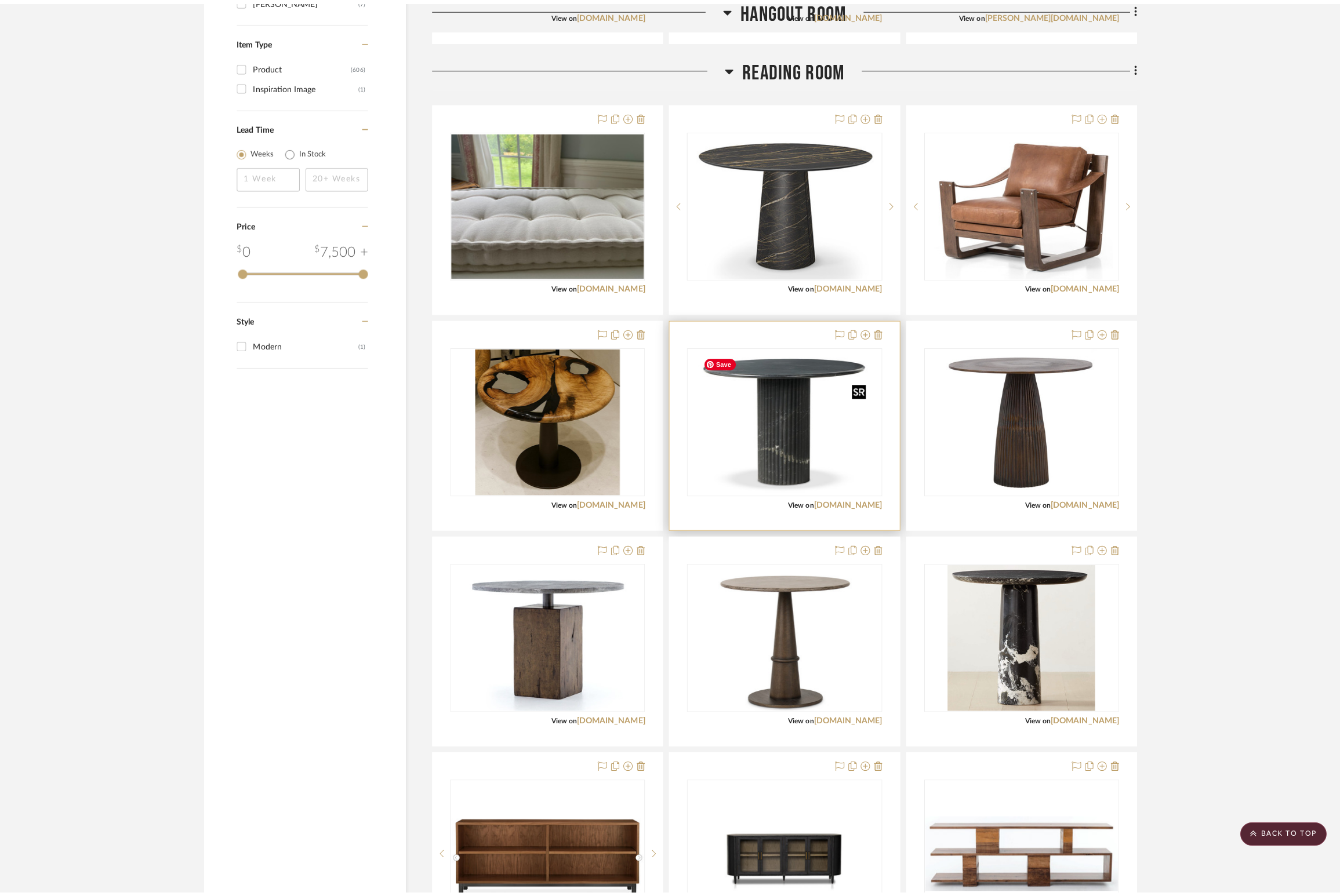
scroll to position [0, 0]
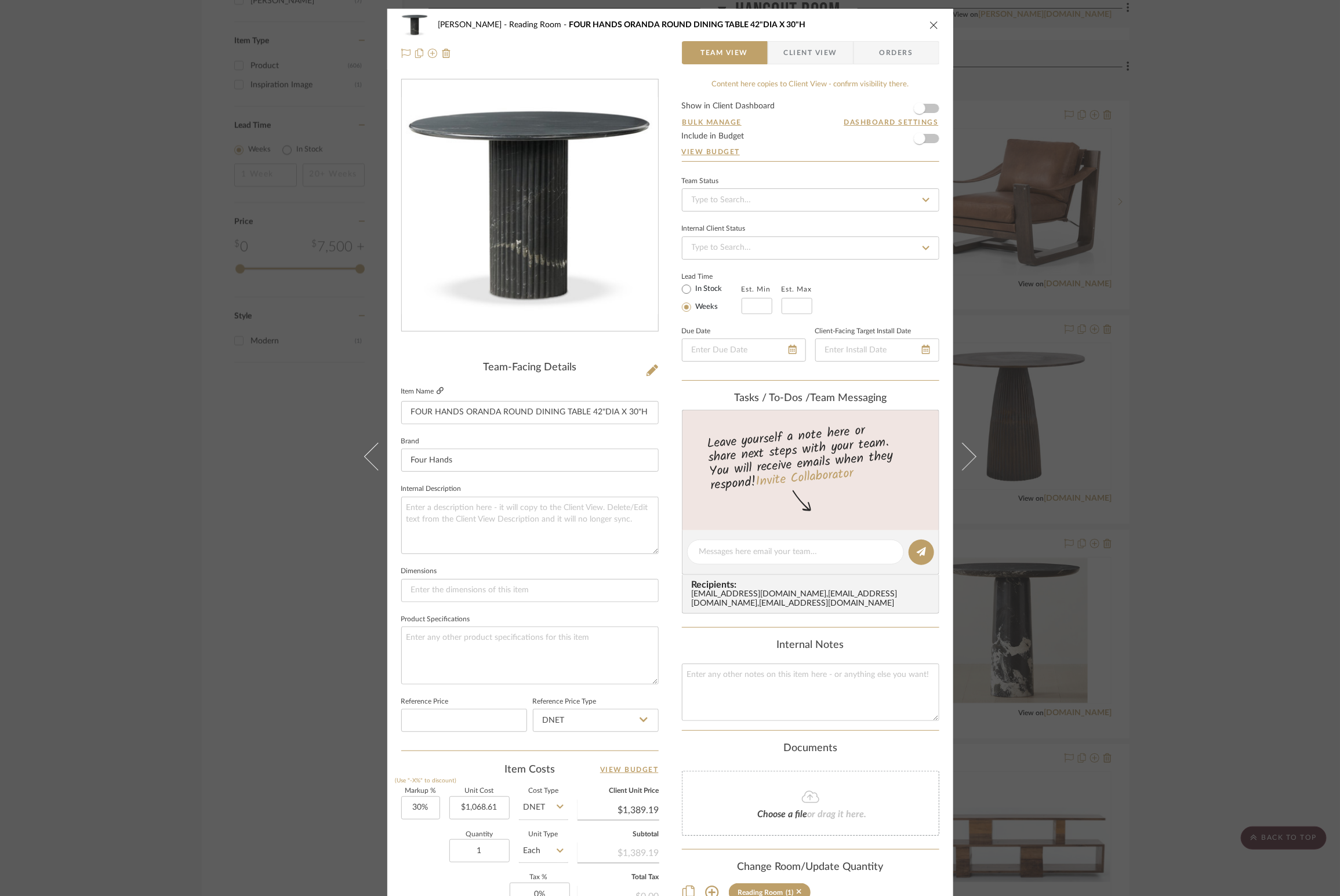
click at [438, 390] on icon at bounding box center [441, 391] width 7 height 7
click at [733, 18] on div "[PERSON_NAME] Reading Room FOUR HANDS ORANDA ROUND DINING TABLE 42"DIA X 30"H" at bounding box center [670, 25] width 538 height 23
click at [733, 23] on icon "close" at bounding box center [934, 25] width 9 height 9
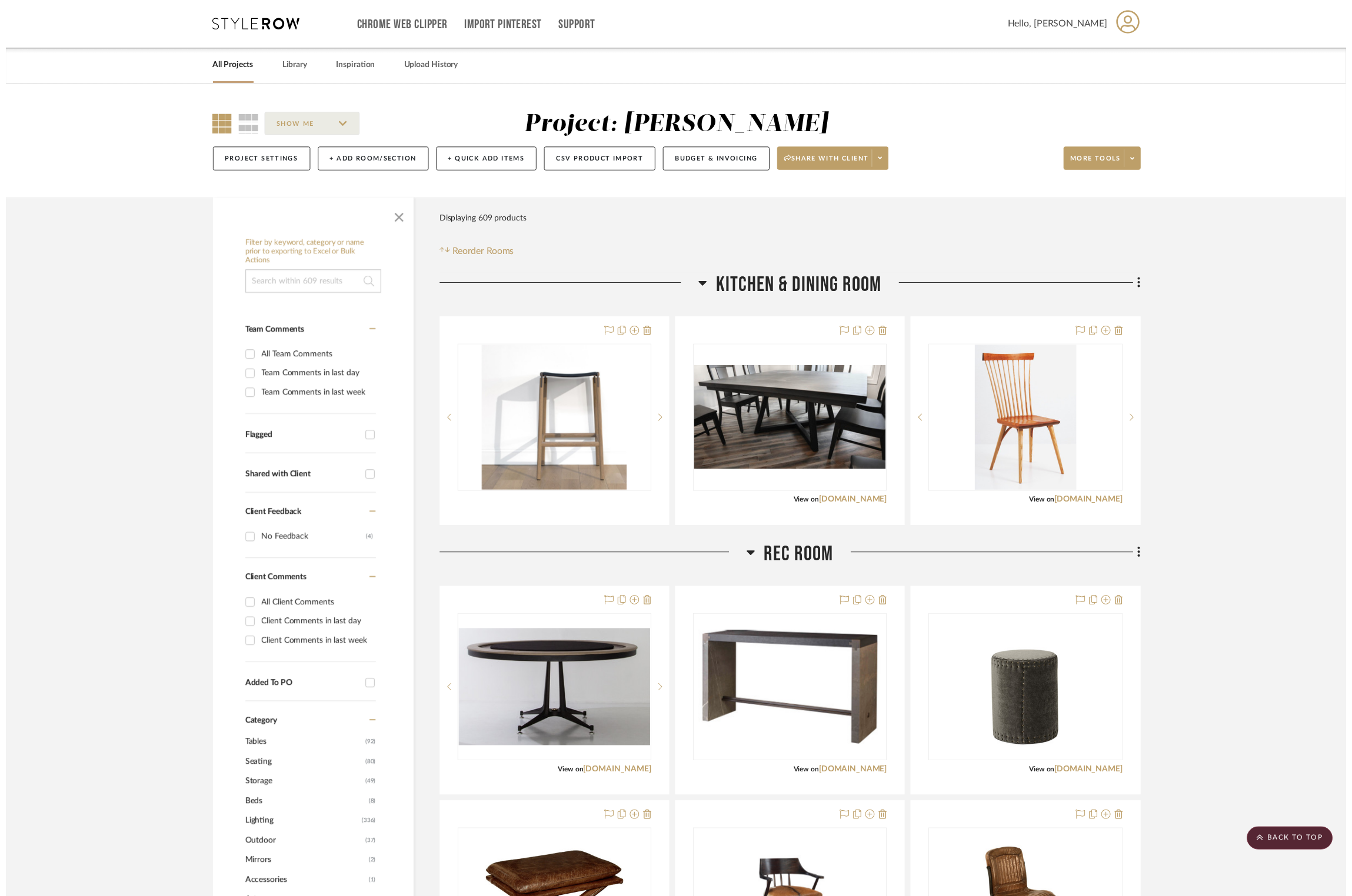
scroll to position [1519, 1]
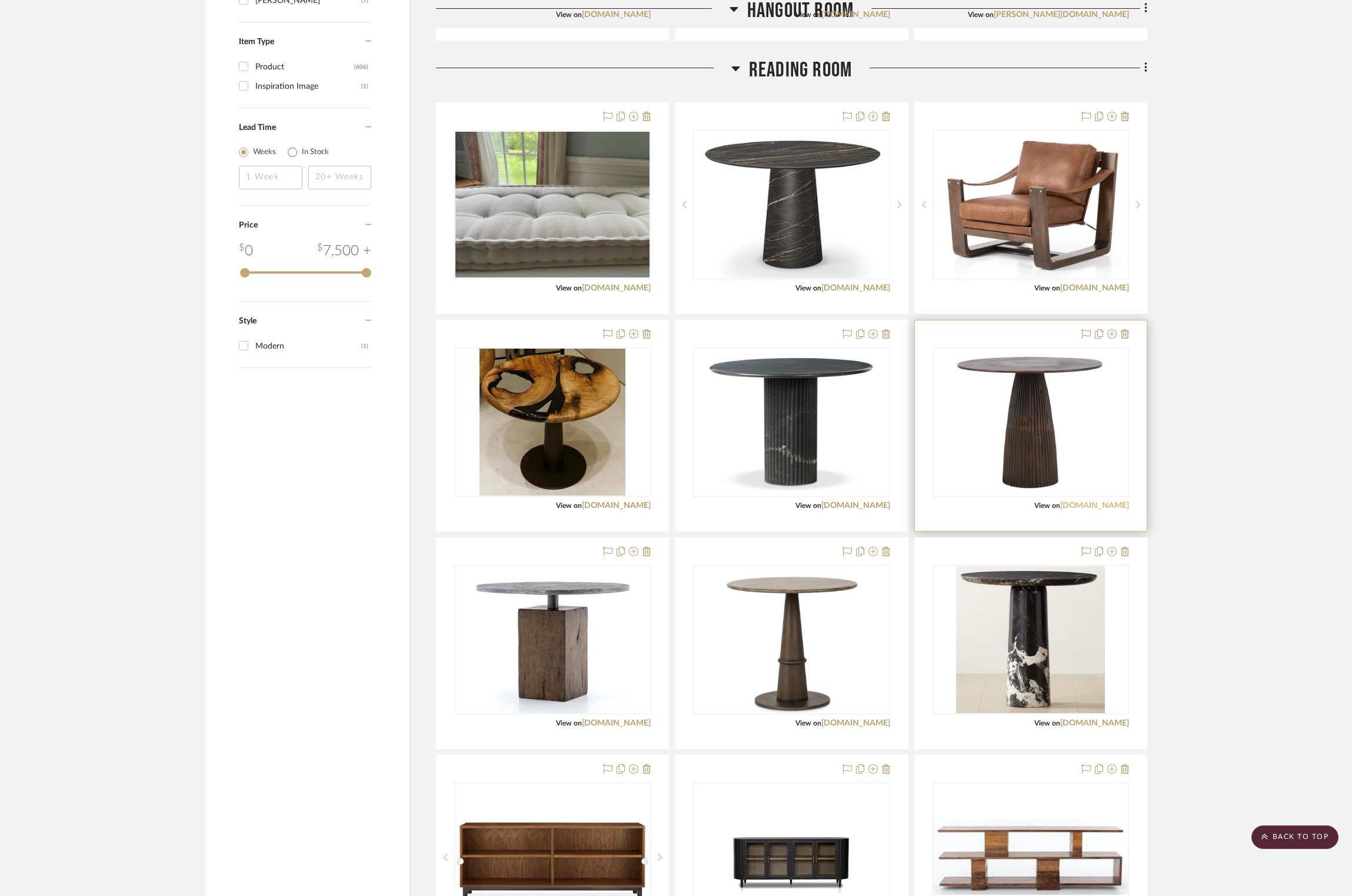
click at [743, 510] on link "[DOMAIN_NAME]" at bounding box center [1095, 506] width 69 height 8
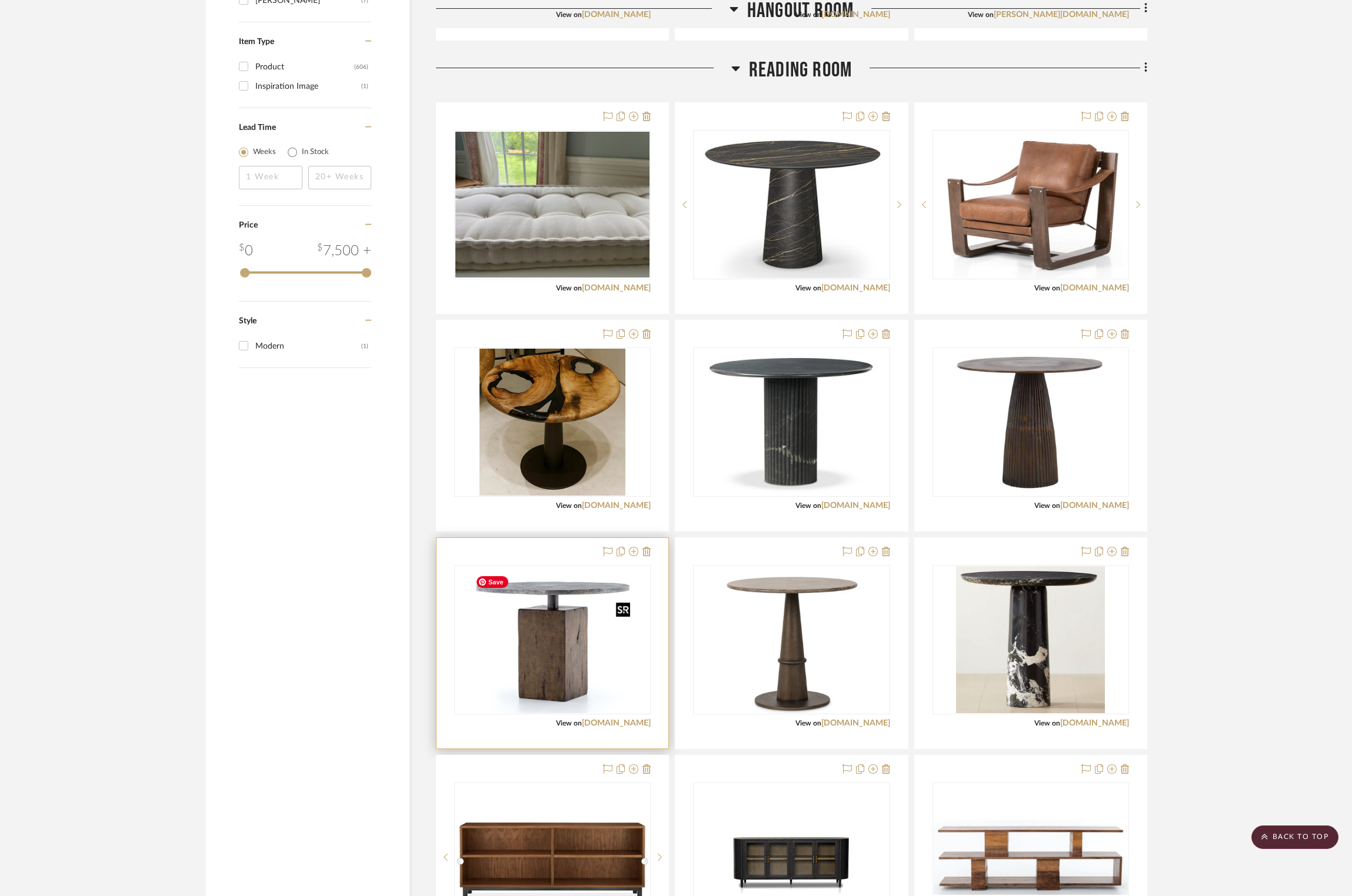
click at [0, 0] on img at bounding box center [0, 0] width 0 height 0
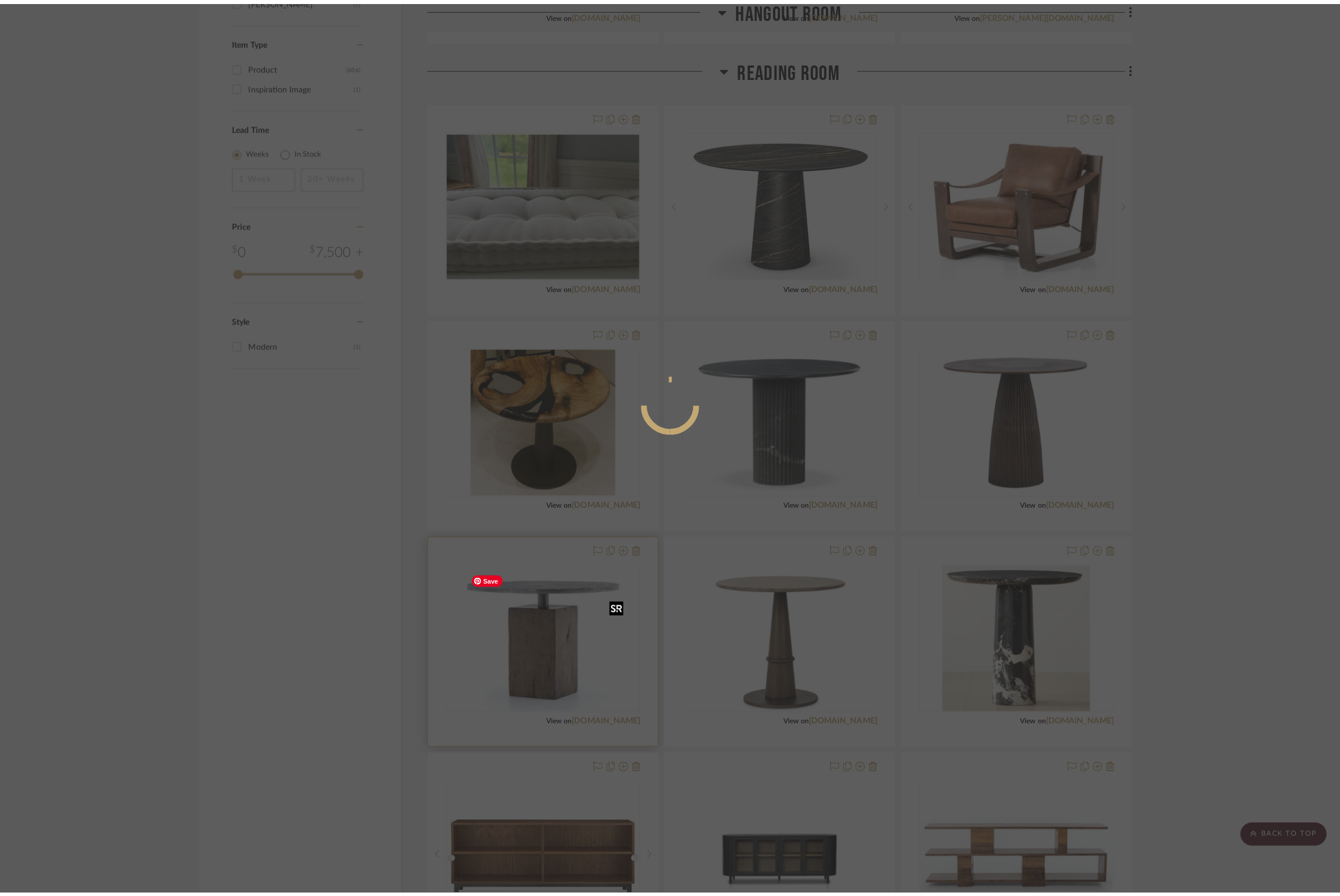
scroll to position [0, 0]
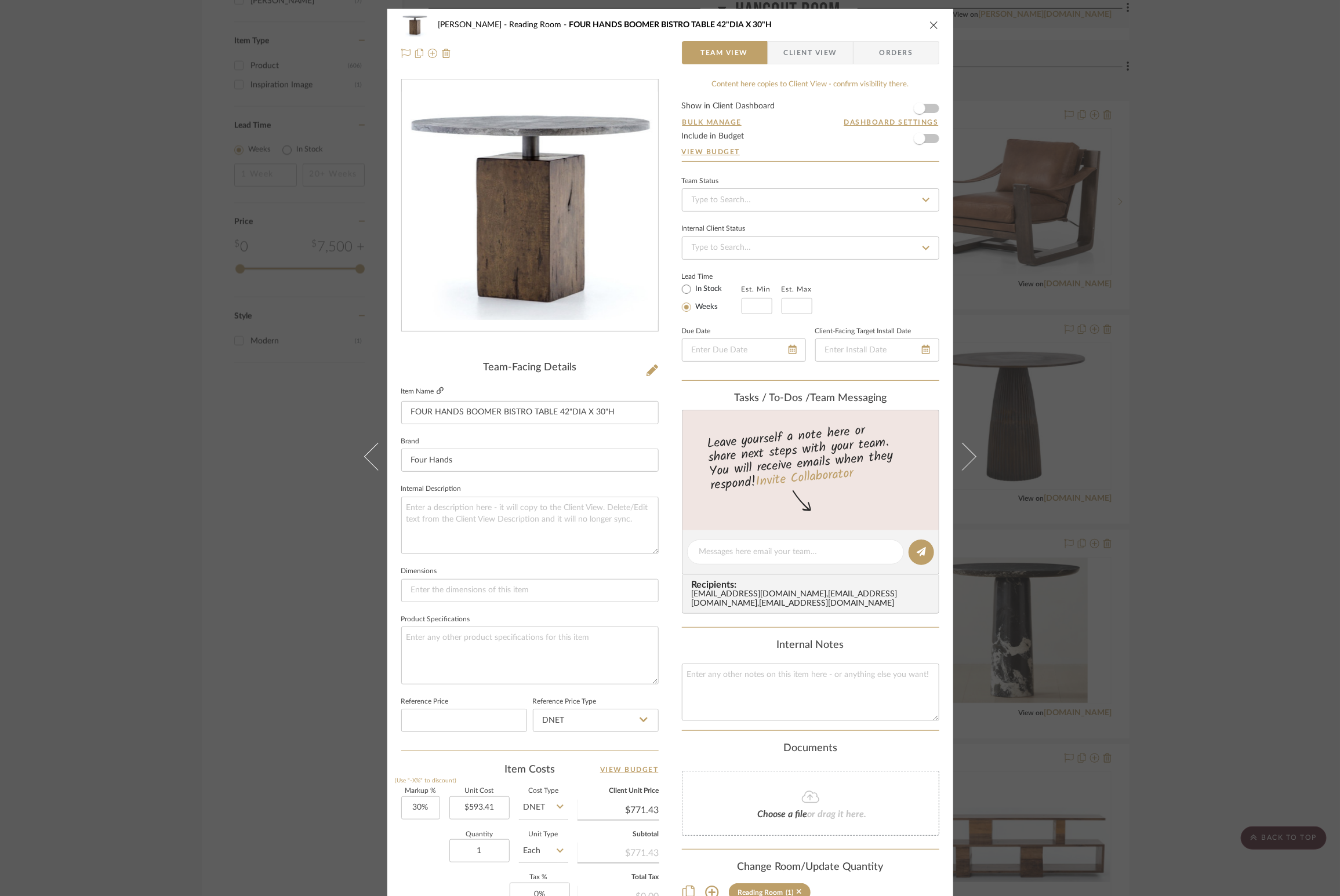
click at [437, 391] on icon at bounding box center [441, 391] width 7 height 7
click at [733, 22] on button "close" at bounding box center [934, 25] width 10 height 10
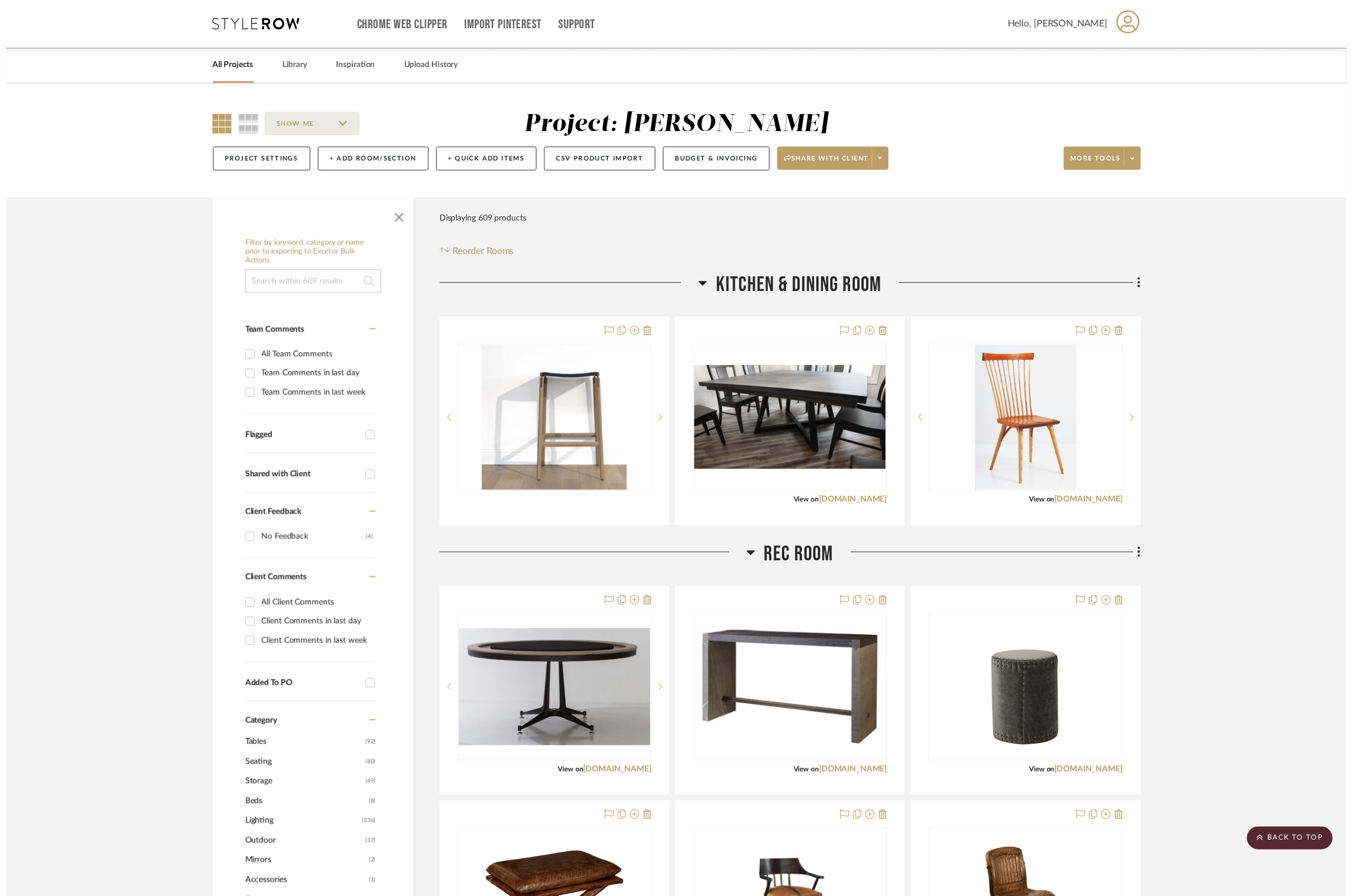
scroll to position [1519, 1]
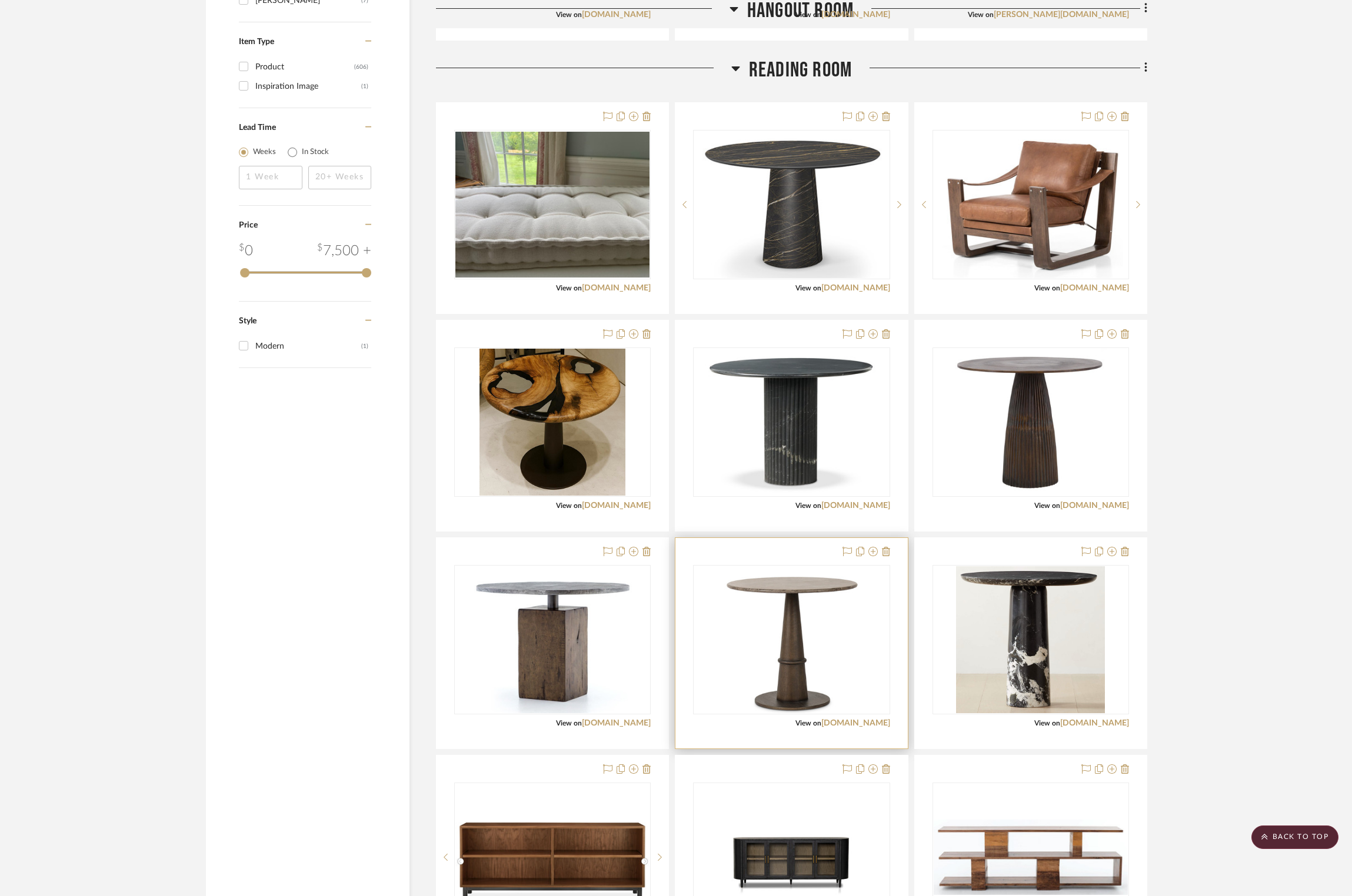
click at [743, 513] on div at bounding box center [791, 643] width 232 height 210
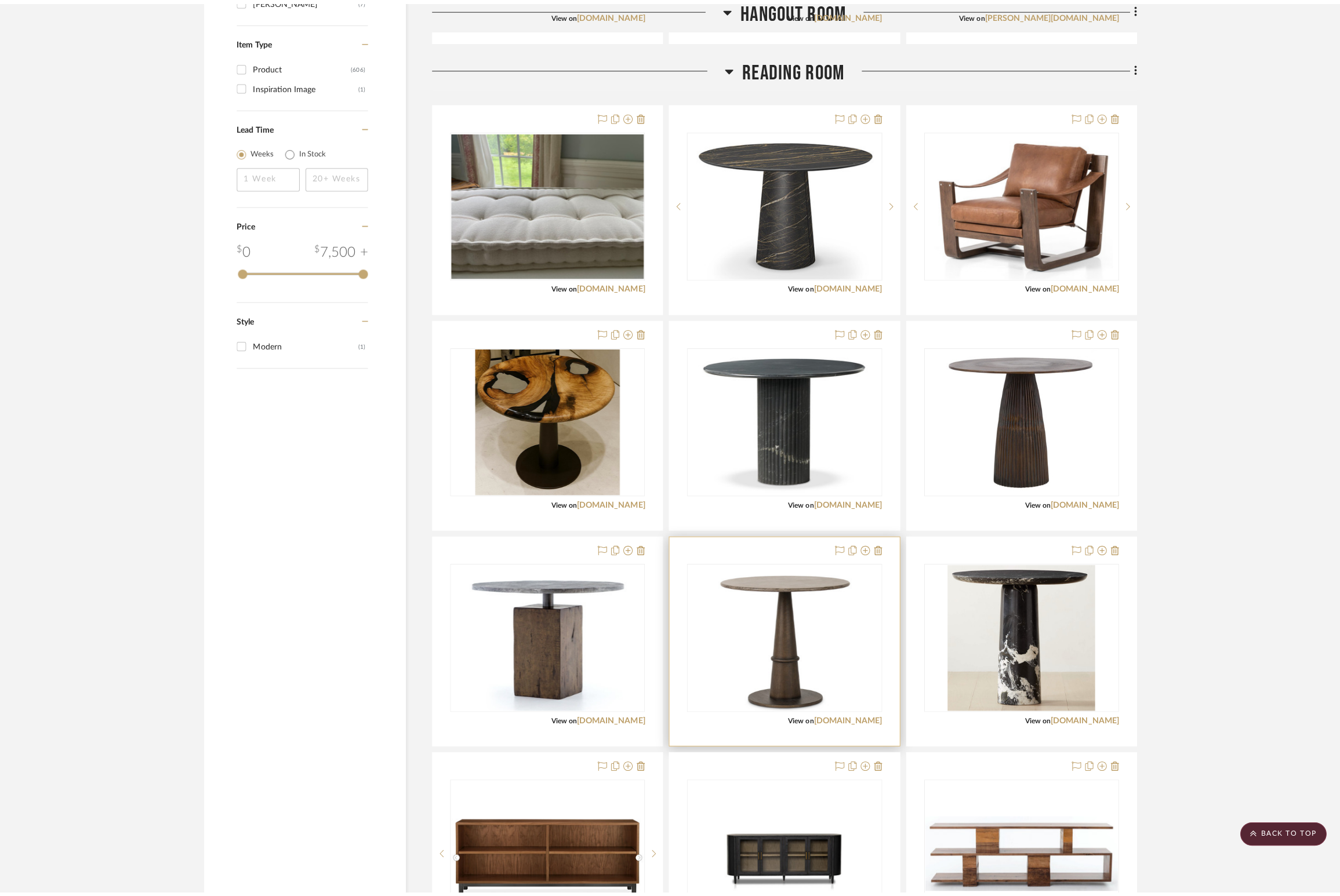
scroll to position [0, 0]
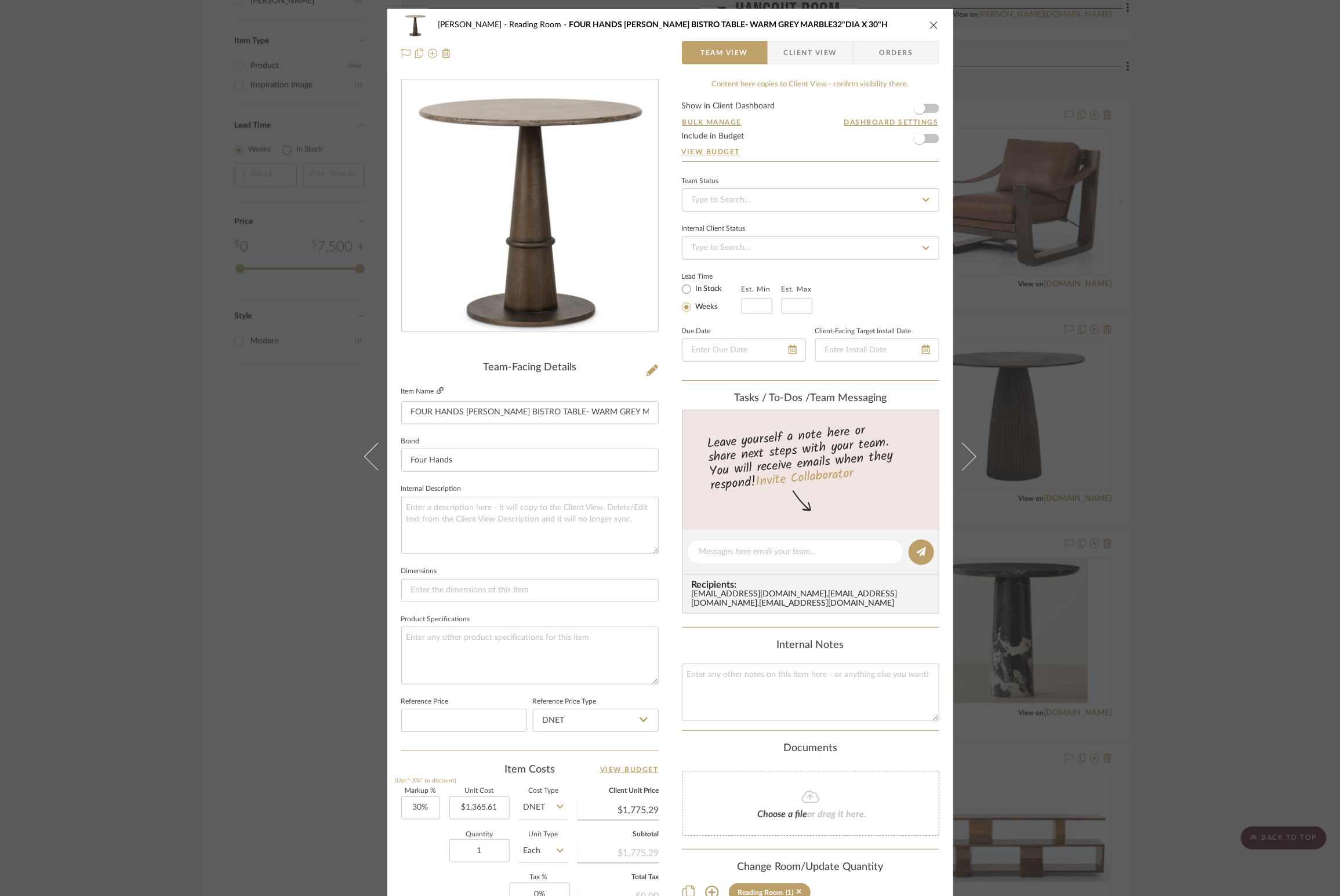
click at [437, 390] on icon at bounding box center [441, 391] width 7 height 7
click at [733, 21] on icon "close" at bounding box center [934, 25] width 9 height 9
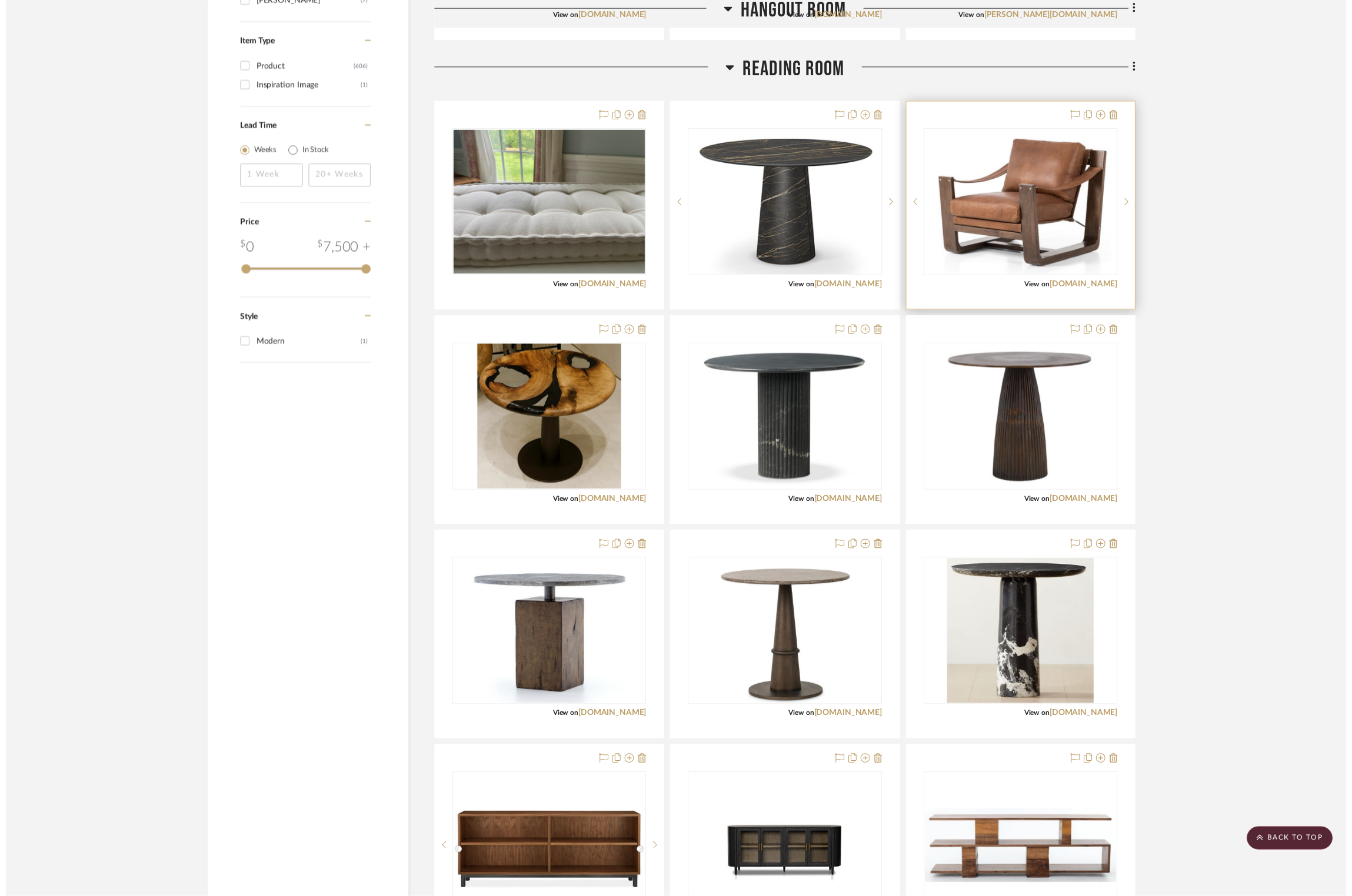
scroll to position [1519, 1]
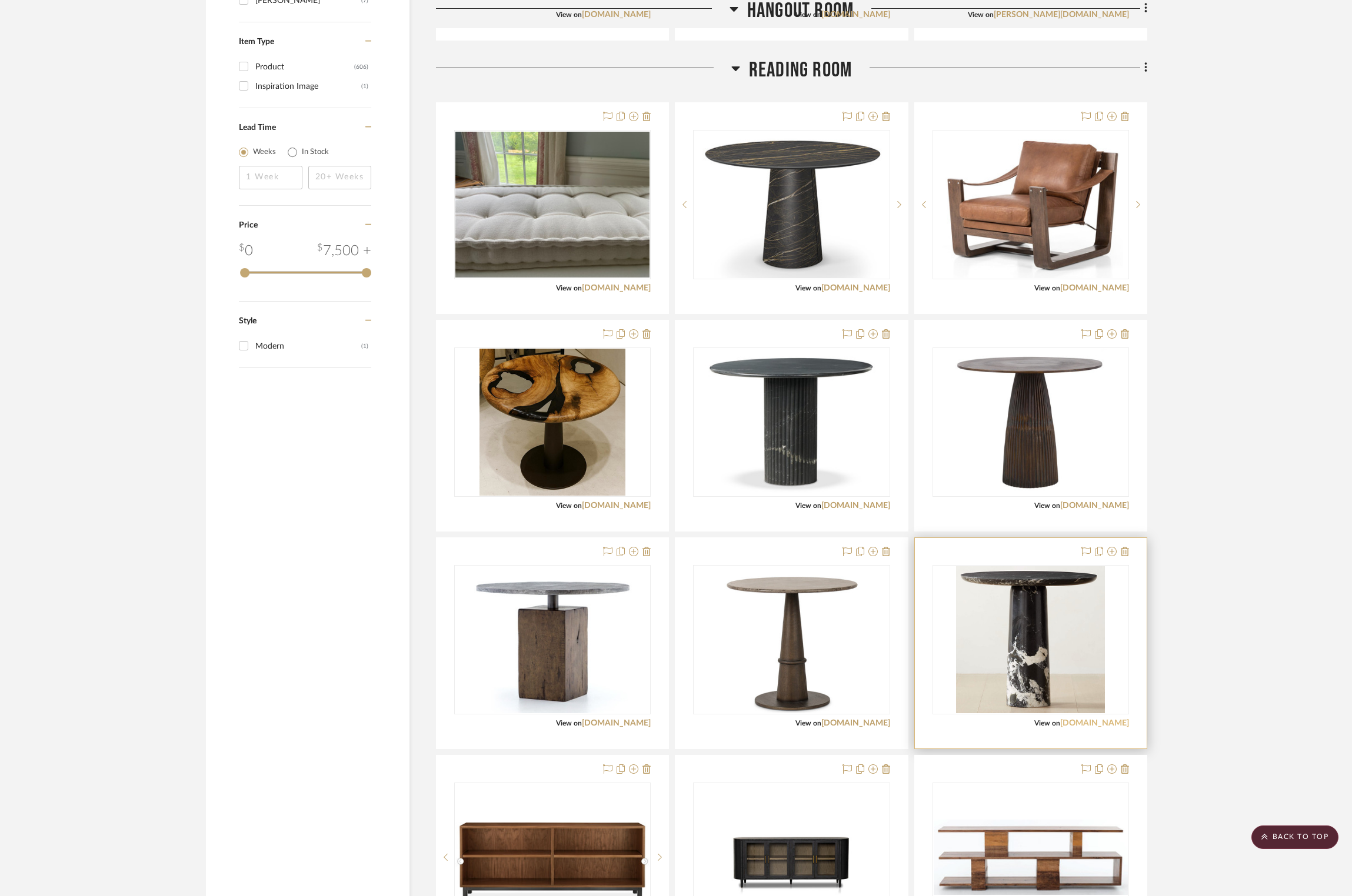
click at [743, 513] on link "[DOMAIN_NAME]" at bounding box center [1095, 723] width 69 height 8
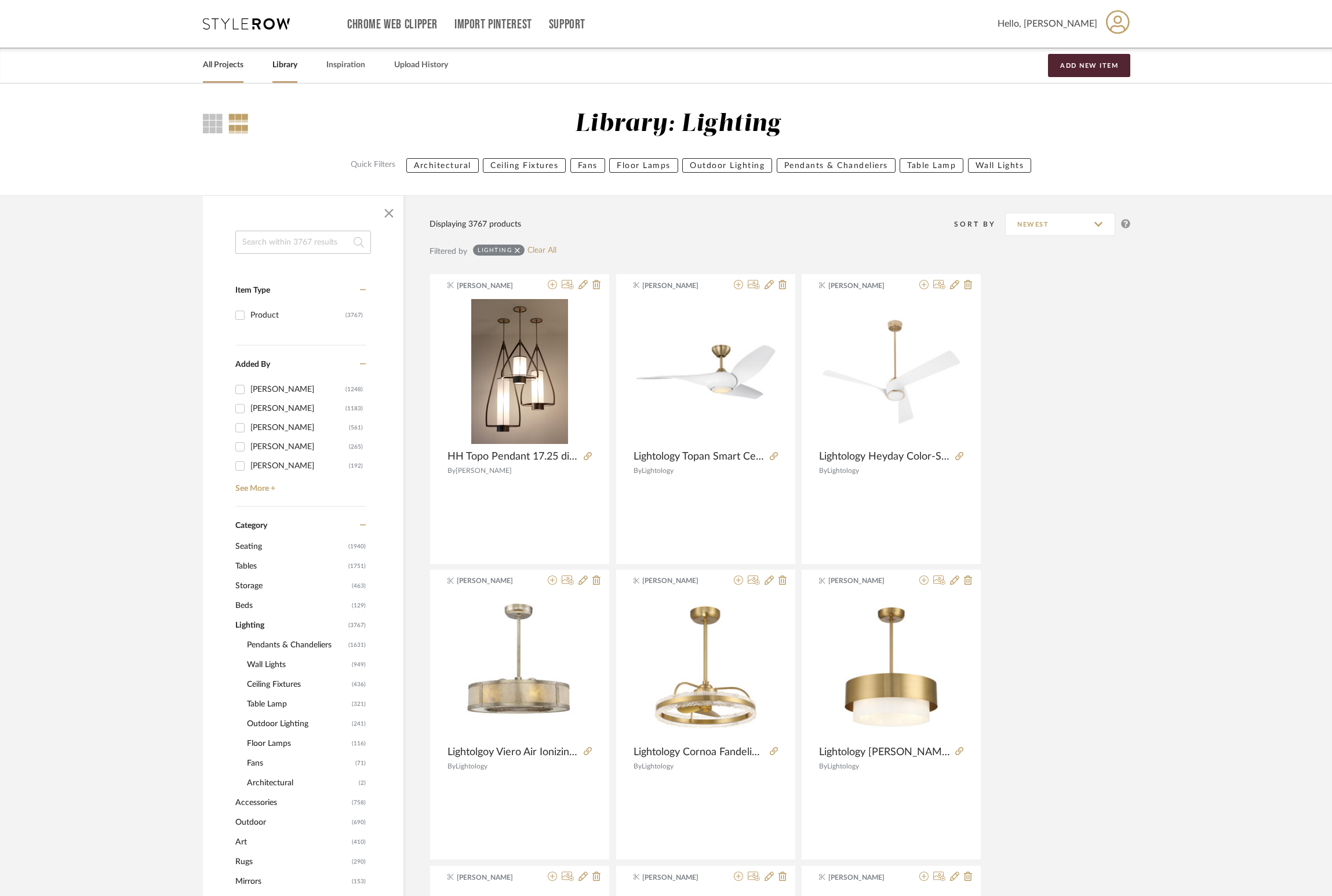
click at [232, 62] on link "All Projects" at bounding box center [223, 65] width 41 height 16
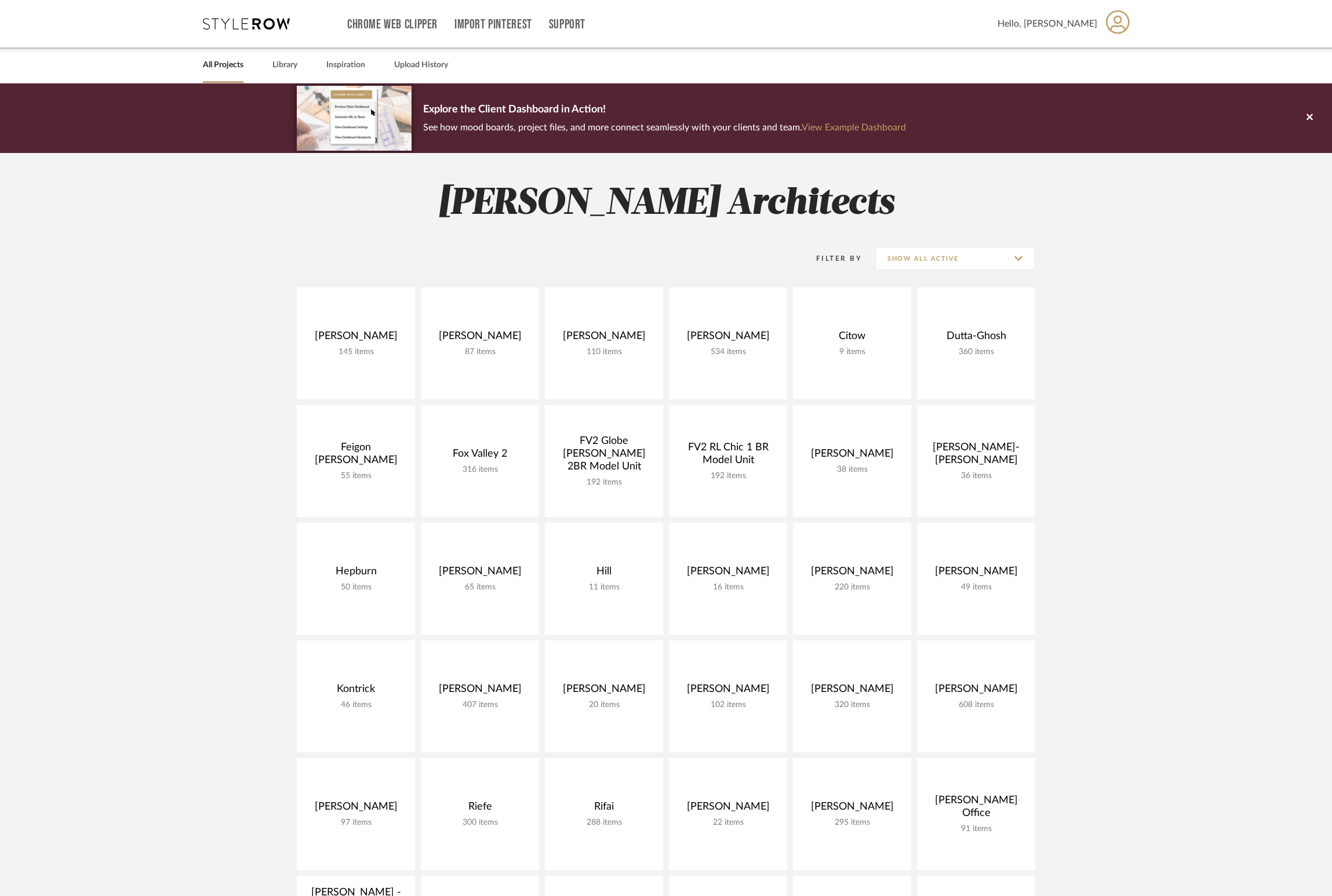
scroll to position [348, 0]
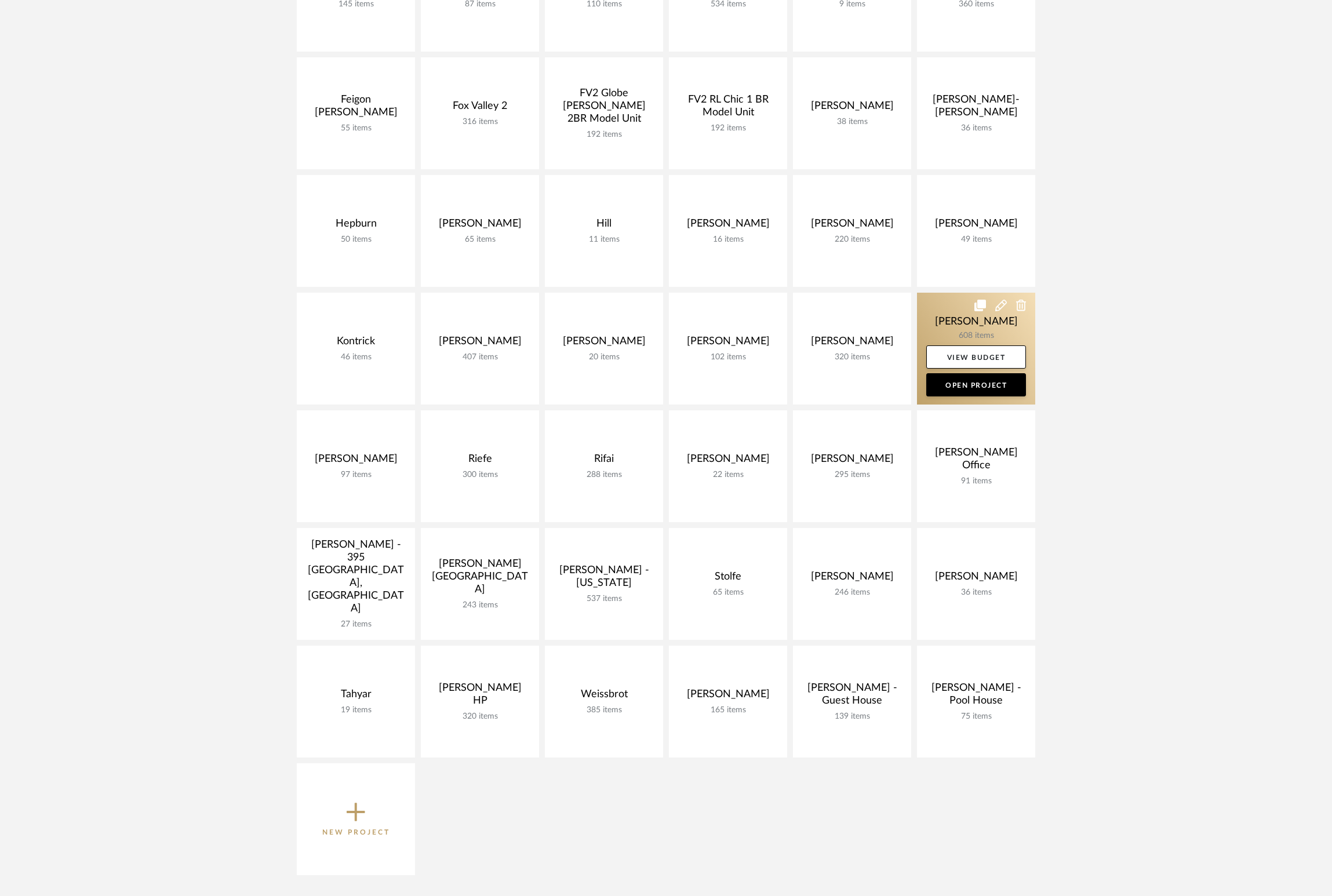
click at [988, 340] on link at bounding box center [976, 348] width 118 height 112
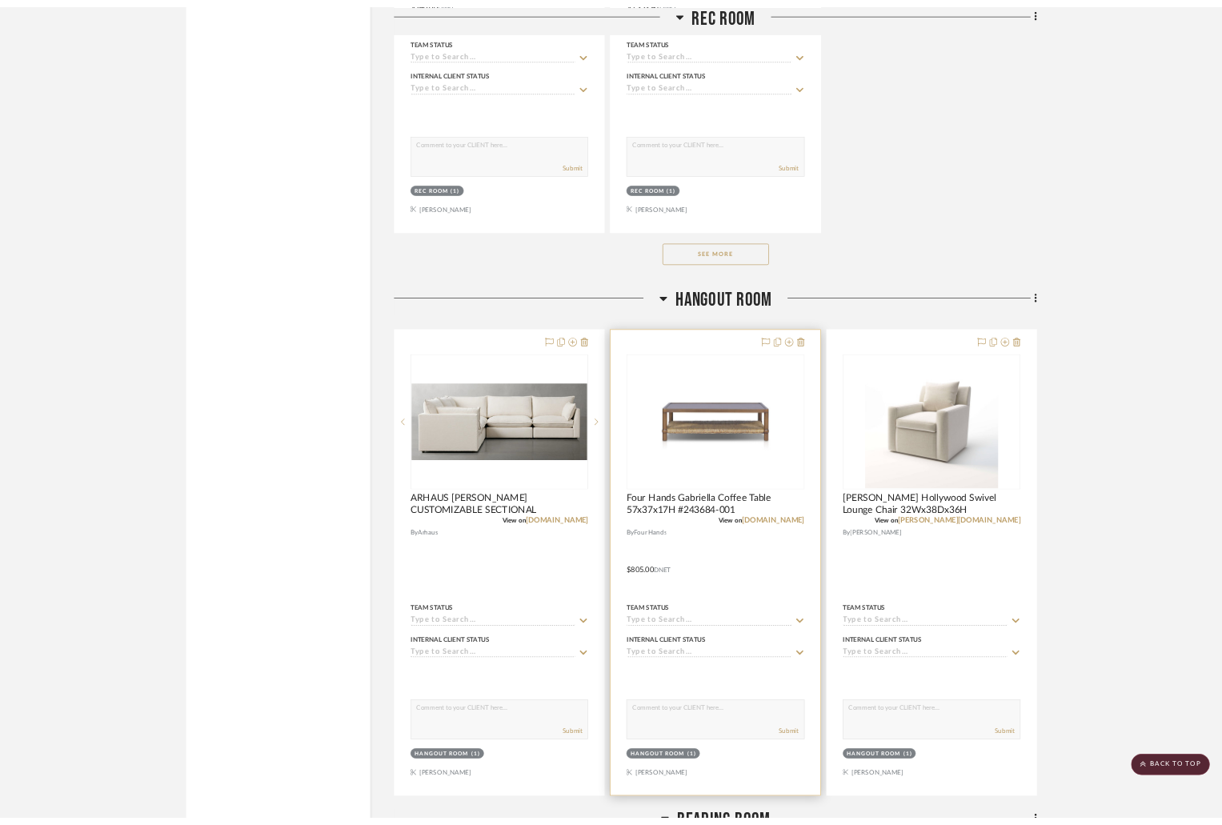
scroll to position [3121, 0]
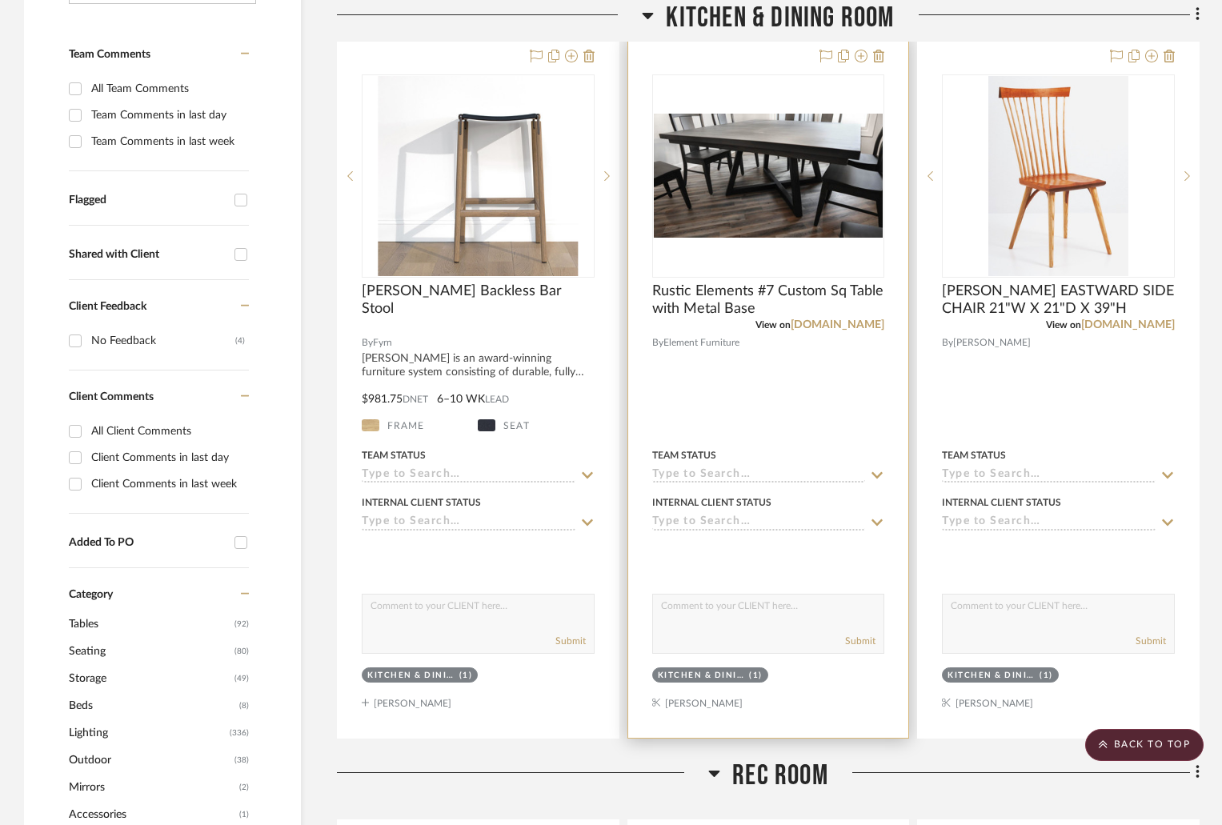
scroll to position [0, 0]
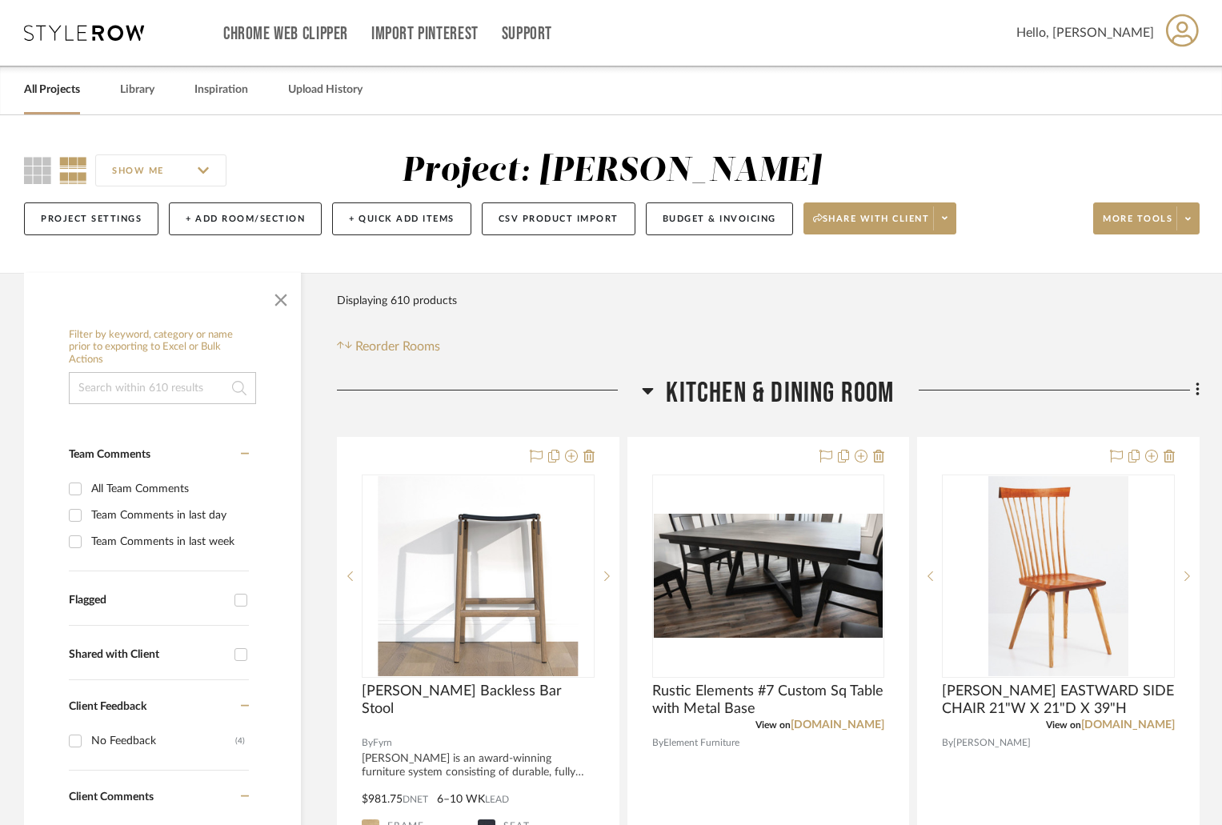
click at [651, 390] on icon at bounding box center [648, 391] width 11 height 6
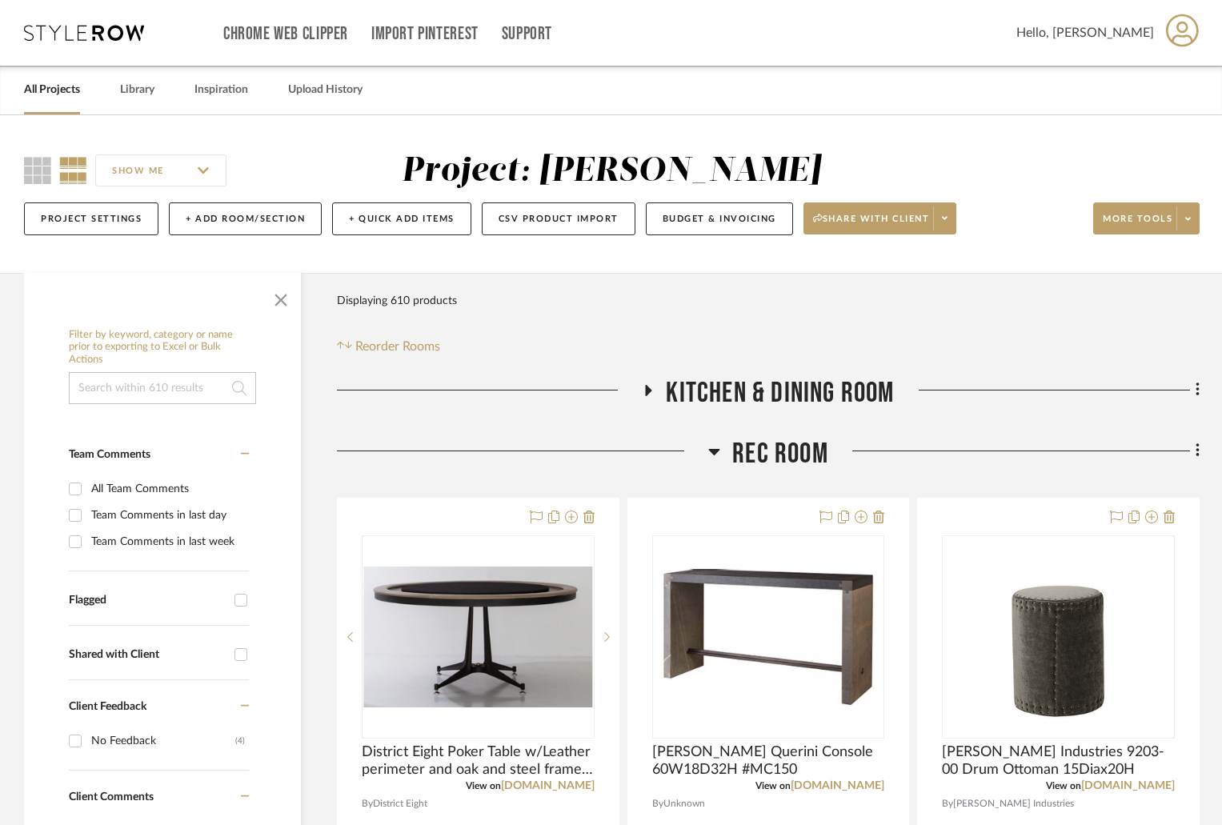
click at [714, 455] on icon at bounding box center [714, 451] width 12 height 19
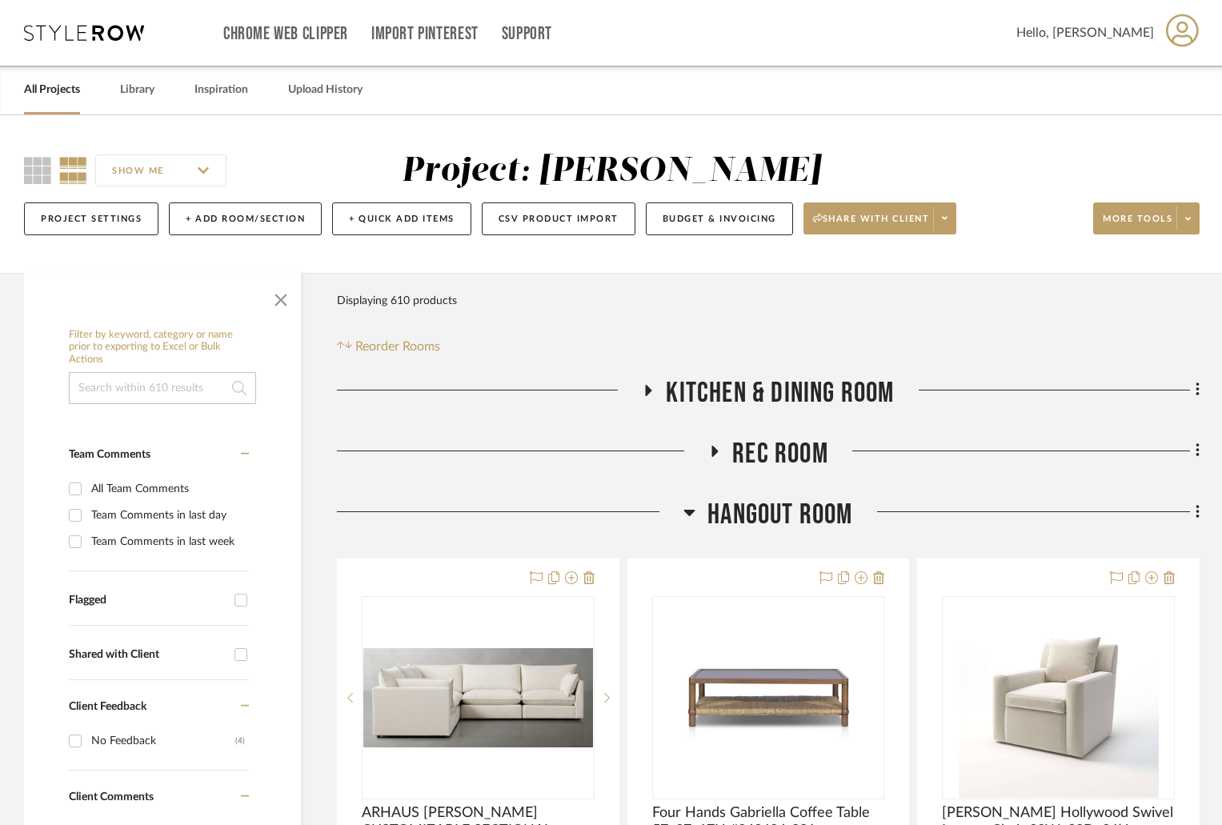
scroll to position [320, 0]
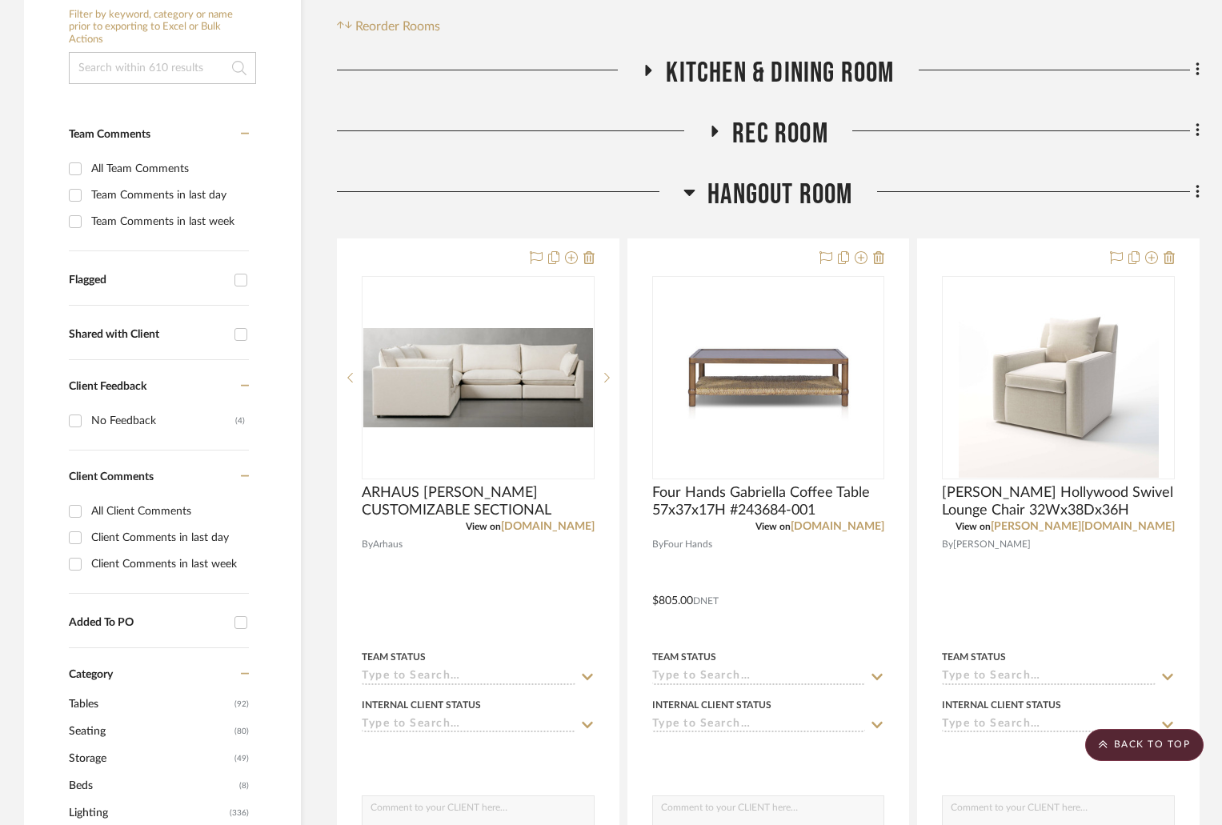
click at [689, 191] on icon at bounding box center [689, 193] width 11 height 6
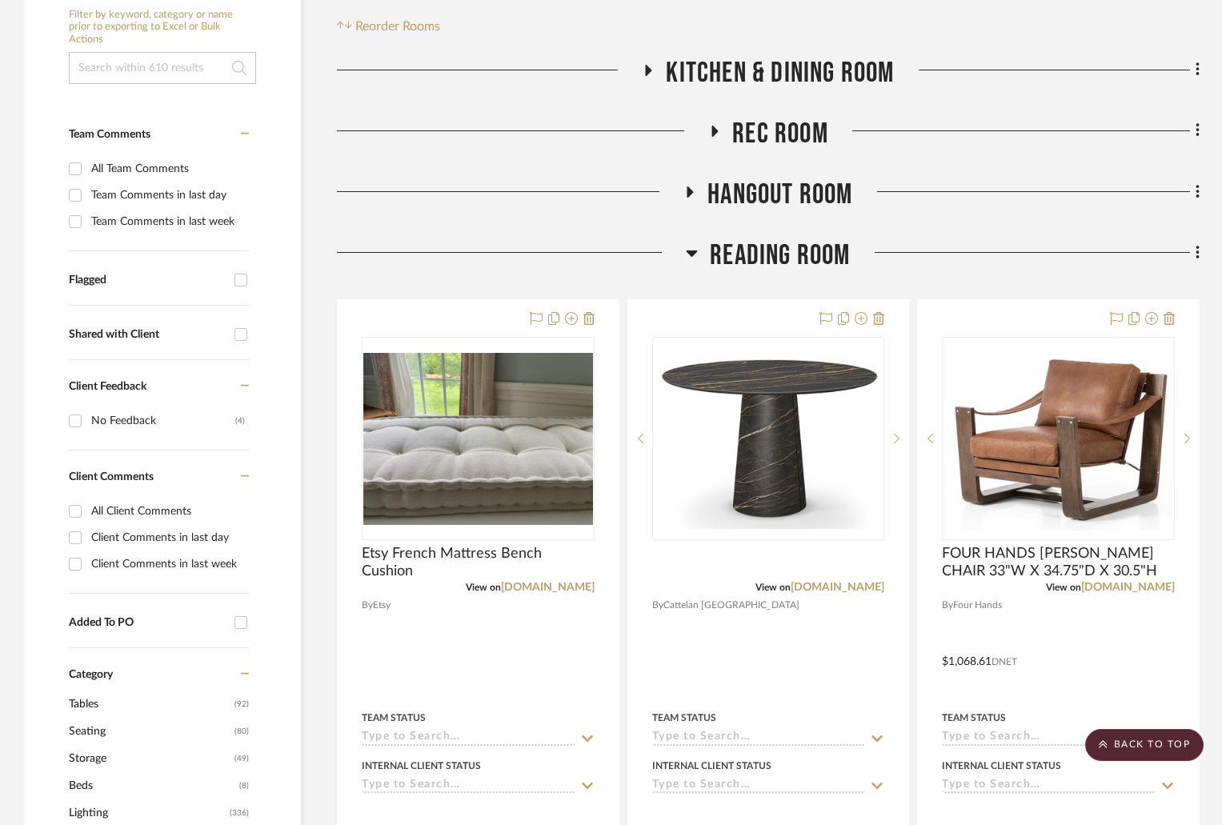
click at [695, 252] on icon at bounding box center [692, 253] width 11 height 6
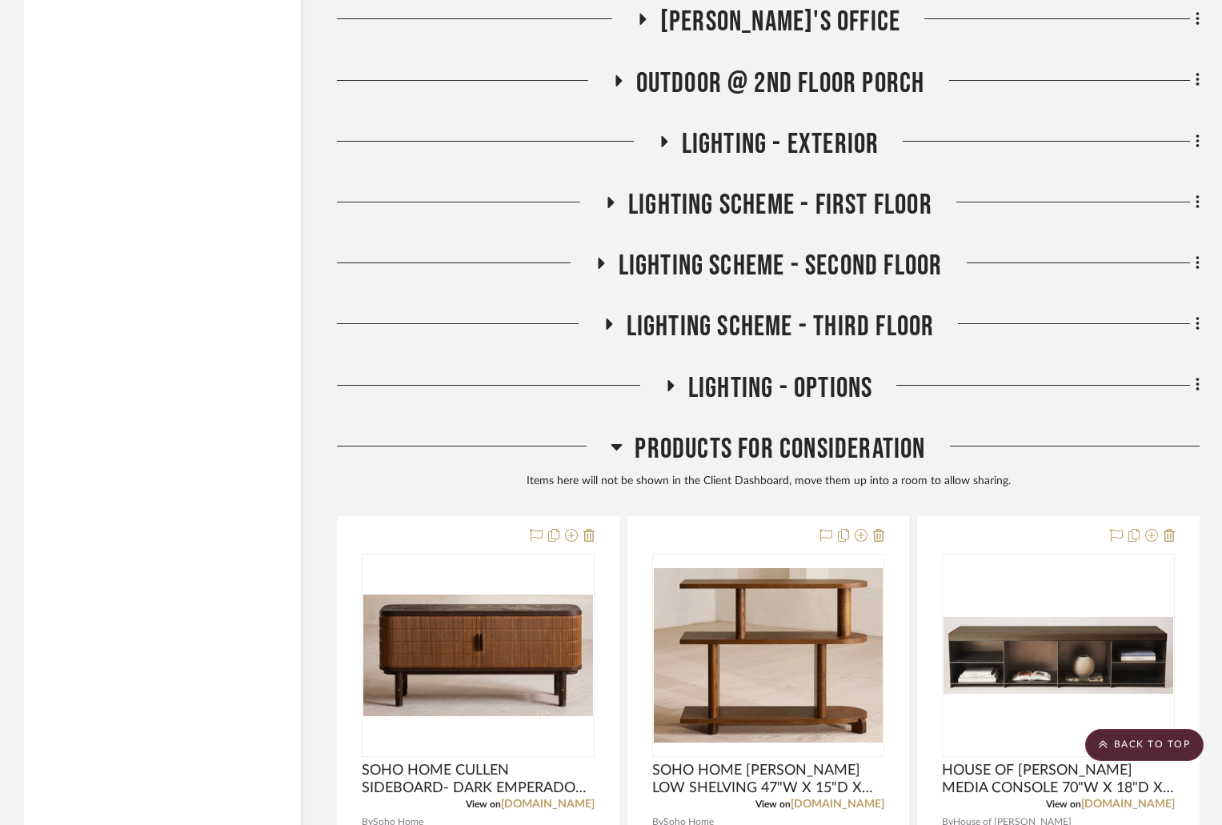
scroll to position [2560, 0]
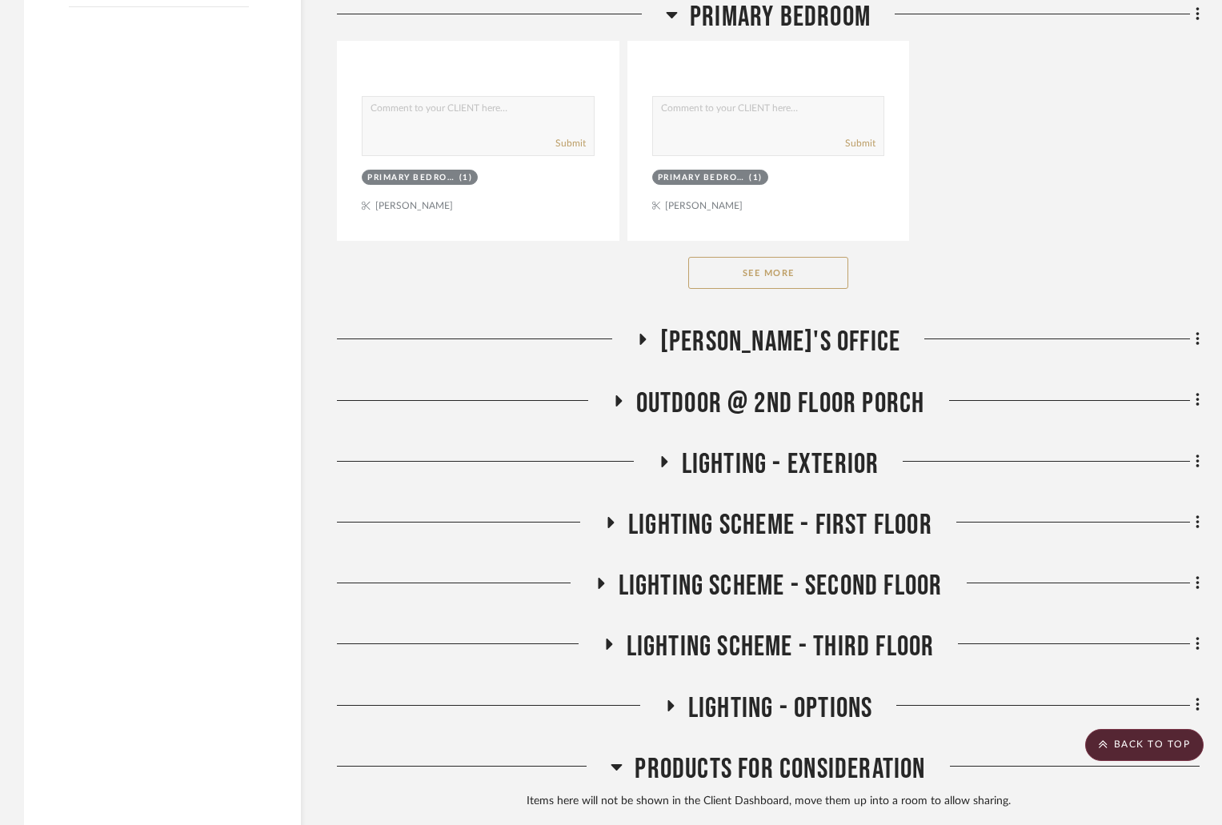
click at [620, 397] on icon at bounding box center [617, 400] width 19 height 12
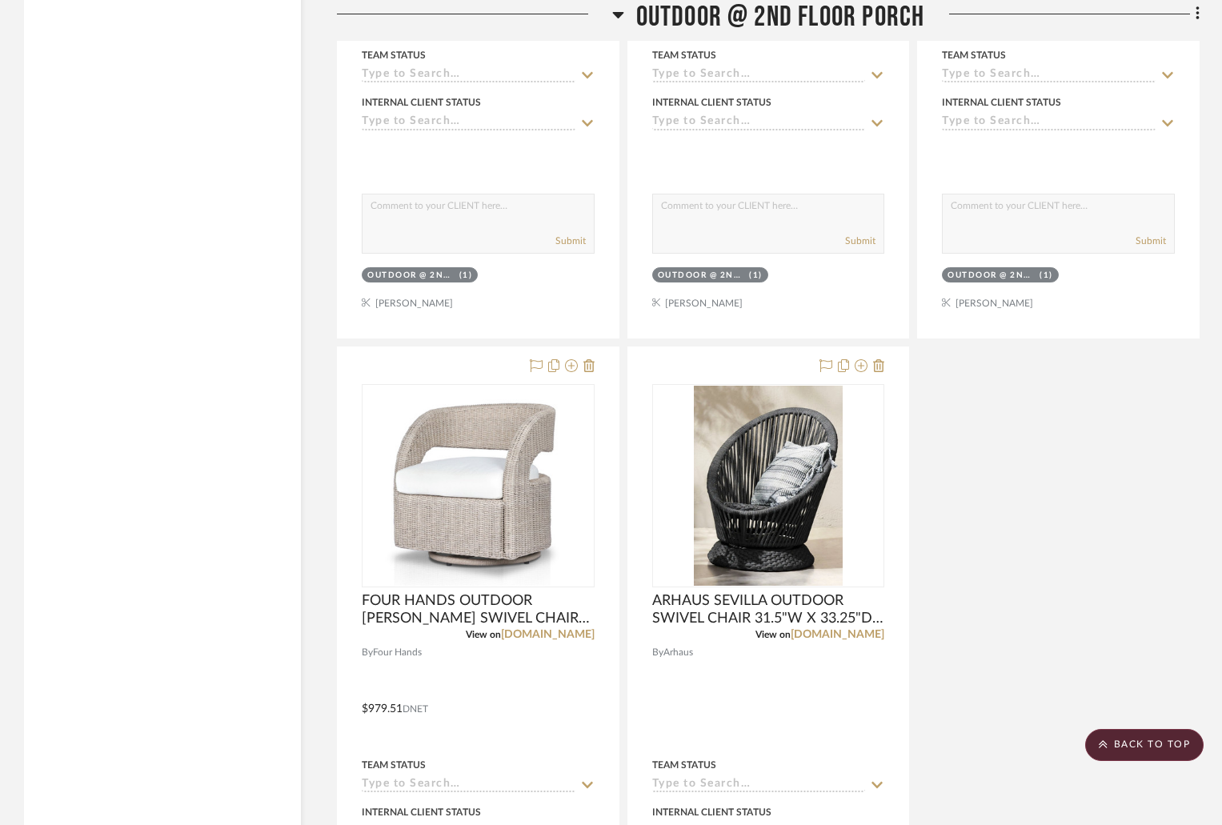
scroll to position [4561, 0]
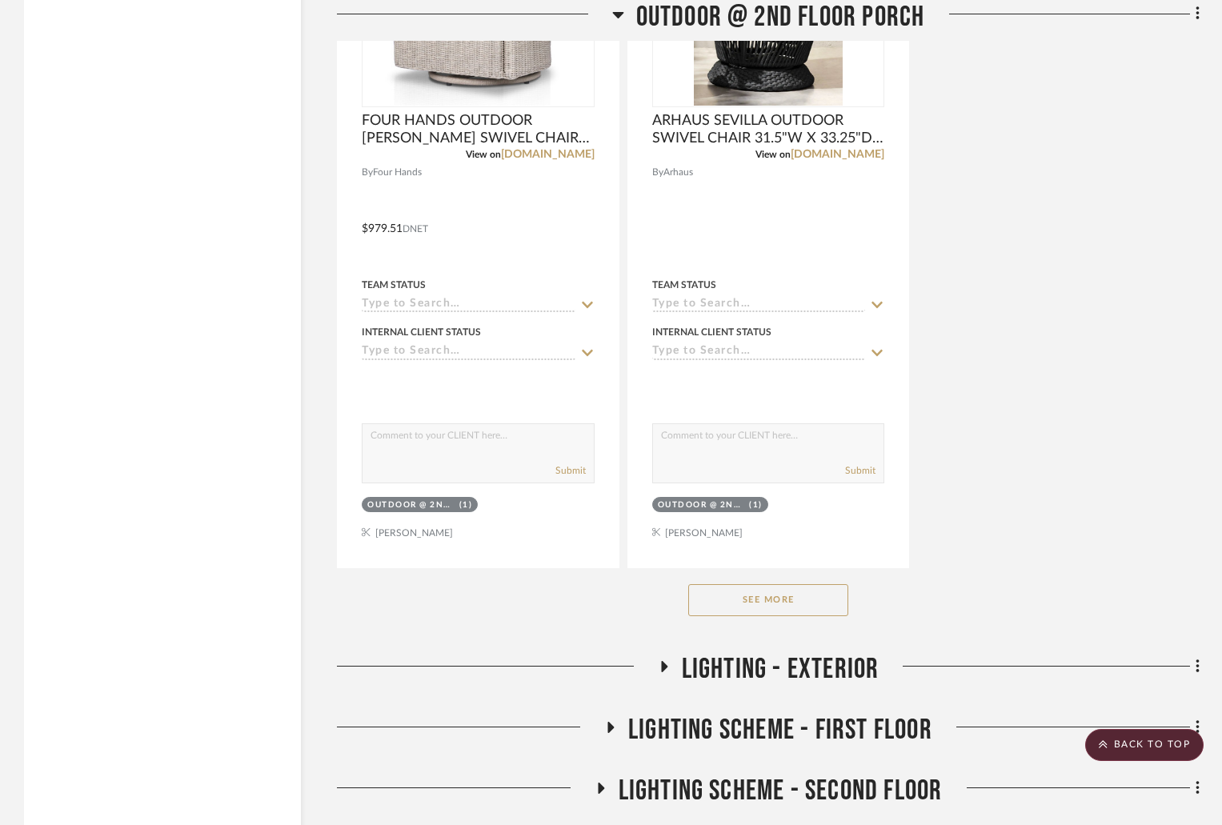
click at [796, 607] on button "See More" at bounding box center [768, 600] width 160 height 32
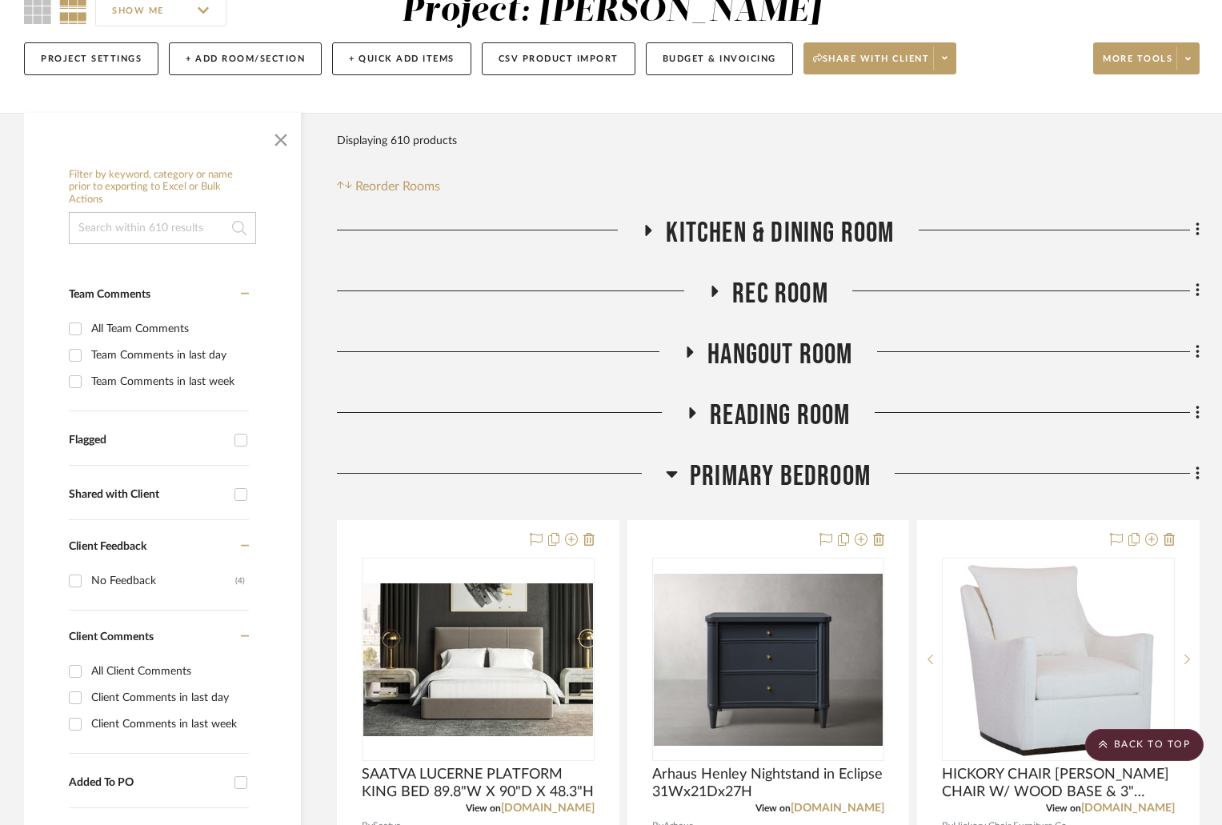
scroll to position [0, 0]
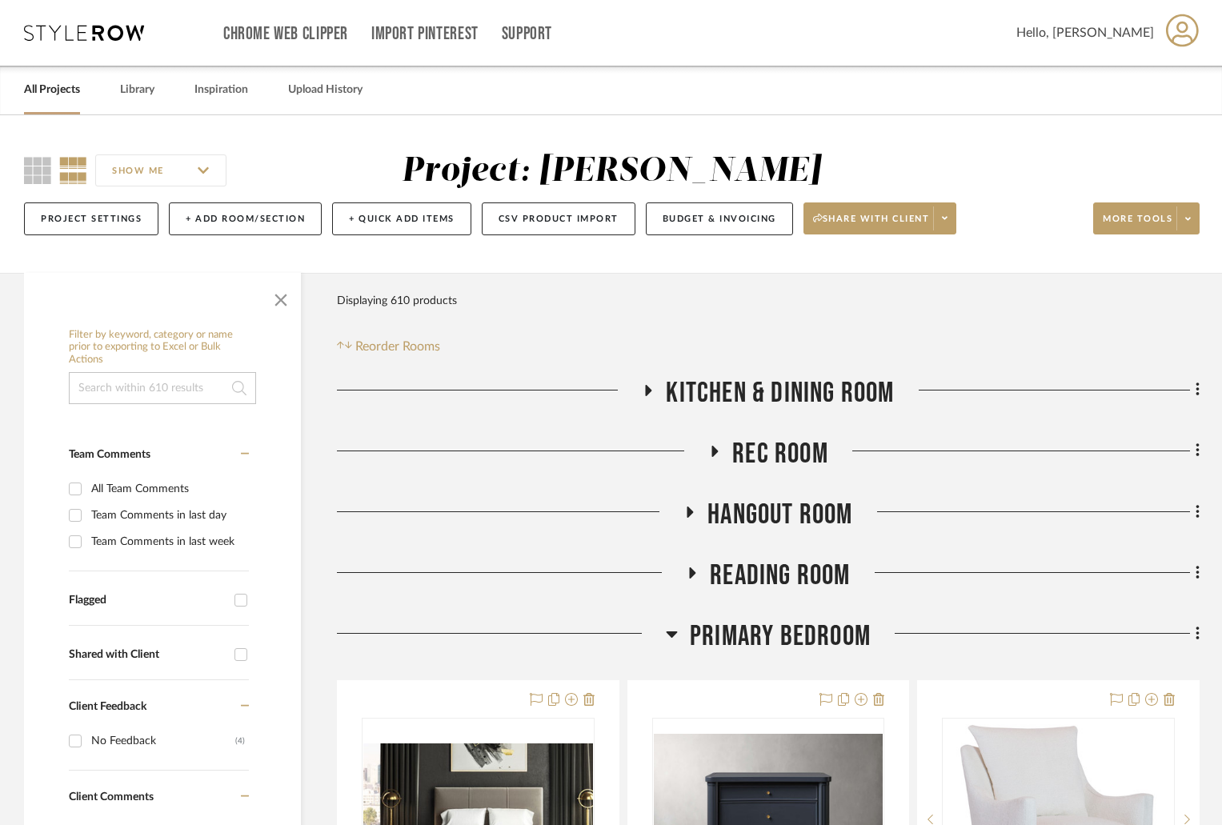
click at [692, 572] on icon at bounding box center [693, 572] width 6 height 11
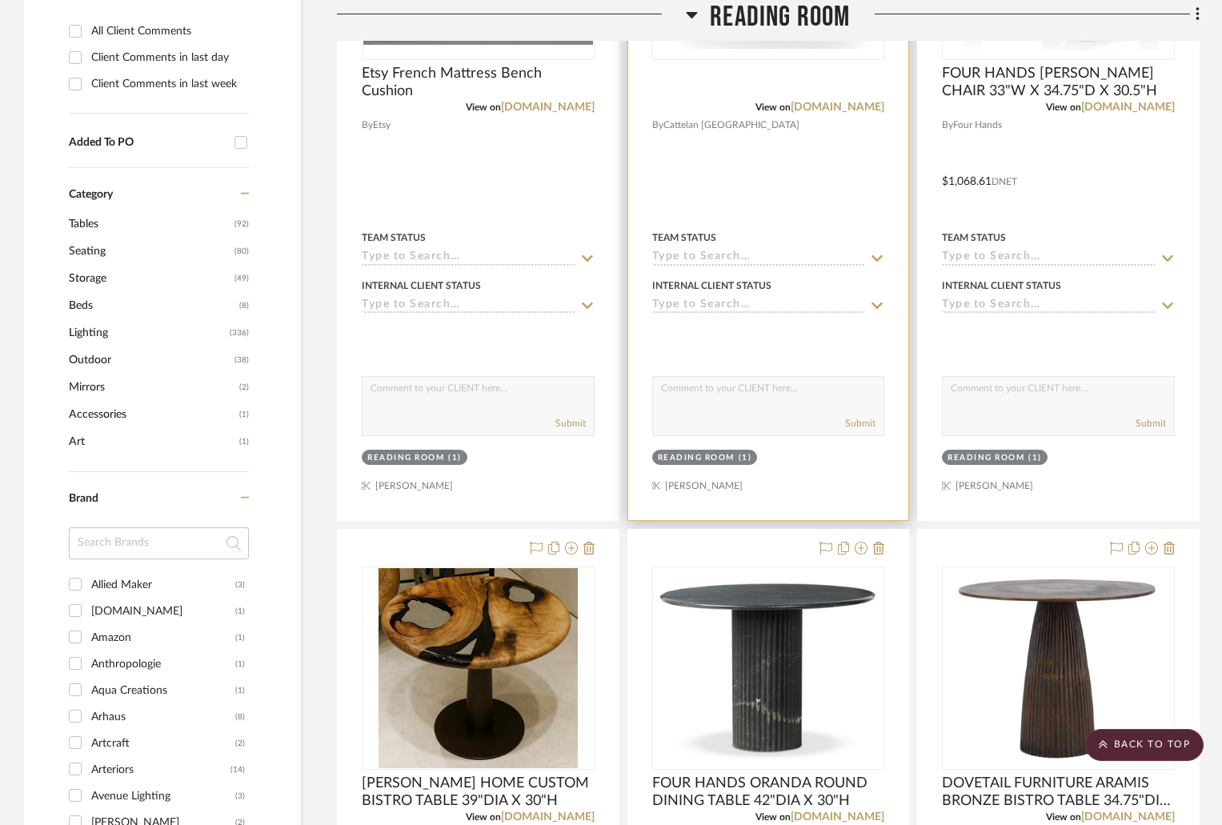
scroll to position [880, 0]
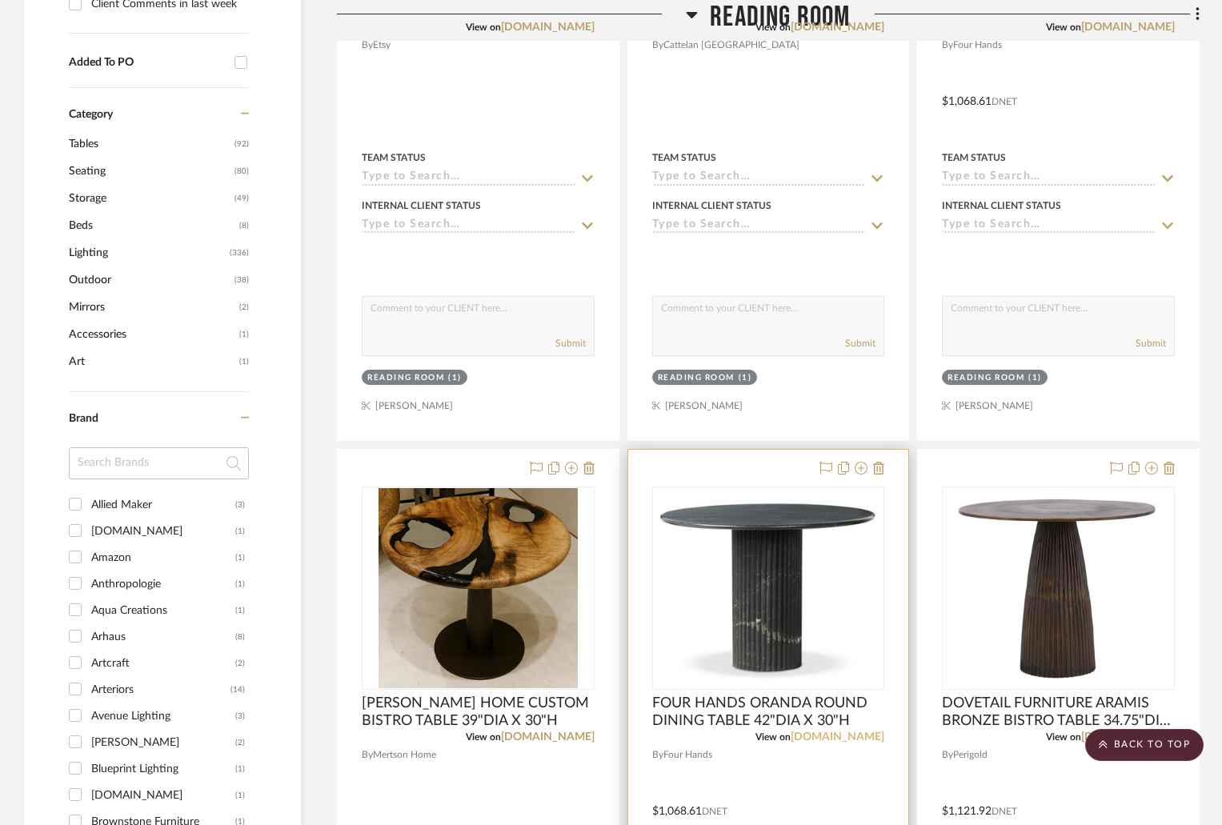
click at [848, 733] on link "[DOMAIN_NAME]" at bounding box center [838, 736] width 94 height 11
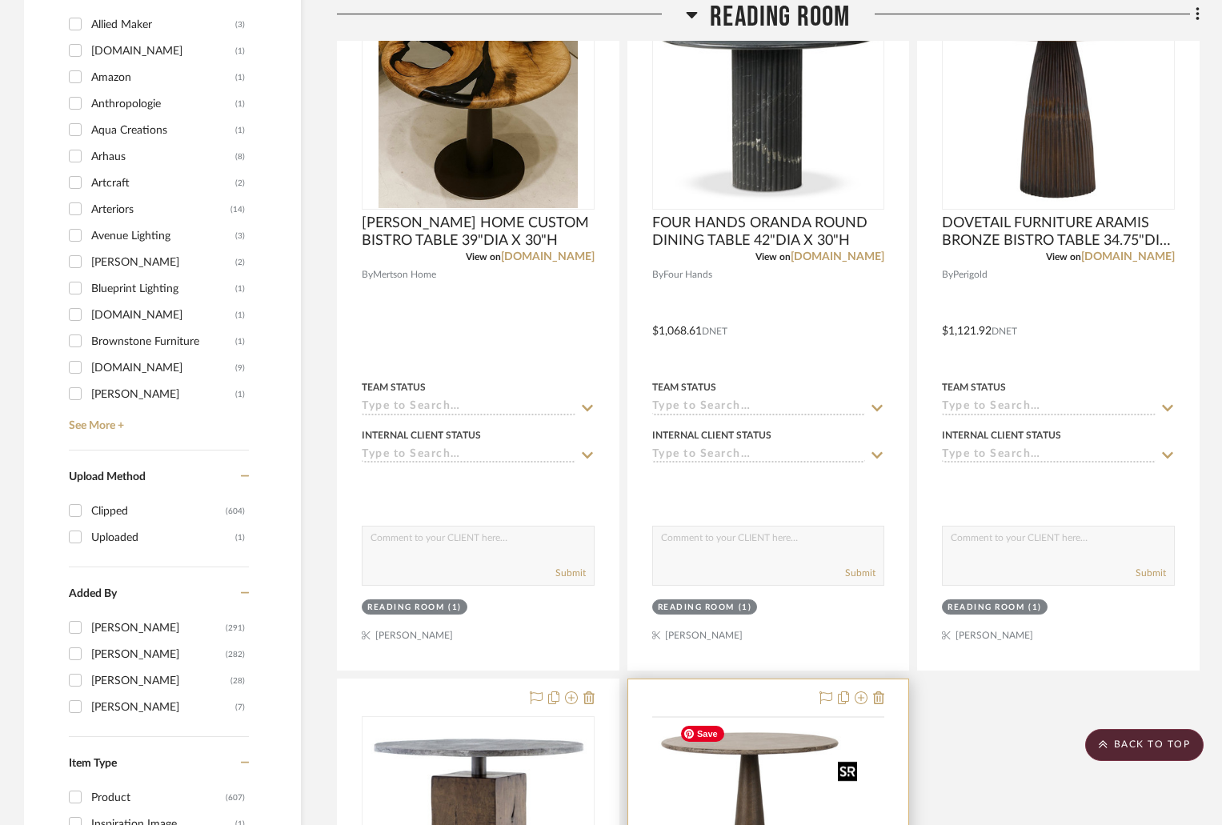
scroll to position [1600, 0]
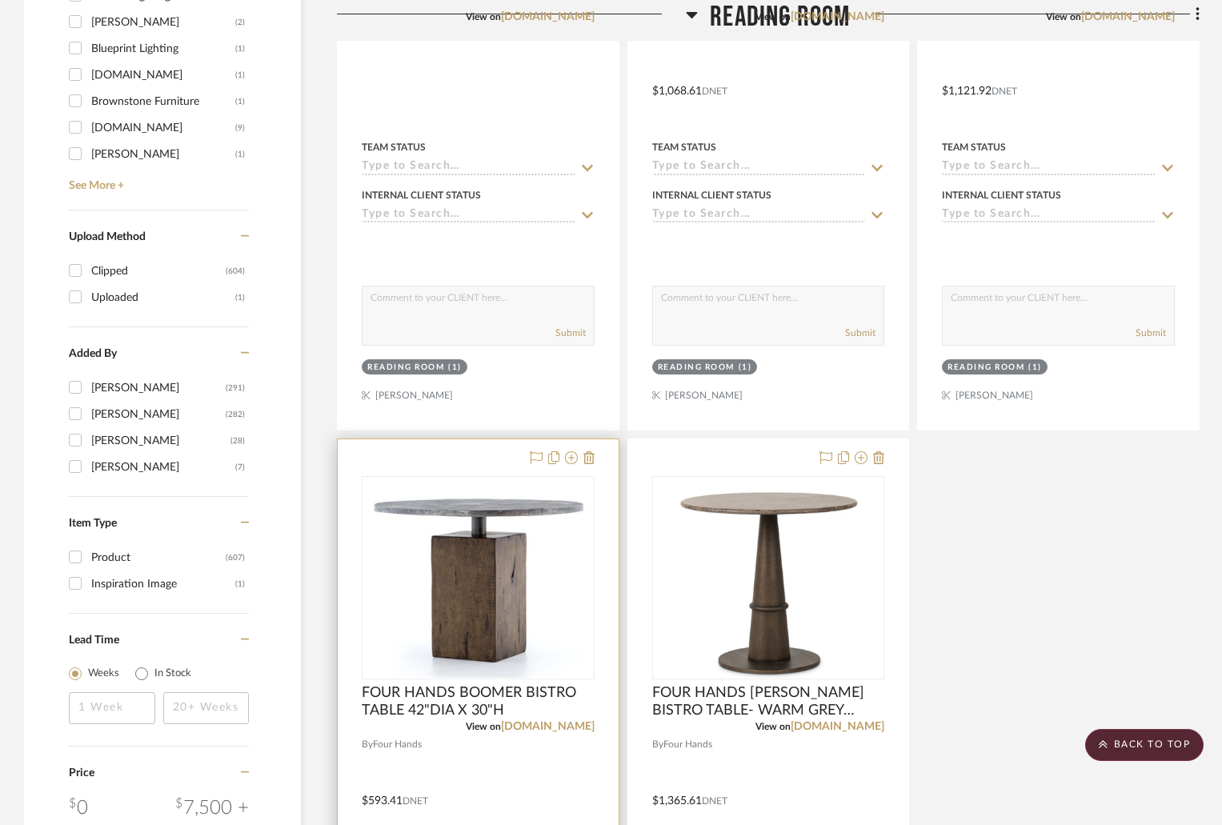
click at [575, 720] on div "View on fourhands.com" at bounding box center [478, 726] width 233 height 14
click at [583, 724] on link "[DOMAIN_NAME]" at bounding box center [548, 726] width 94 height 11
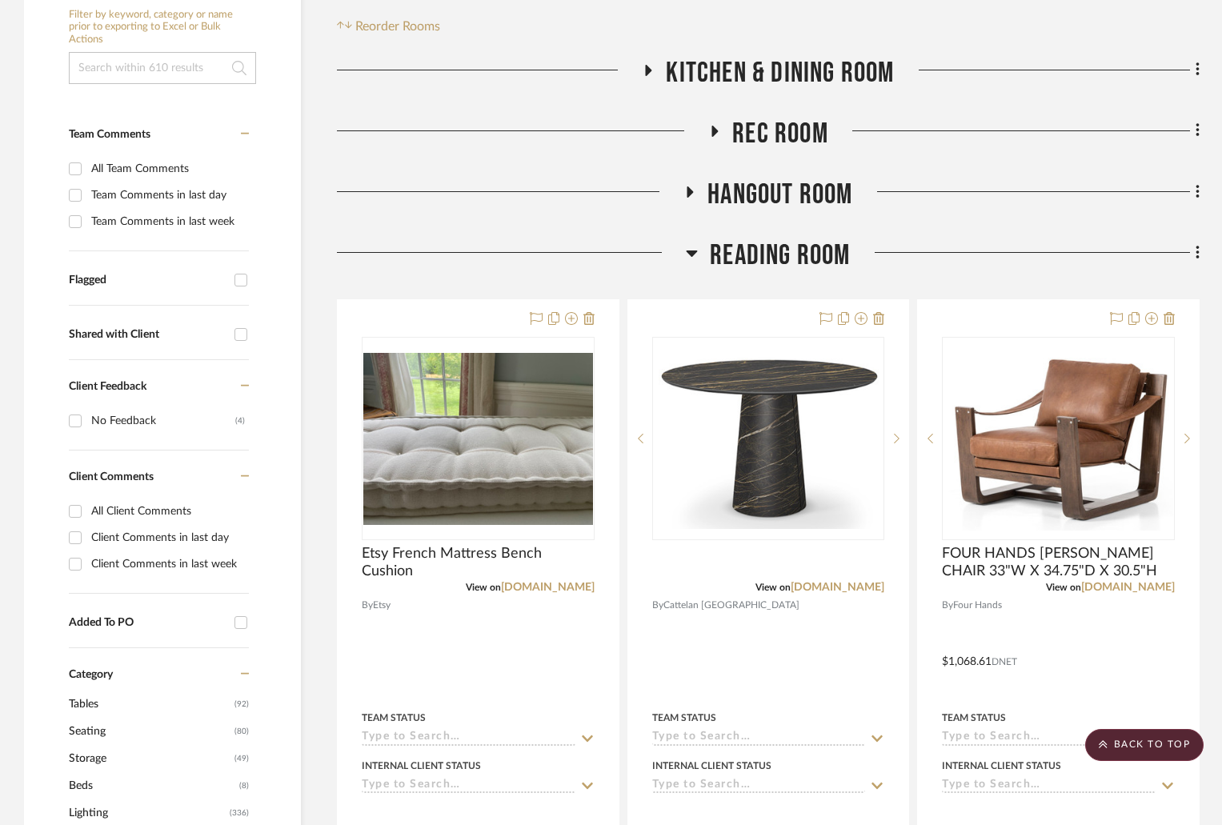
scroll to position [80, 0]
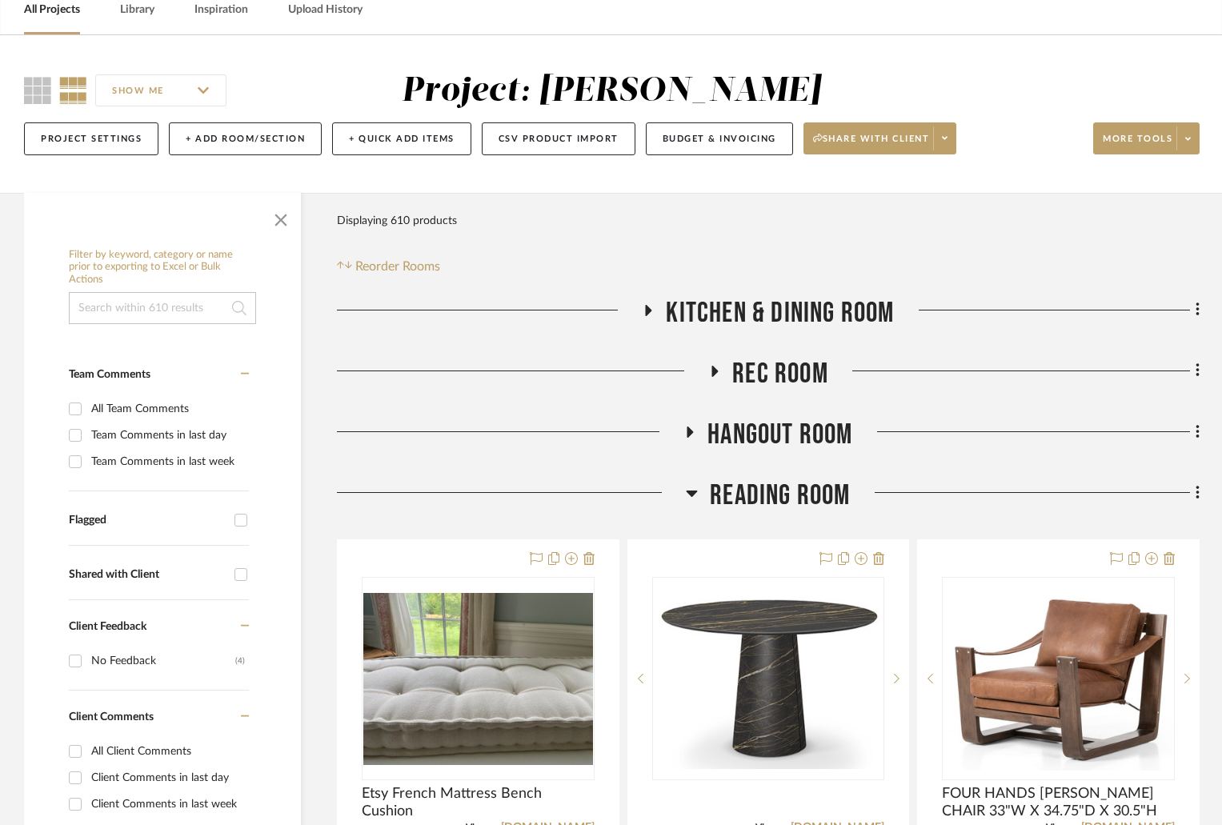
click at [689, 490] on icon at bounding box center [692, 492] width 12 height 19
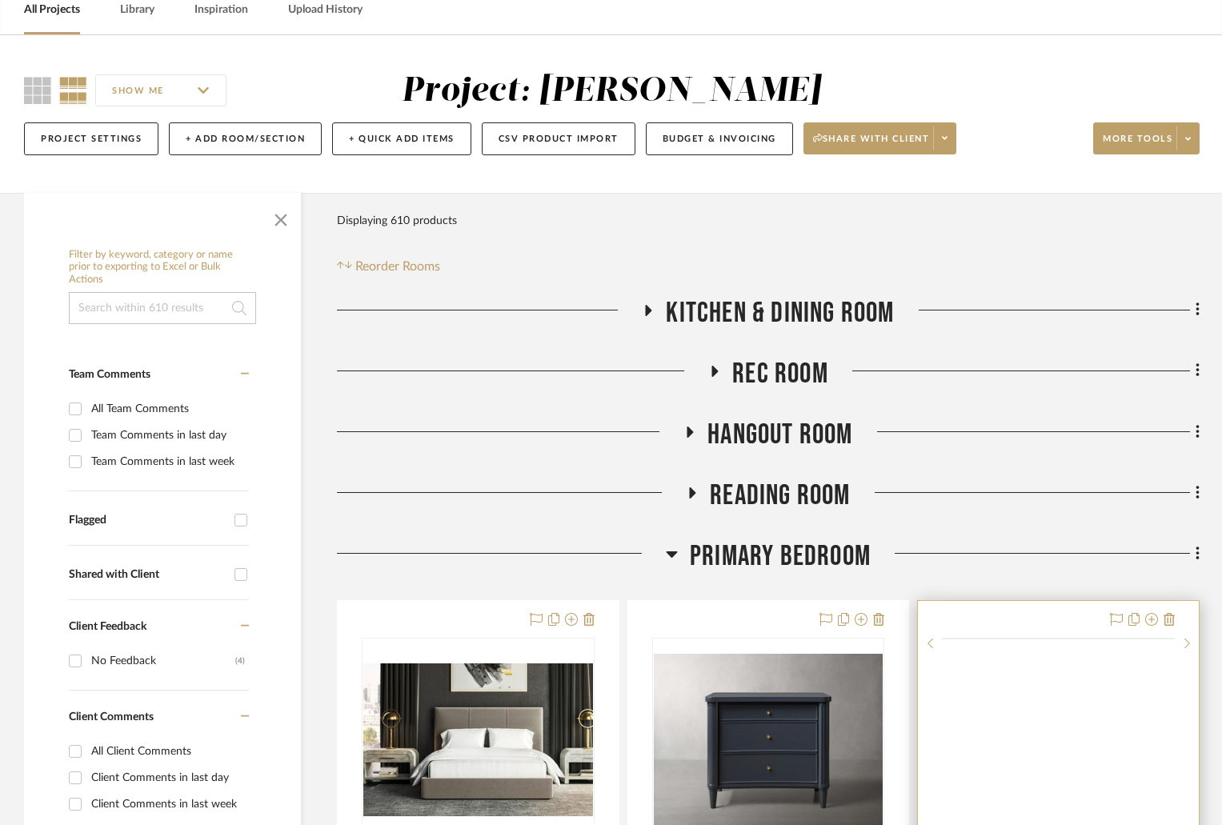
scroll to position [400, 0]
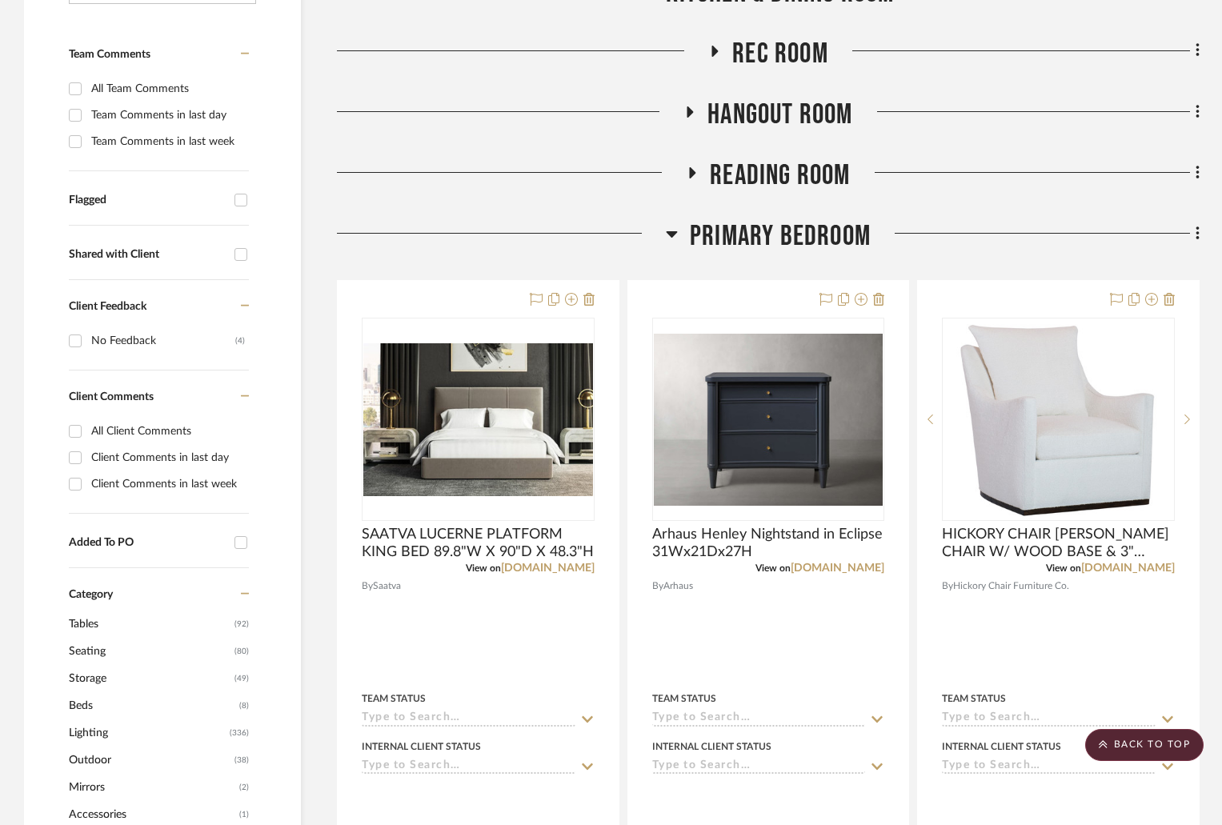
click at [672, 234] on icon at bounding box center [672, 234] width 11 height 6
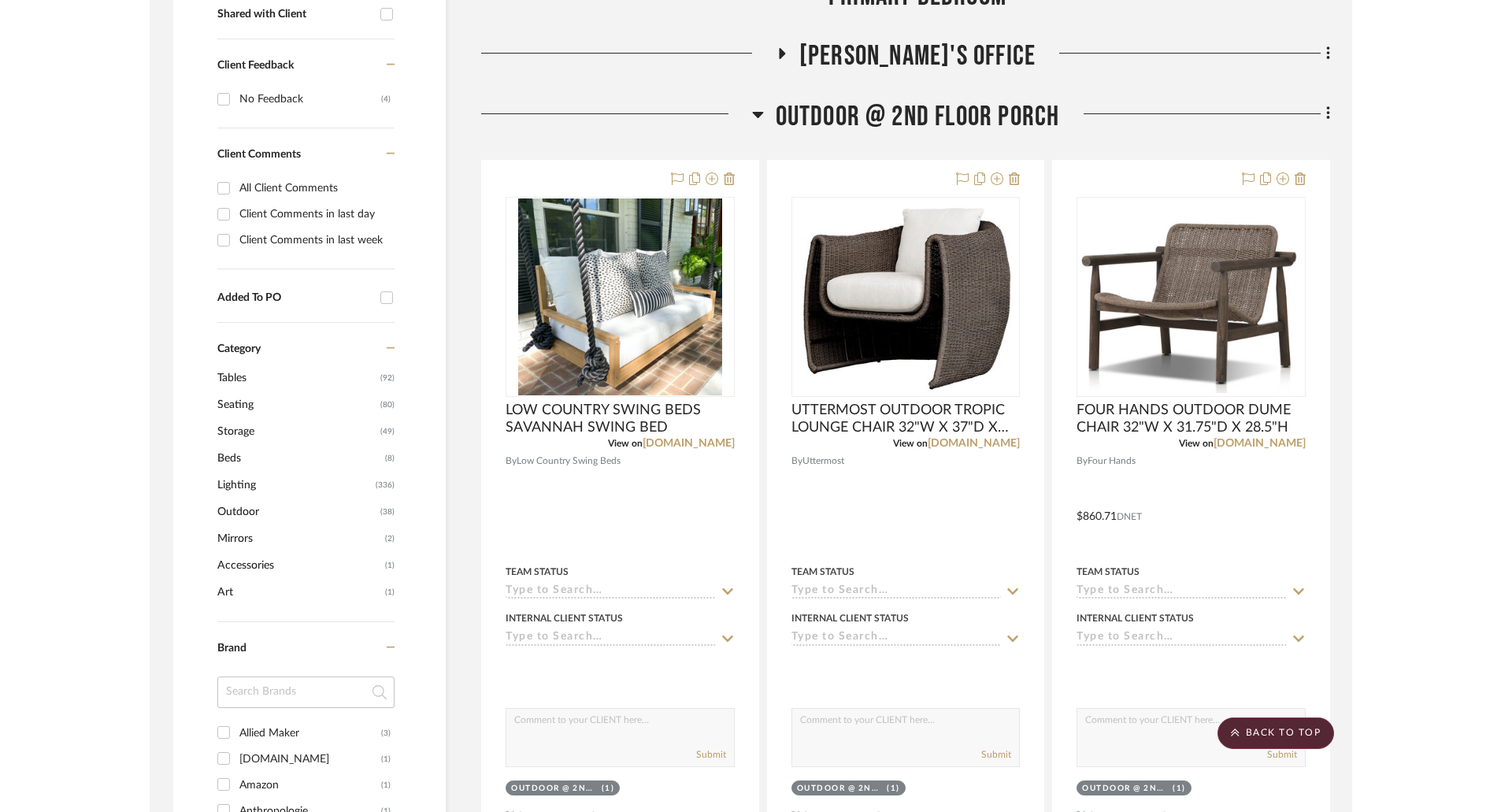
scroll to position [472, 0]
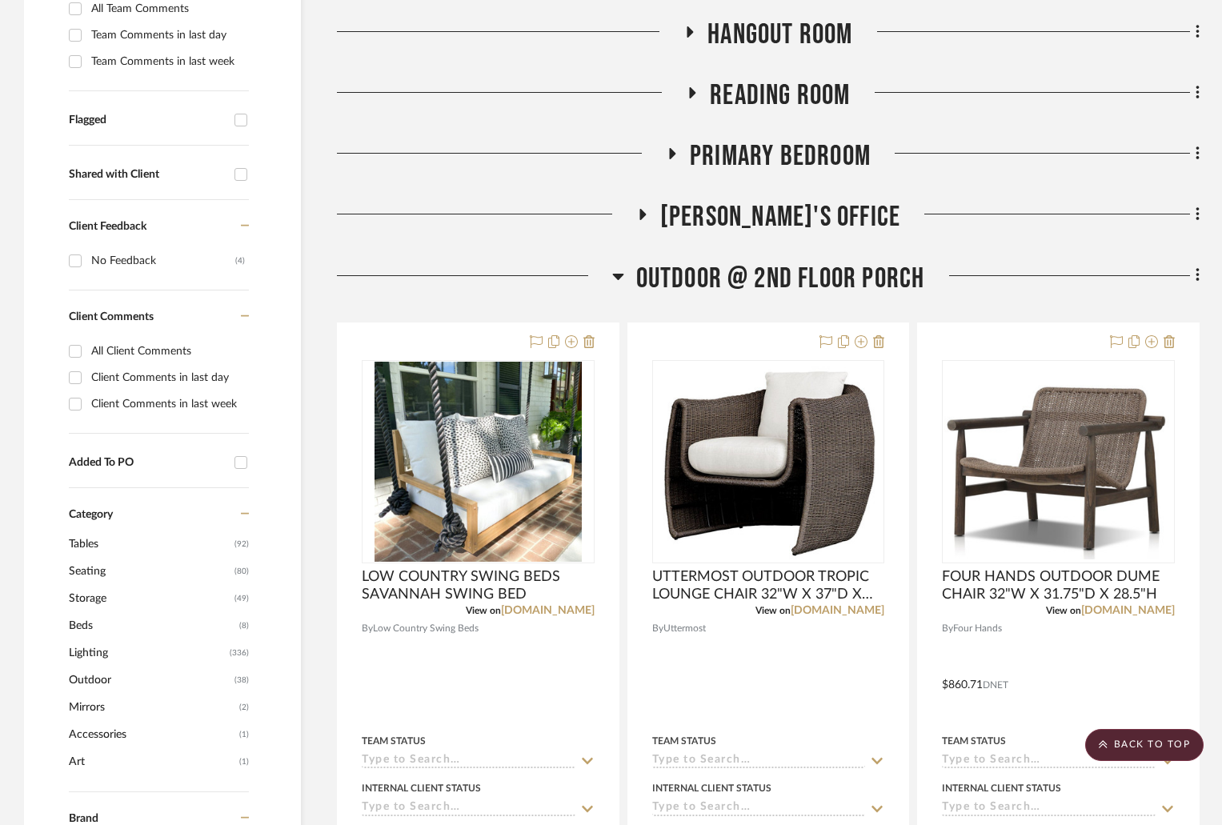
click at [622, 274] on icon at bounding box center [617, 277] width 11 height 6
